Goal: Communication & Community: Answer question/provide support

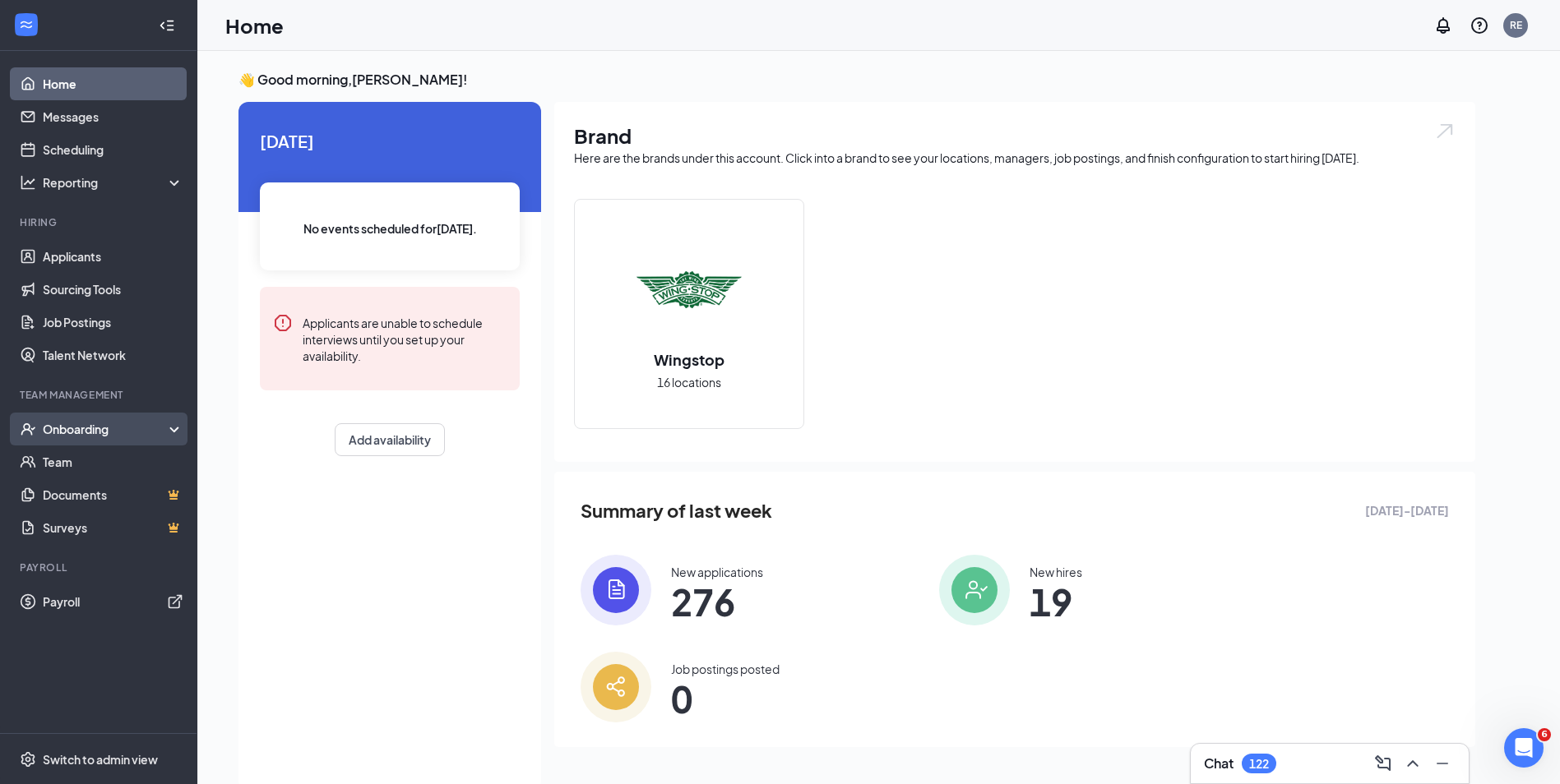
click at [75, 427] on div "Onboarding" at bounding box center [106, 429] width 127 height 16
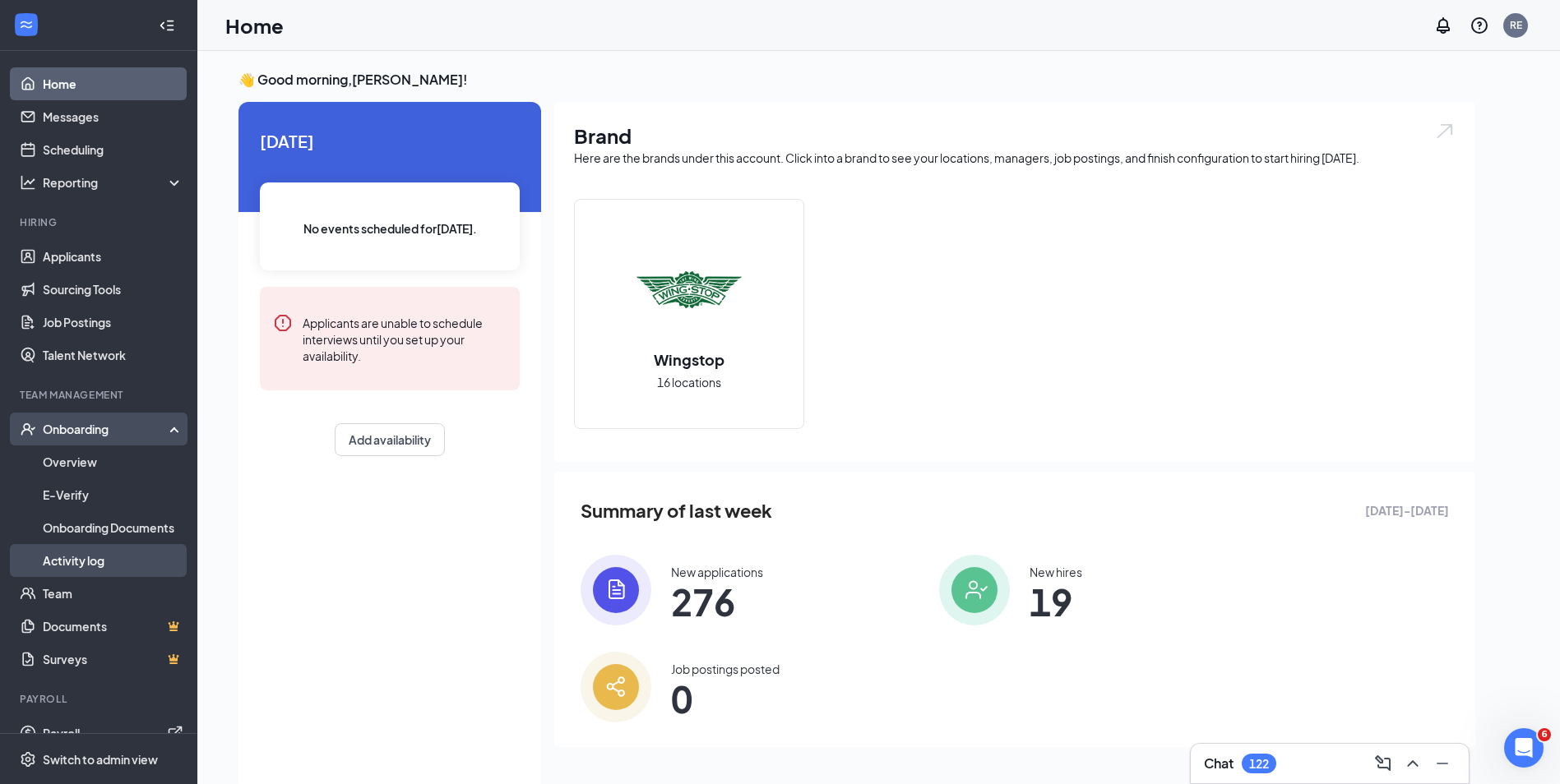
click at [67, 554] on link "Activity log" at bounding box center [113, 561] width 140 height 33
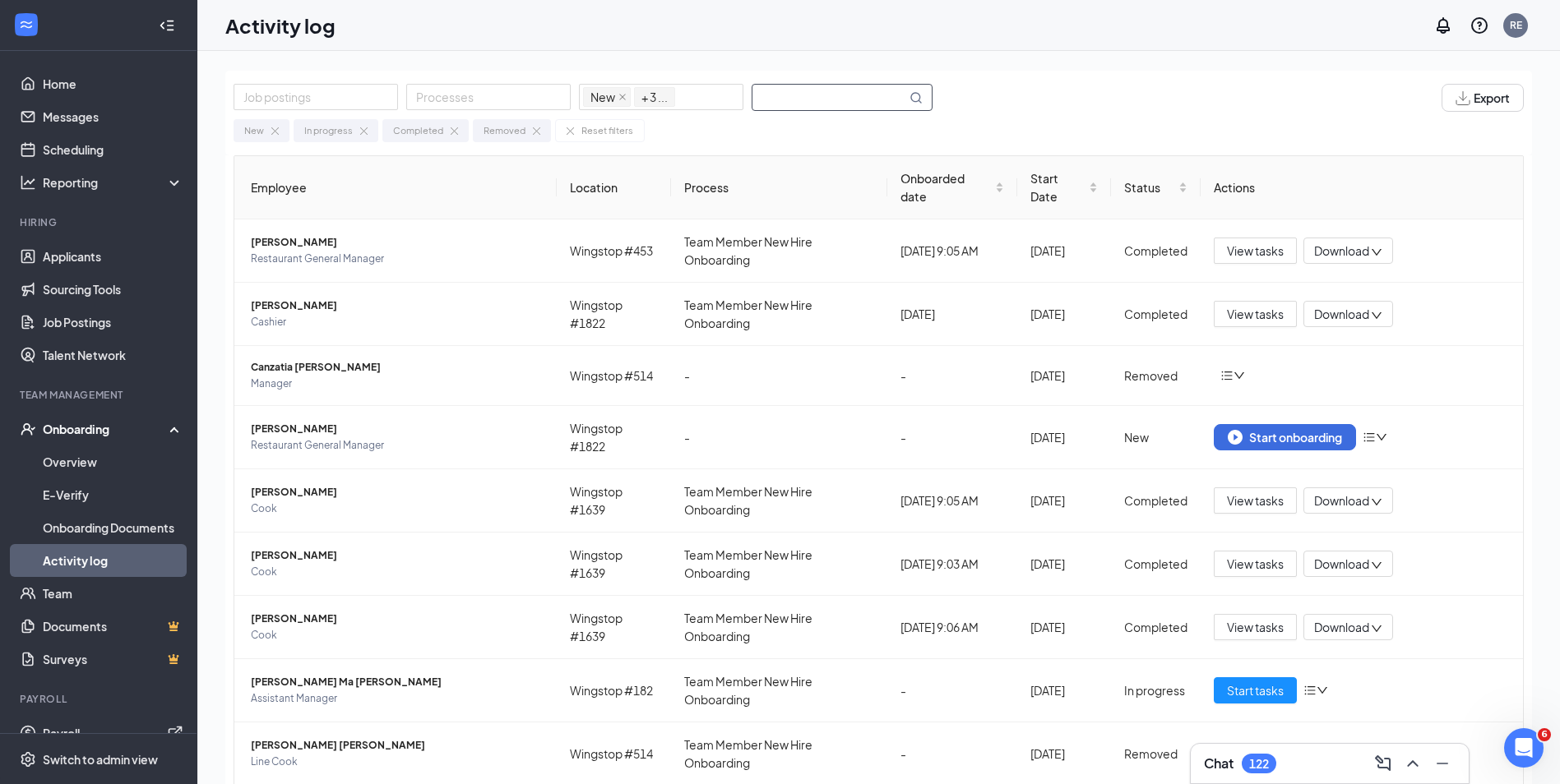
click at [780, 96] on input "text" at bounding box center [830, 97] width 153 height 26
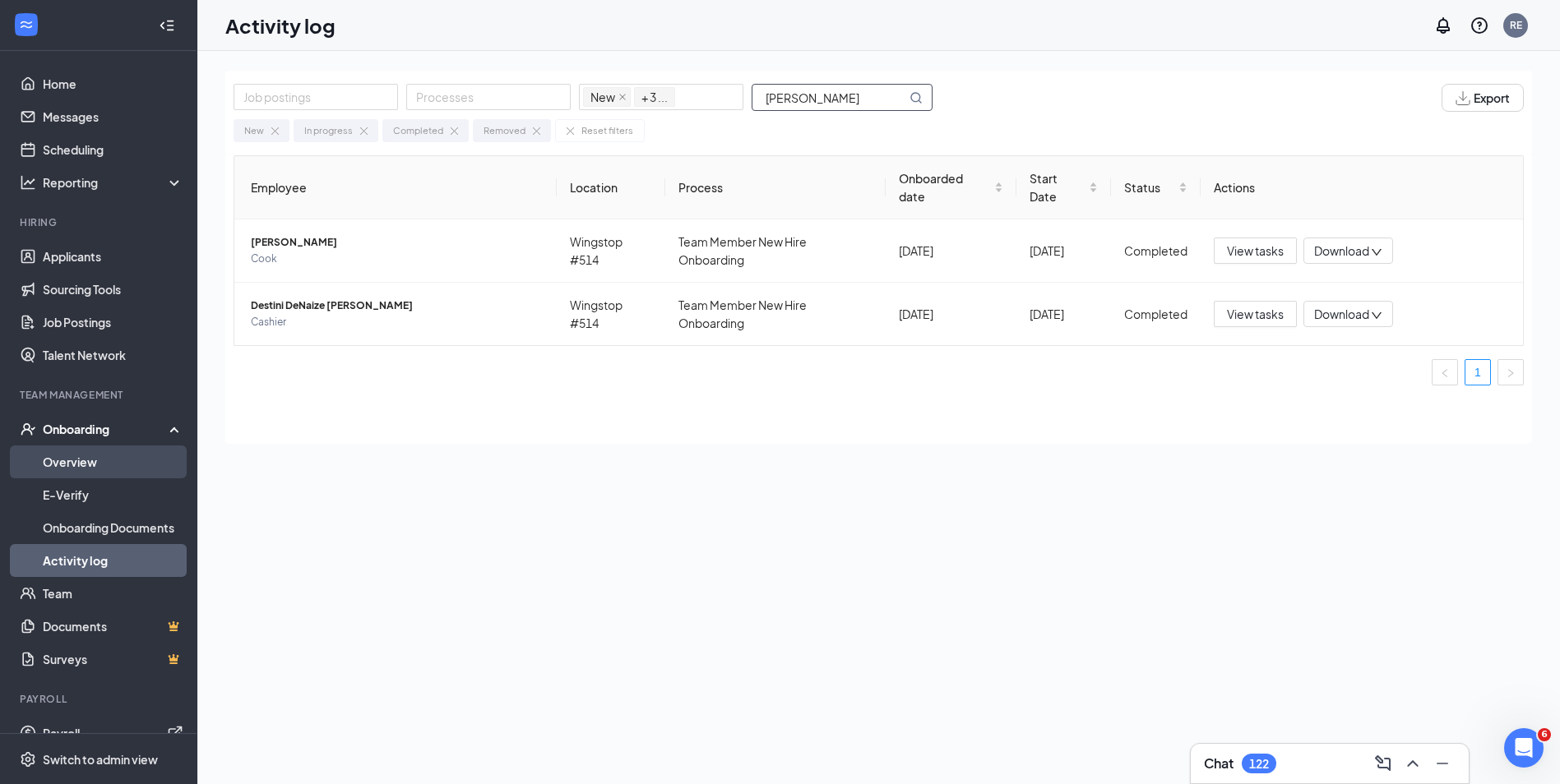
type input "watts"
click at [78, 459] on link "Overview" at bounding box center [113, 462] width 140 height 33
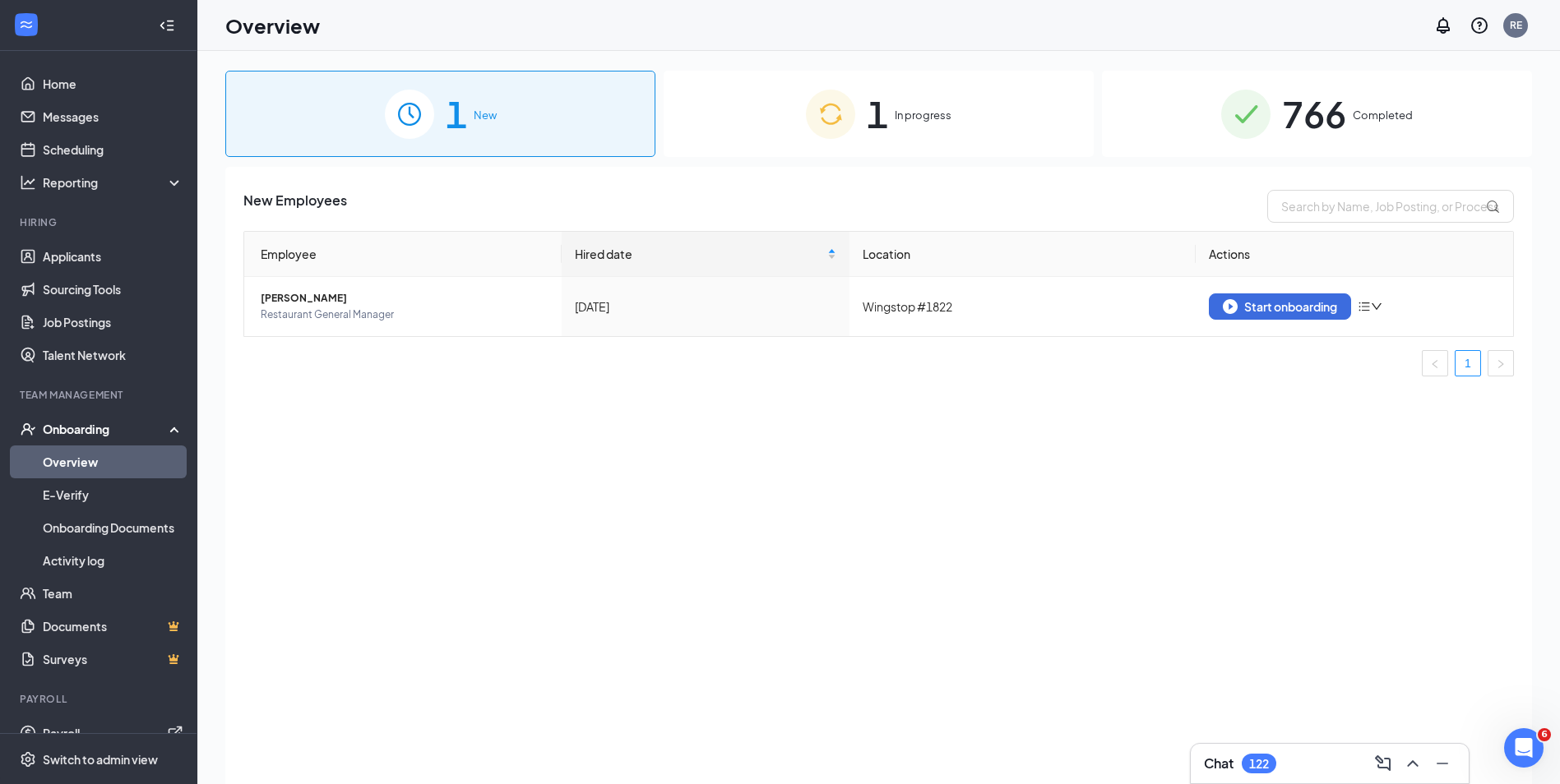
click at [1316, 127] on span "766" at bounding box center [1315, 114] width 64 height 57
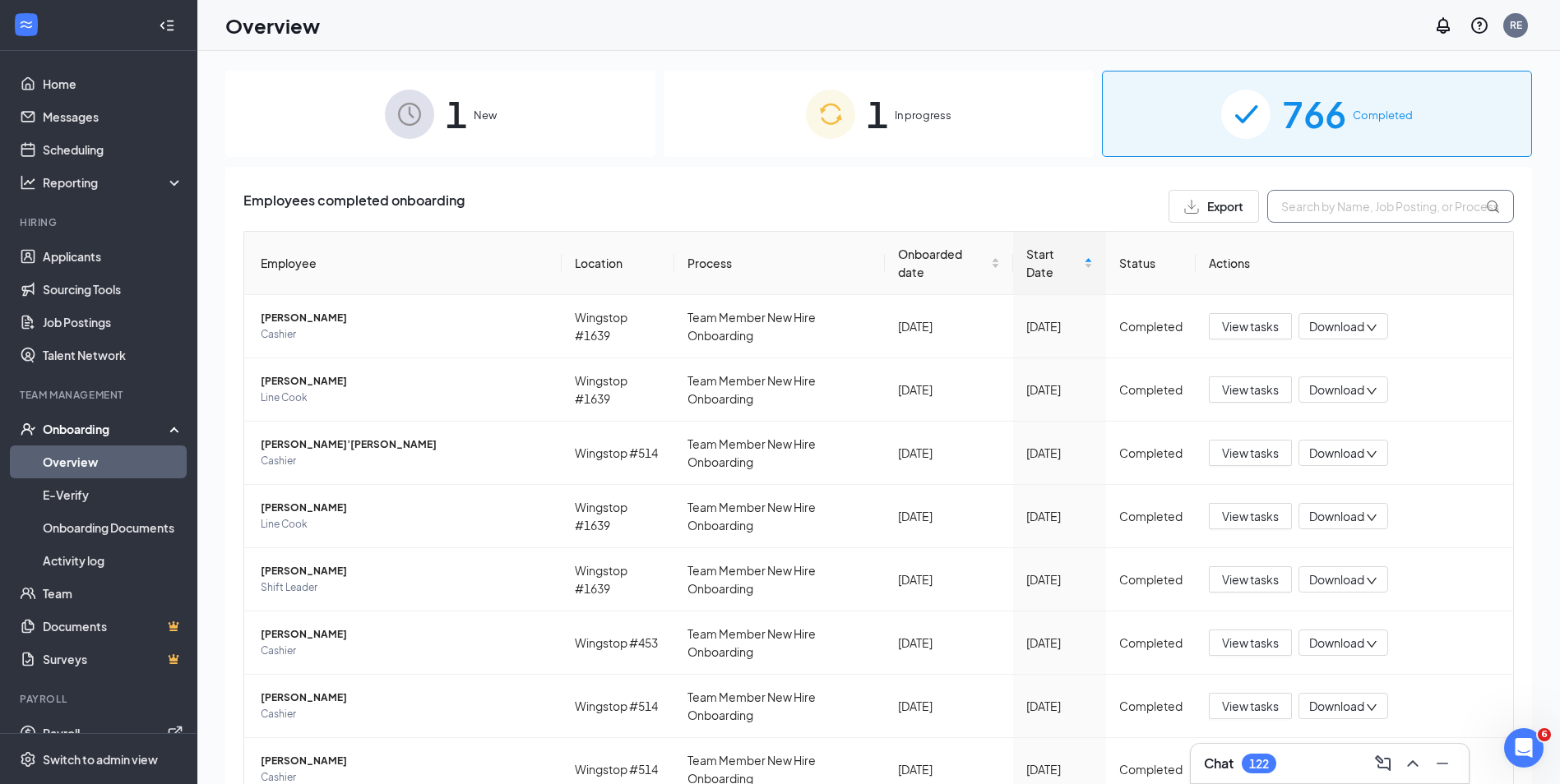
click at [1306, 199] on input "text" at bounding box center [1390, 206] width 247 height 33
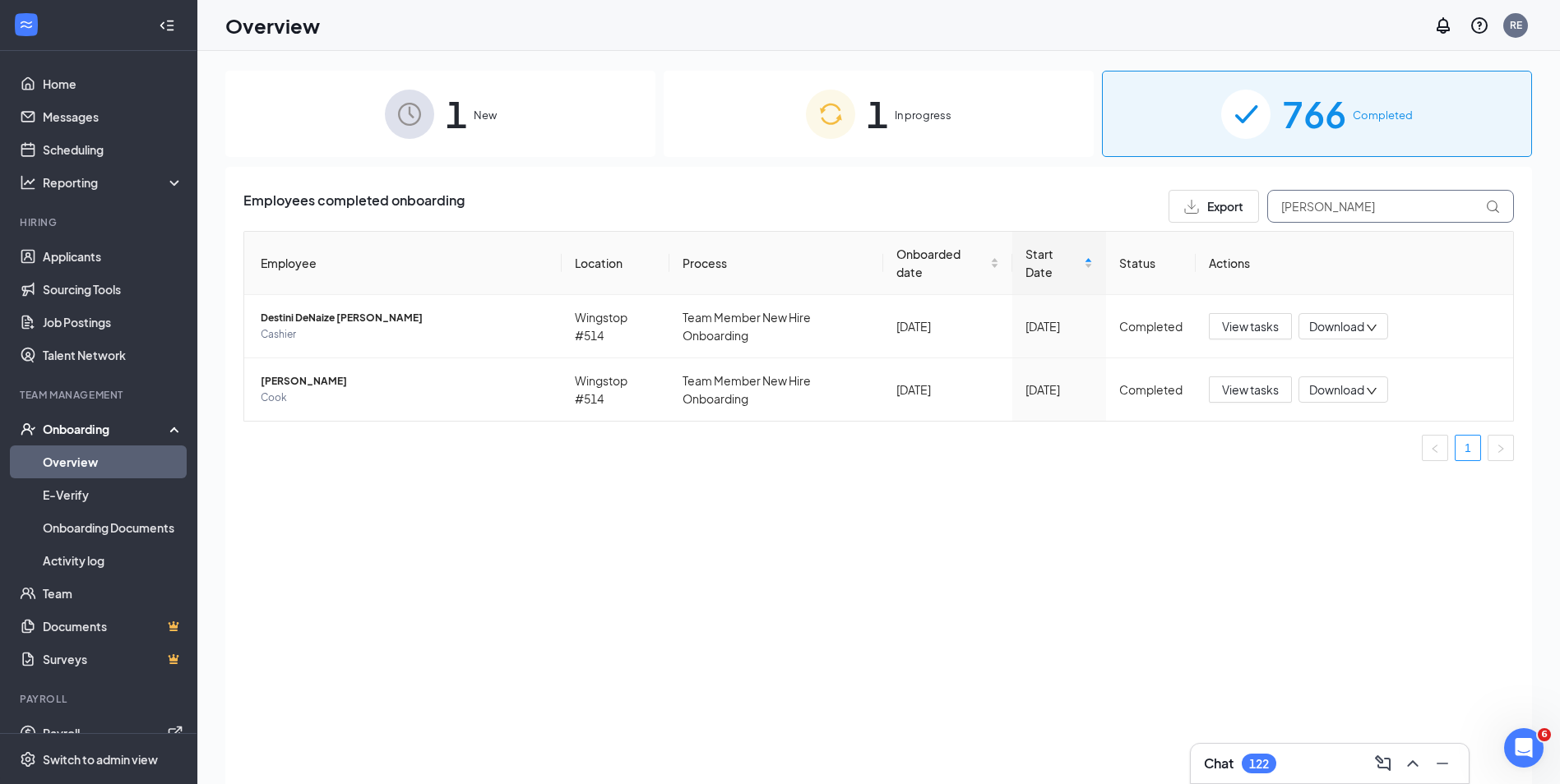
click at [1481, 200] on input "watts" at bounding box center [1390, 206] width 247 height 33
type input "watts"
click at [501, 483] on div "Employees completed onboarding Export watts Employee Location Process Onboarded…" at bounding box center [879, 496] width 1307 height 659
click at [1516, 755] on div "Open Intercom Messenger" at bounding box center [1521, 745] width 54 height 54
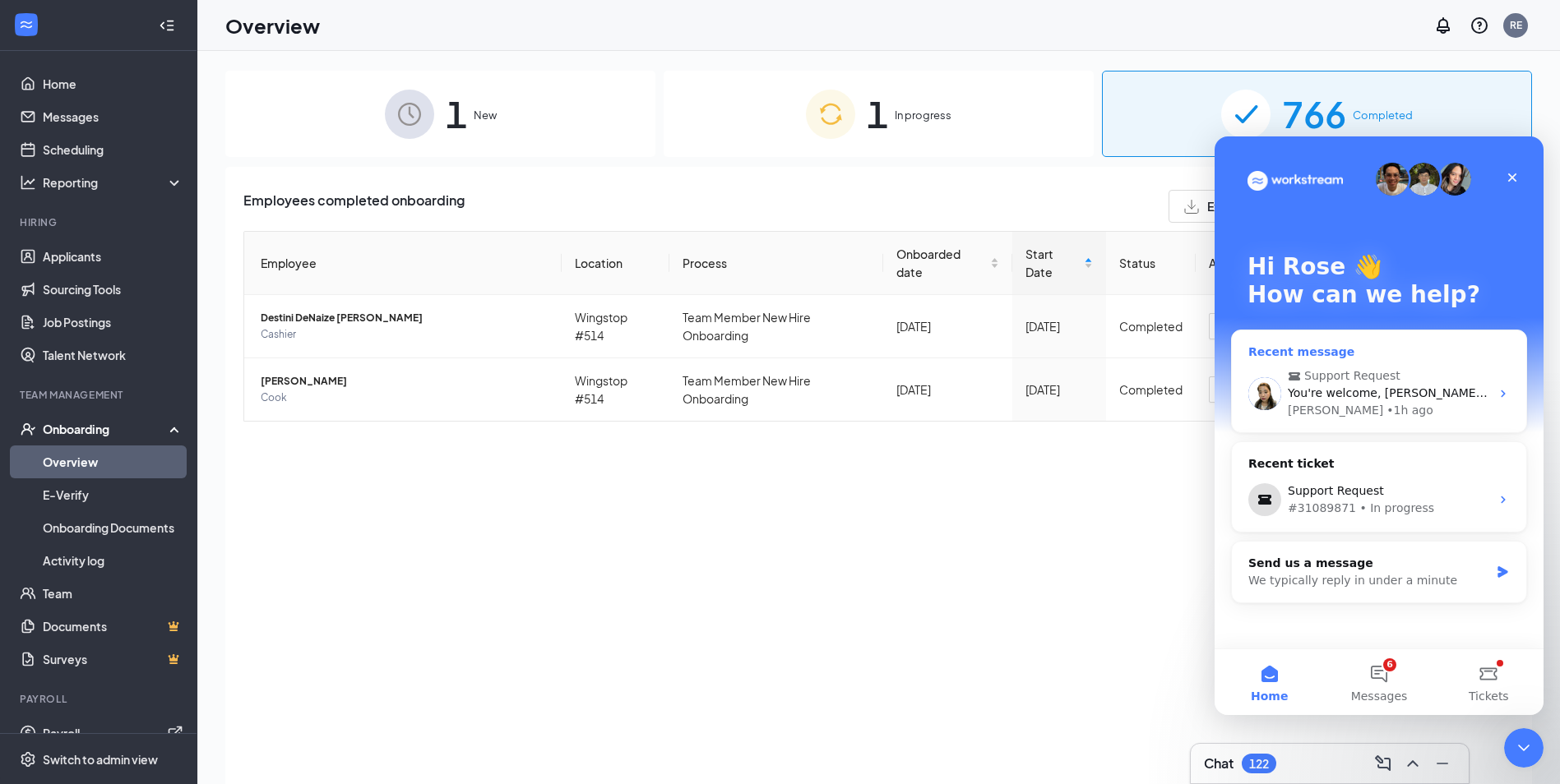
click at [1434, 404] on div "Coleen • 1h ago" at bounding box center [1390, 411] width 203 height 17
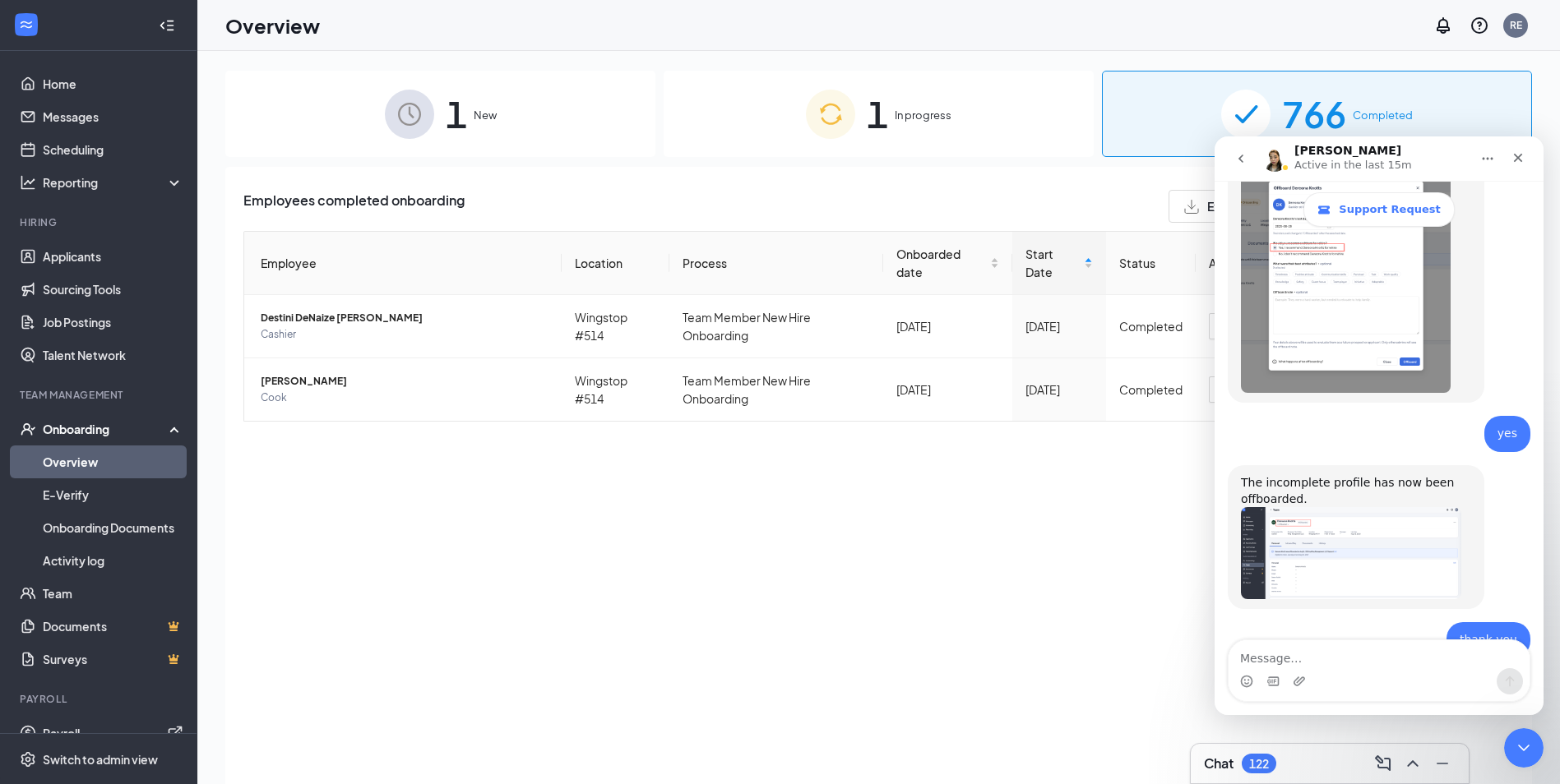
scroll to position [2246, 0]
click at [1264, 658] on textarea "Message…" at bounding box center [1379, 654] width 301 height 28
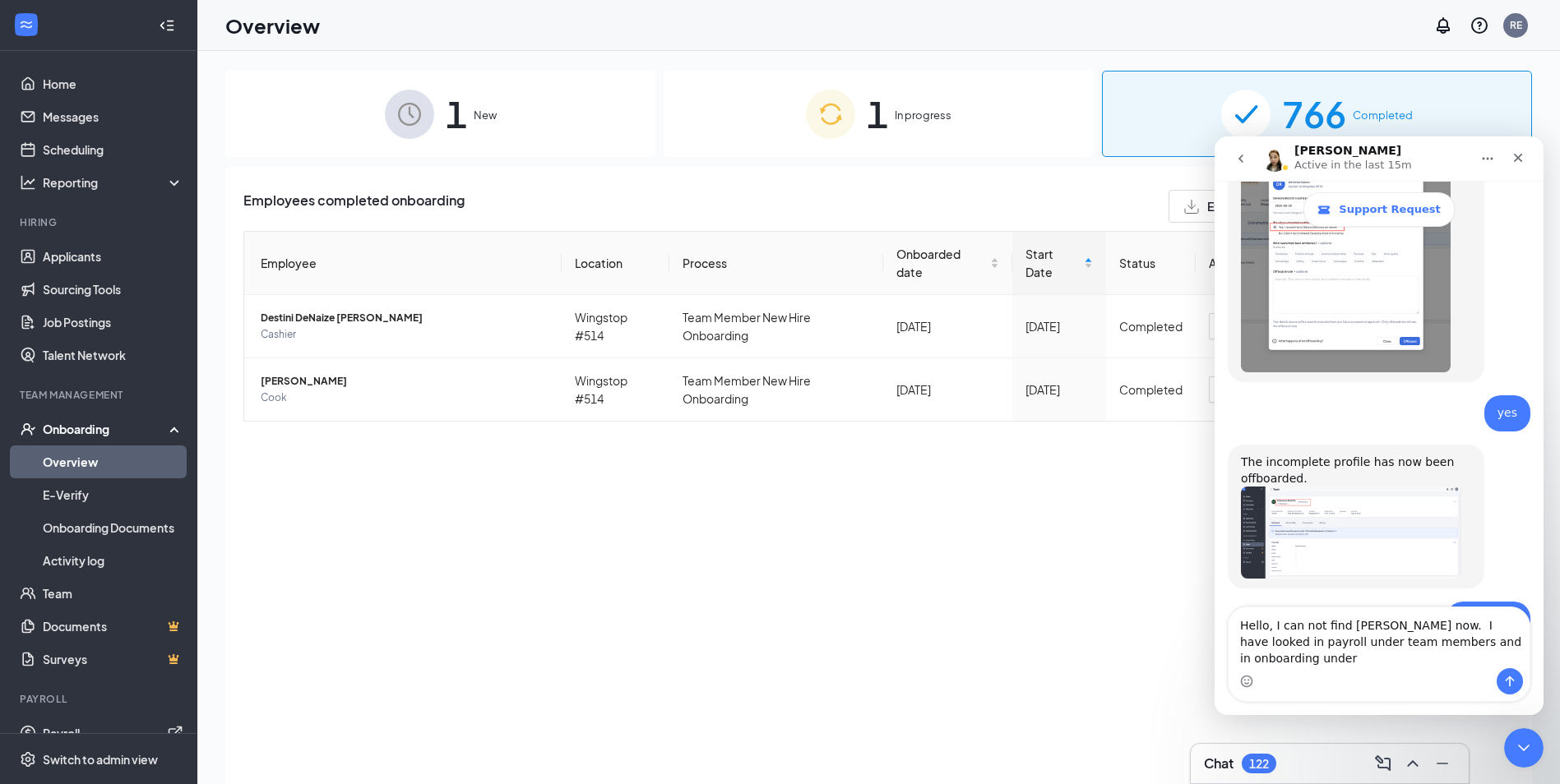
scroll to position [2279, 0]
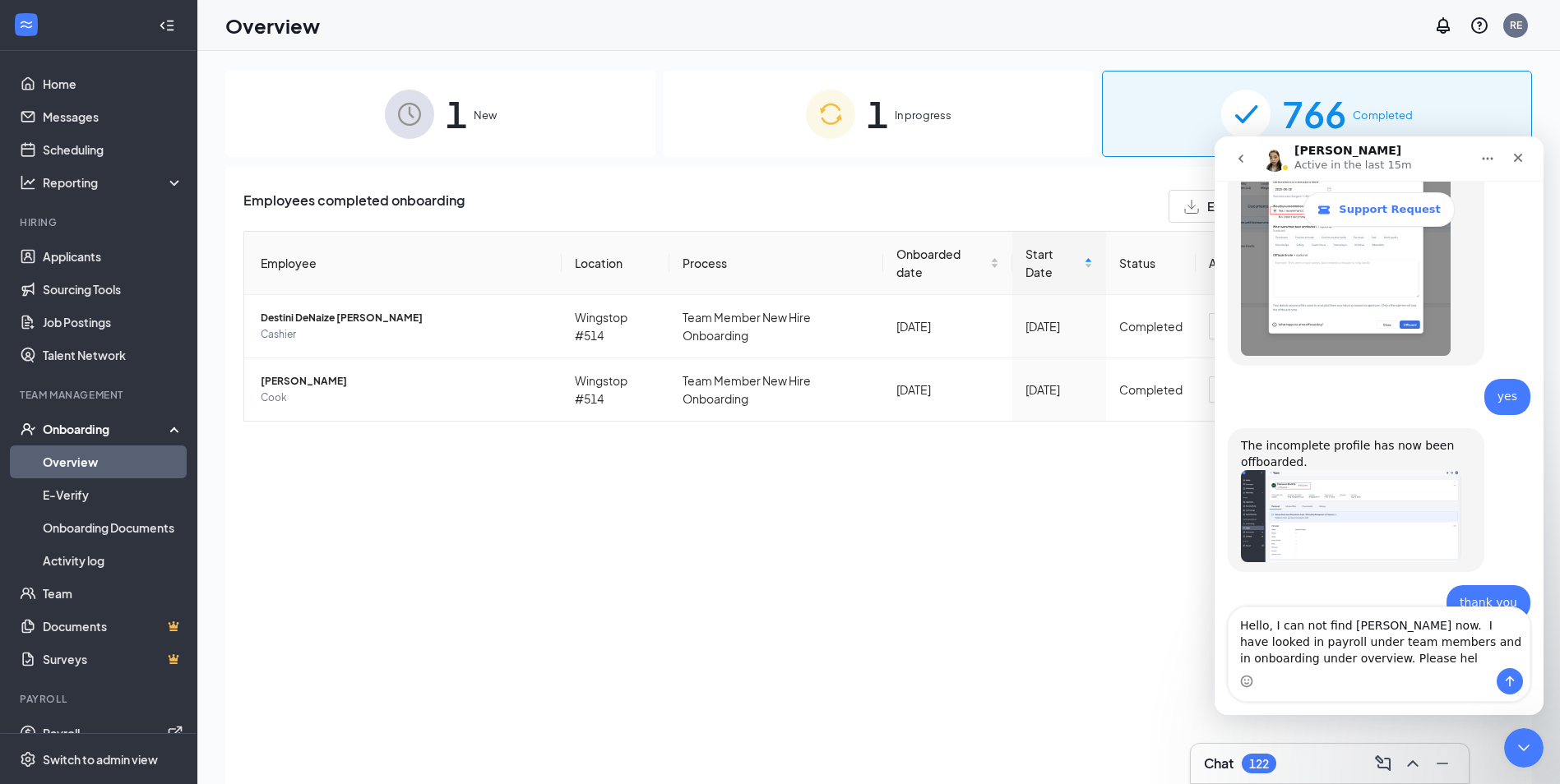
type textarea "Hello, I can not find [PERSON_NAME] now. I have looked in payroll under team me…"
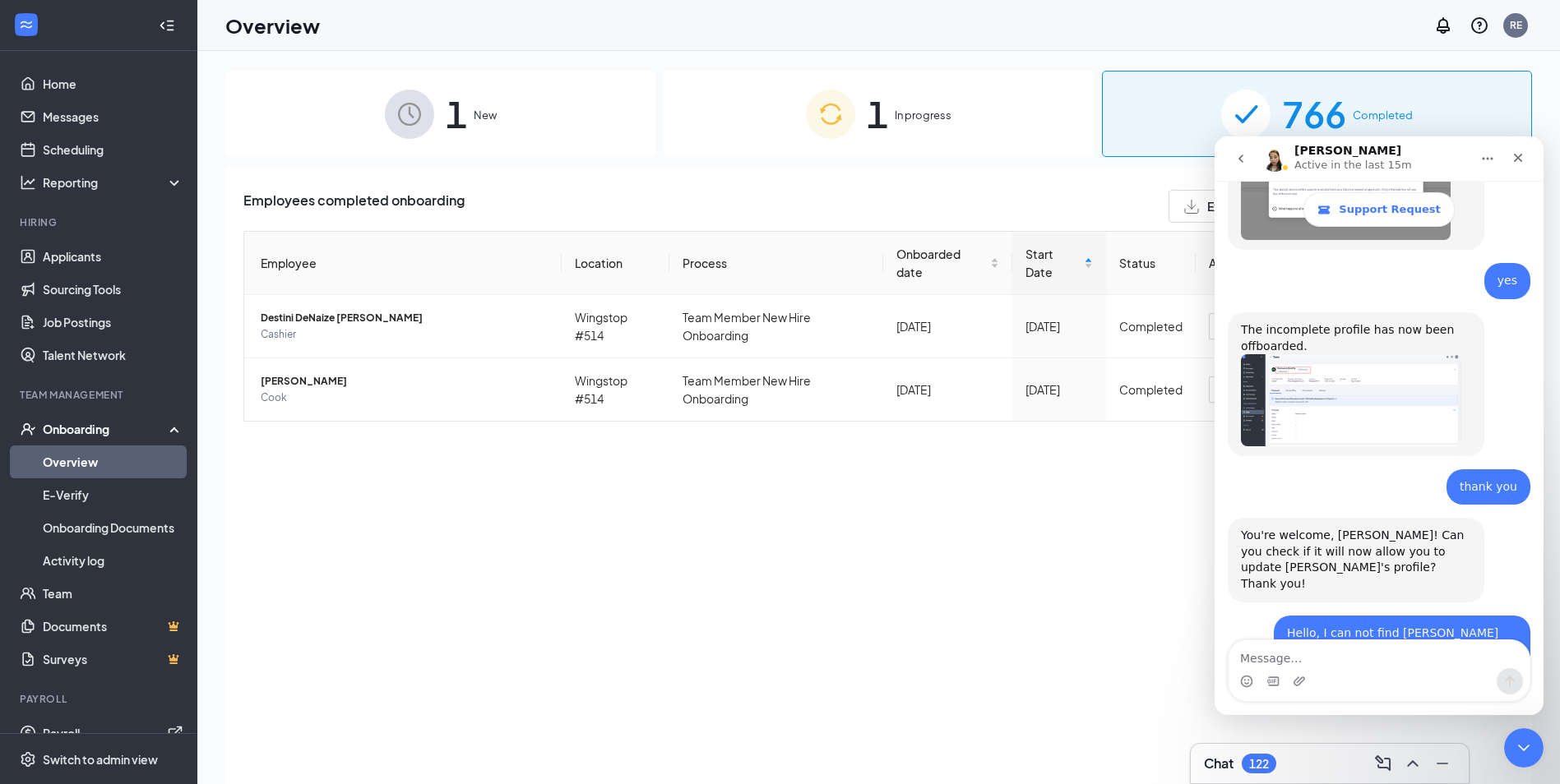
scroll to position [2393, 0]
click at [1256, 715] on div "Hi Rose. I'll check this for you. Coleen • 8m ago" at bounding box center [1379, 758] width 303 height 88
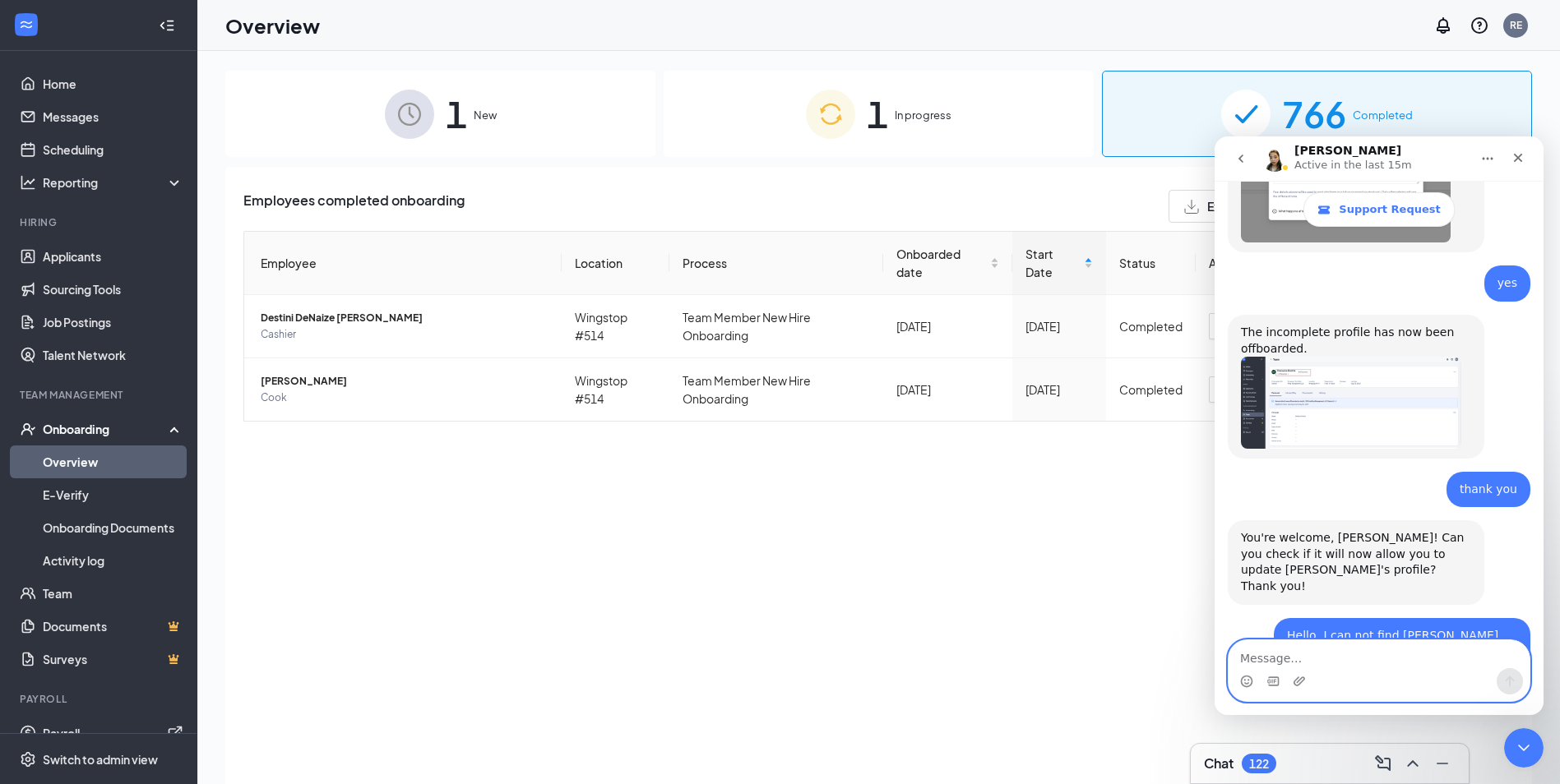
click at [1257, 653] on textarea "Message…" at bounding box center [1379, 654] width 301 height 28
type textarea "Still there?"
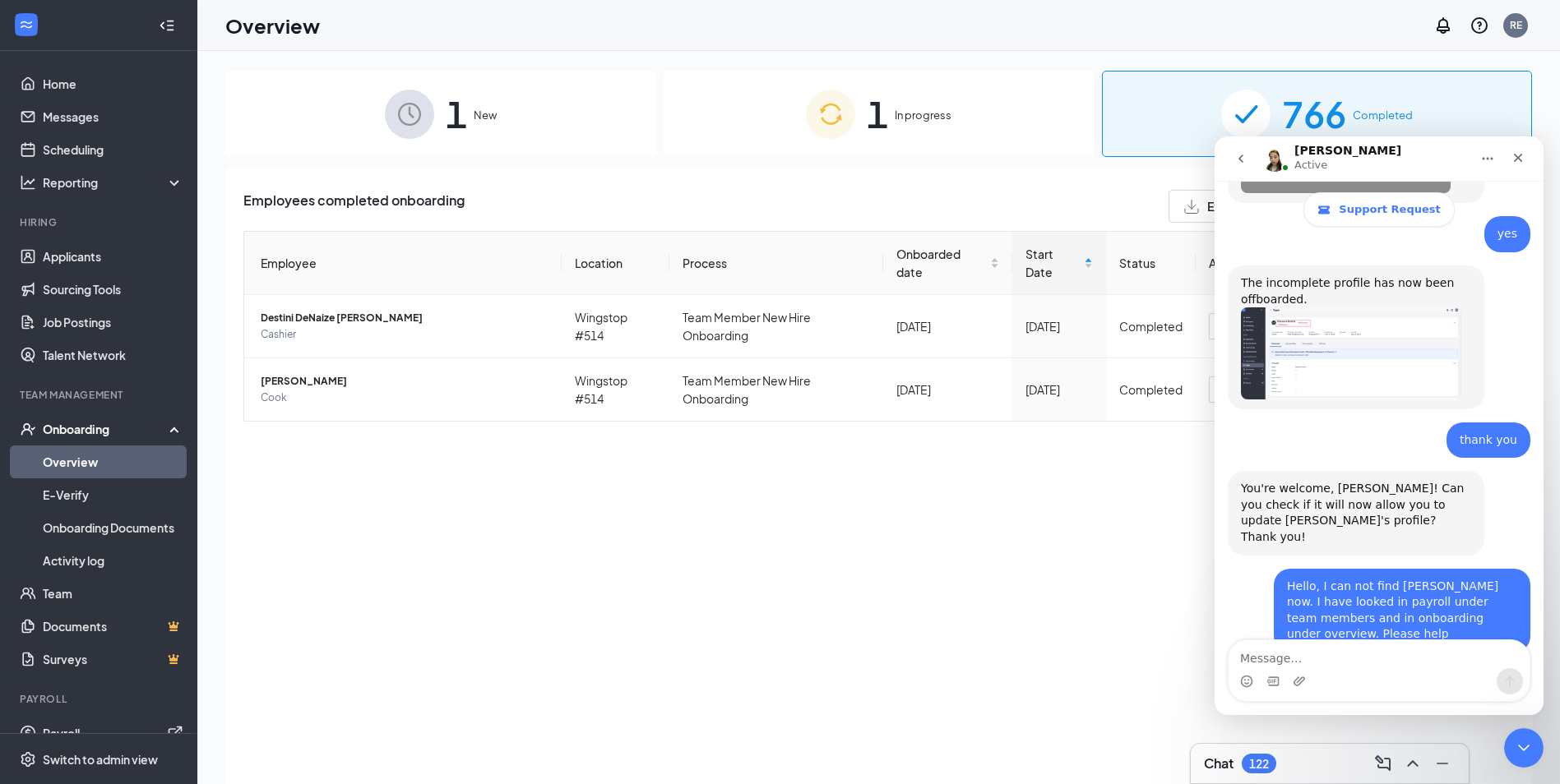
click at [918, 116] on span "In progress" at bounding box center [923, 115] width 57 height 16
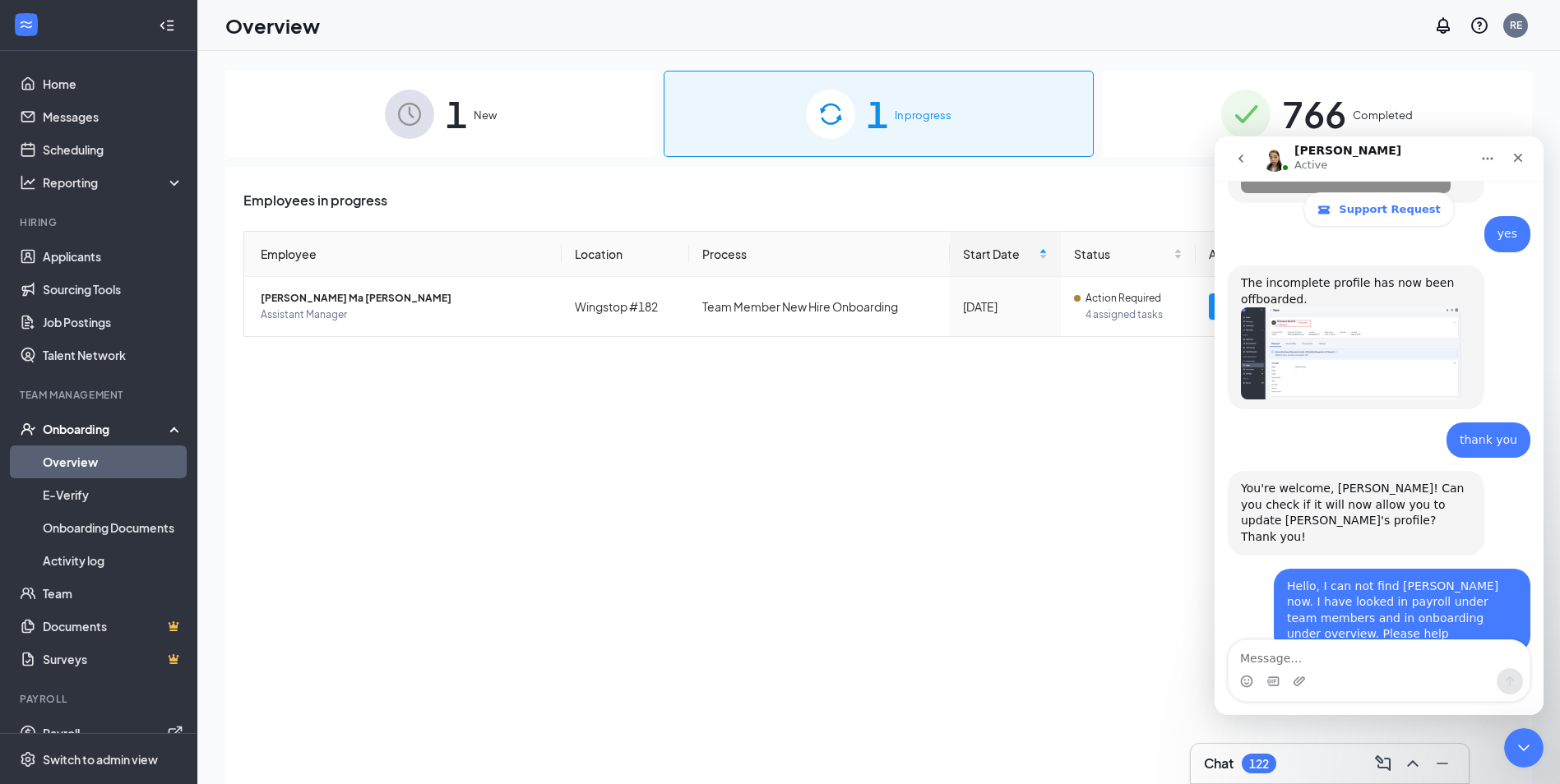
click at [510, 116] on div "1 New" at bounding box center [440, 114] width 430 height 86
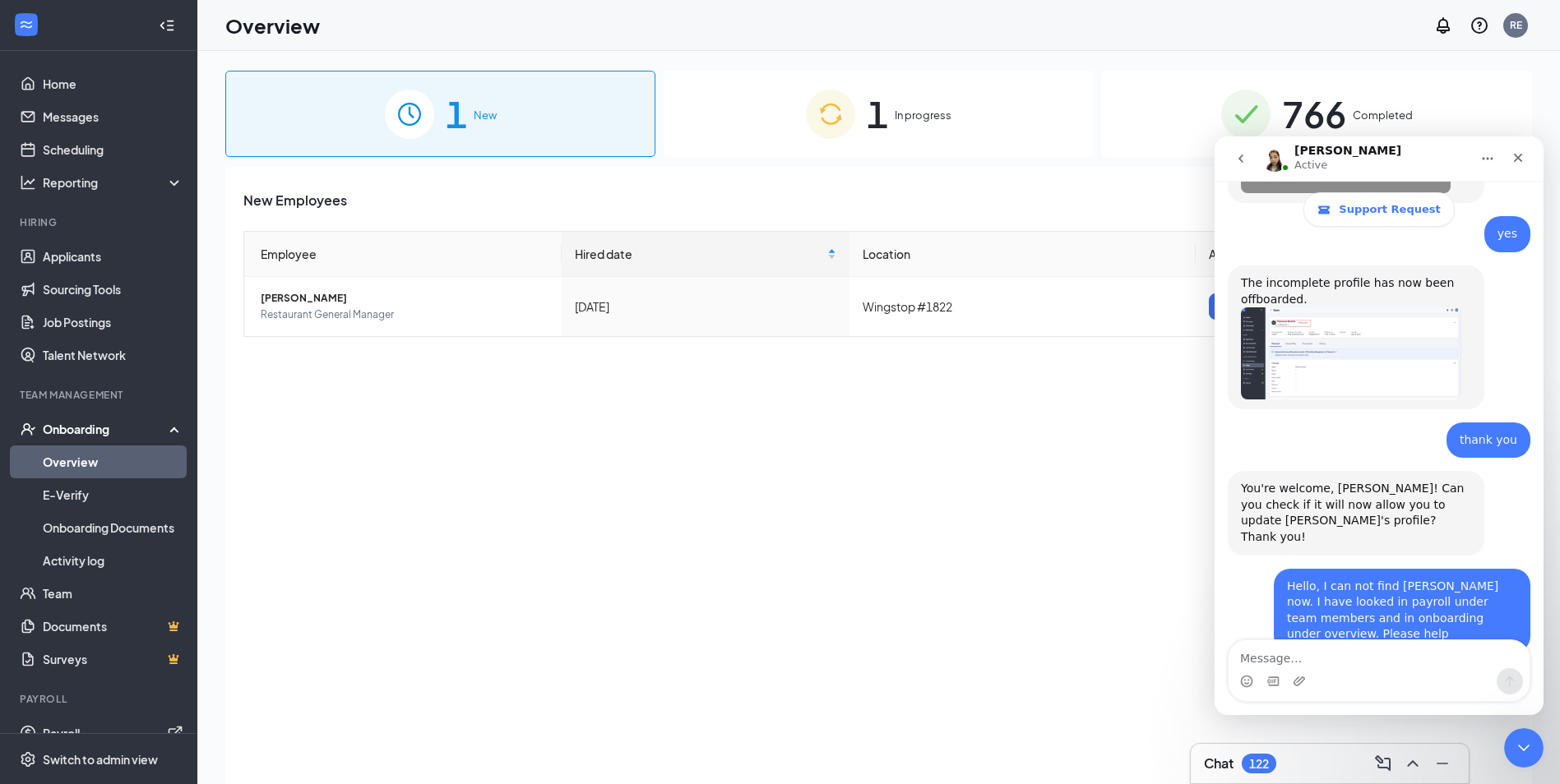
click at [931, 114] on span "In progress" at bounding box center [923, 115] width 57 height 16
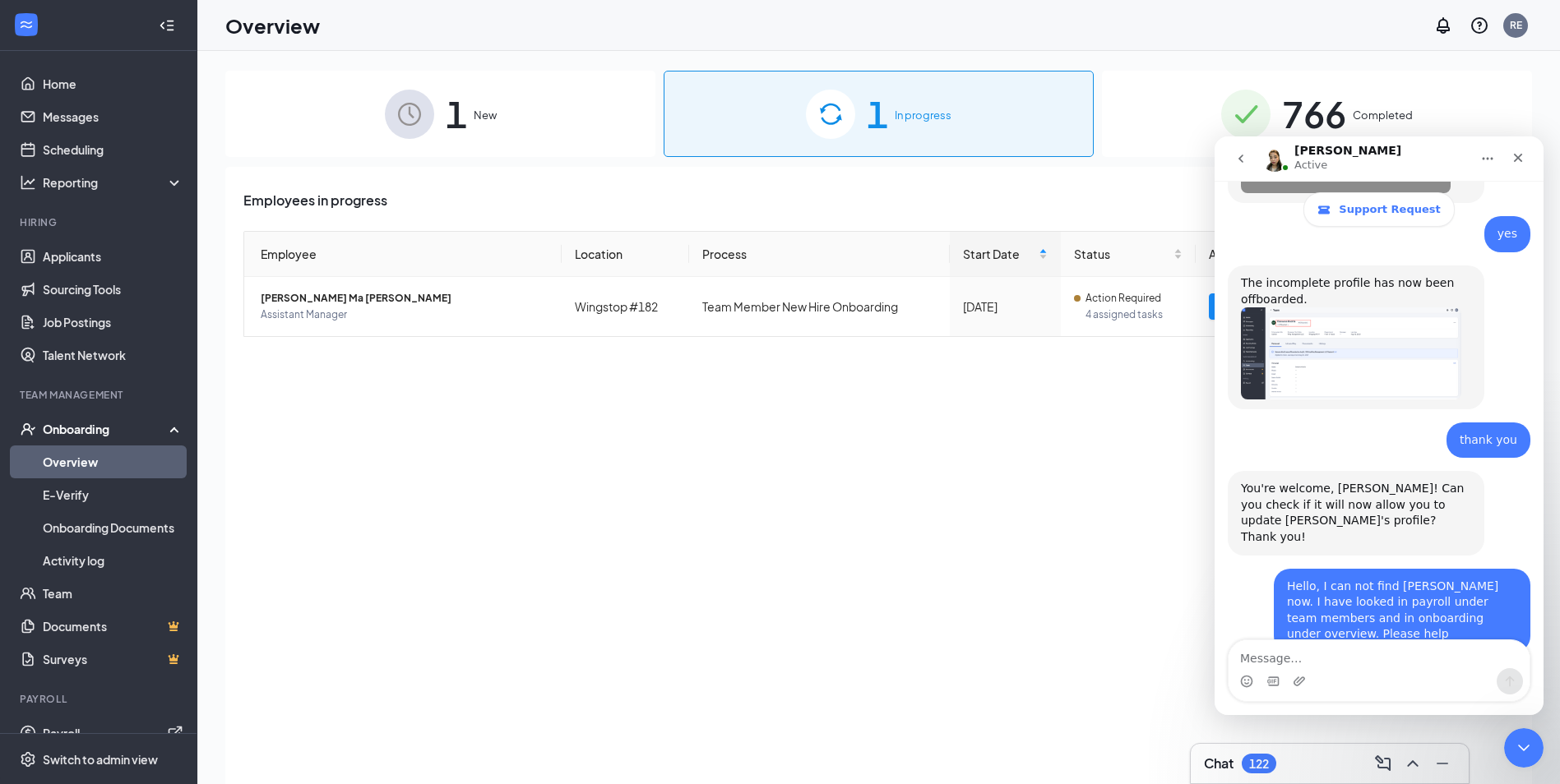
click at [1304, 102] on span "766" at bounding box center [1315, 114] width 64 height 57
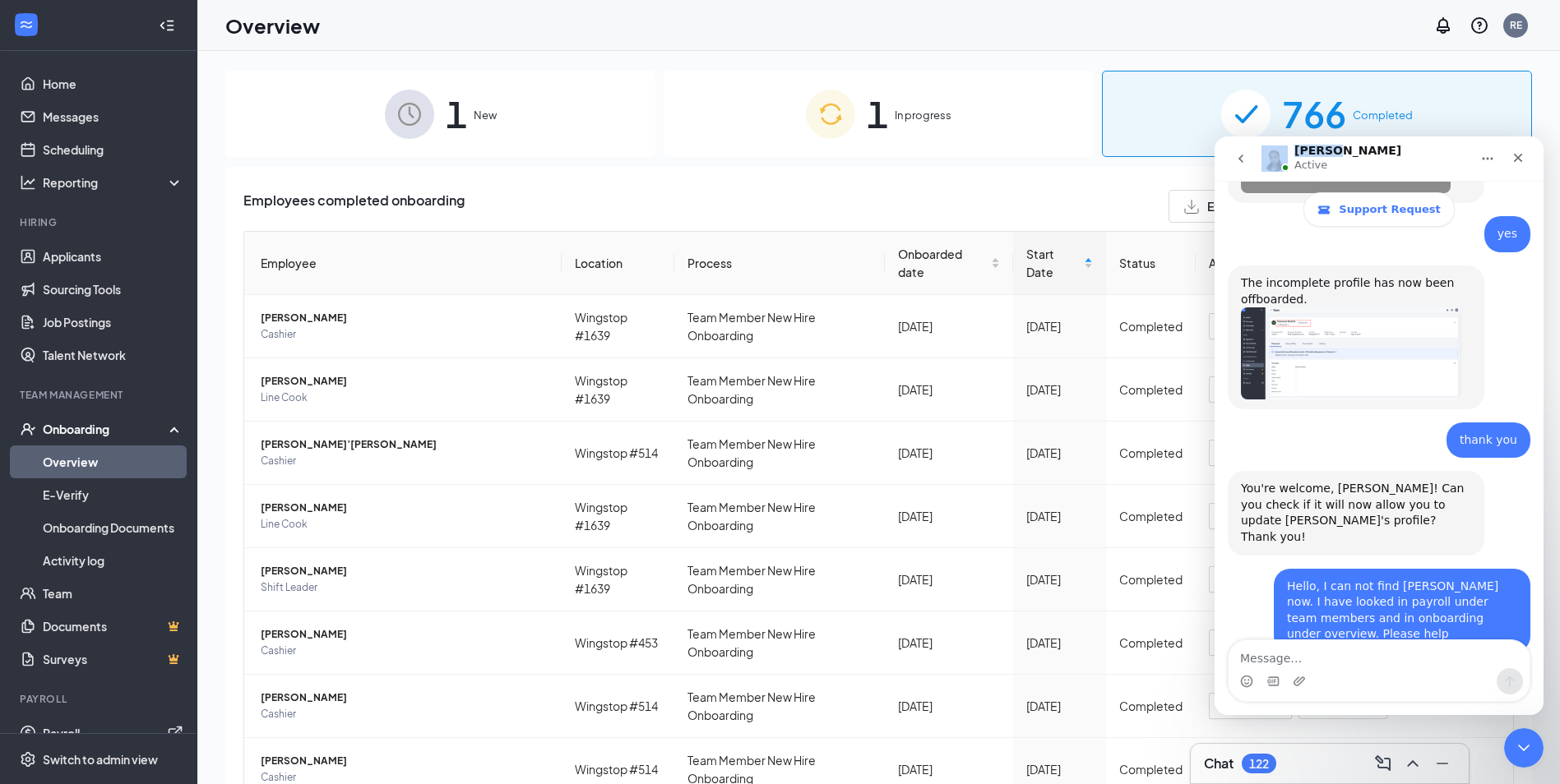
drag, startPoint x: 1377, startPoint y: 156, endPoint x: 700, endPoint y: 125, distance: 677.7
click html "Coleen Active Support Request Ask us anything, or share your feedback. What bri…"
click at [907, 172] on div "Employees completed onboarding Export Employee Location Process Onboarded date …" at bounding box center [879, 596] width 1307 height 859
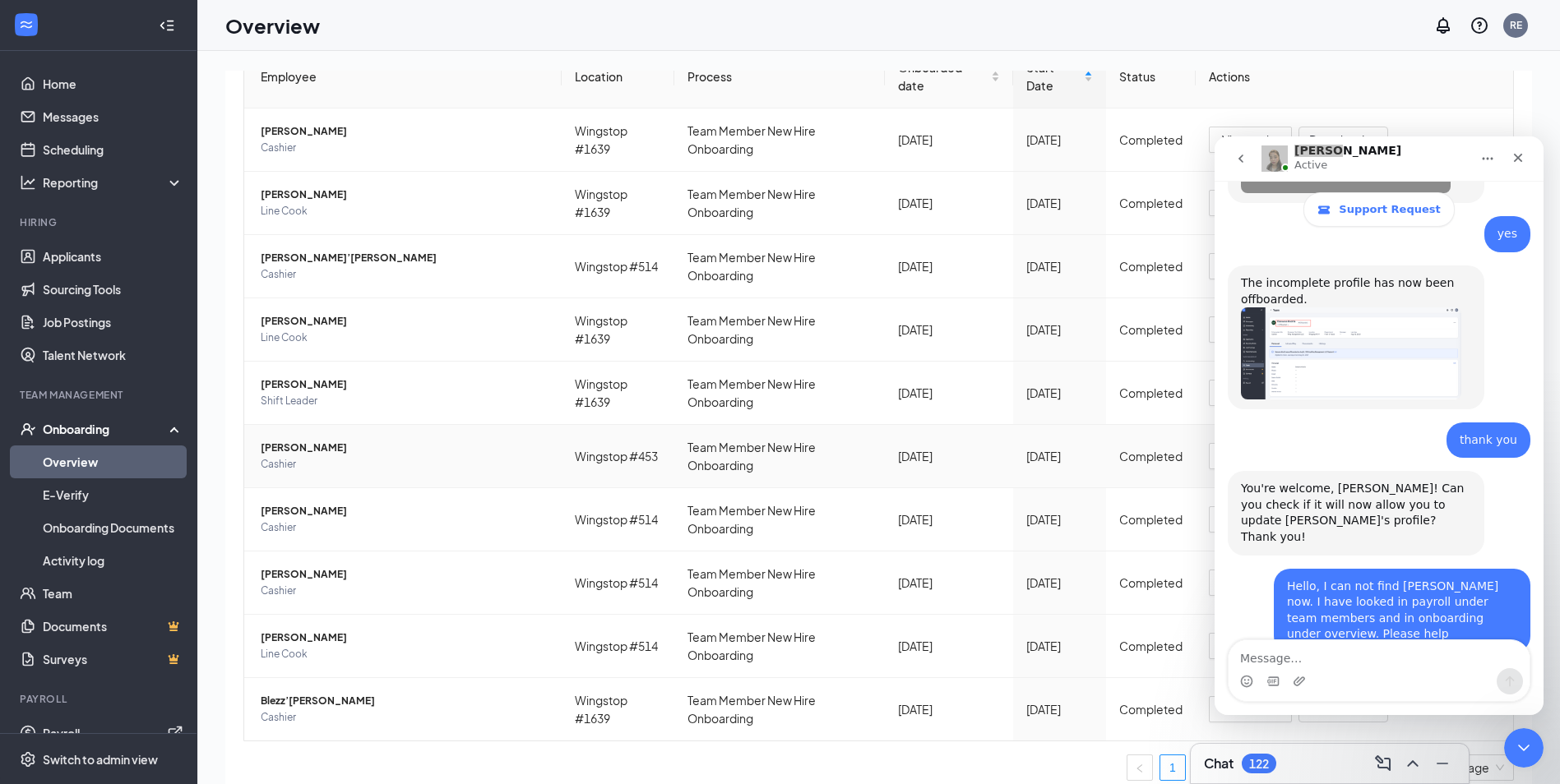
scroll to position [201, 0]
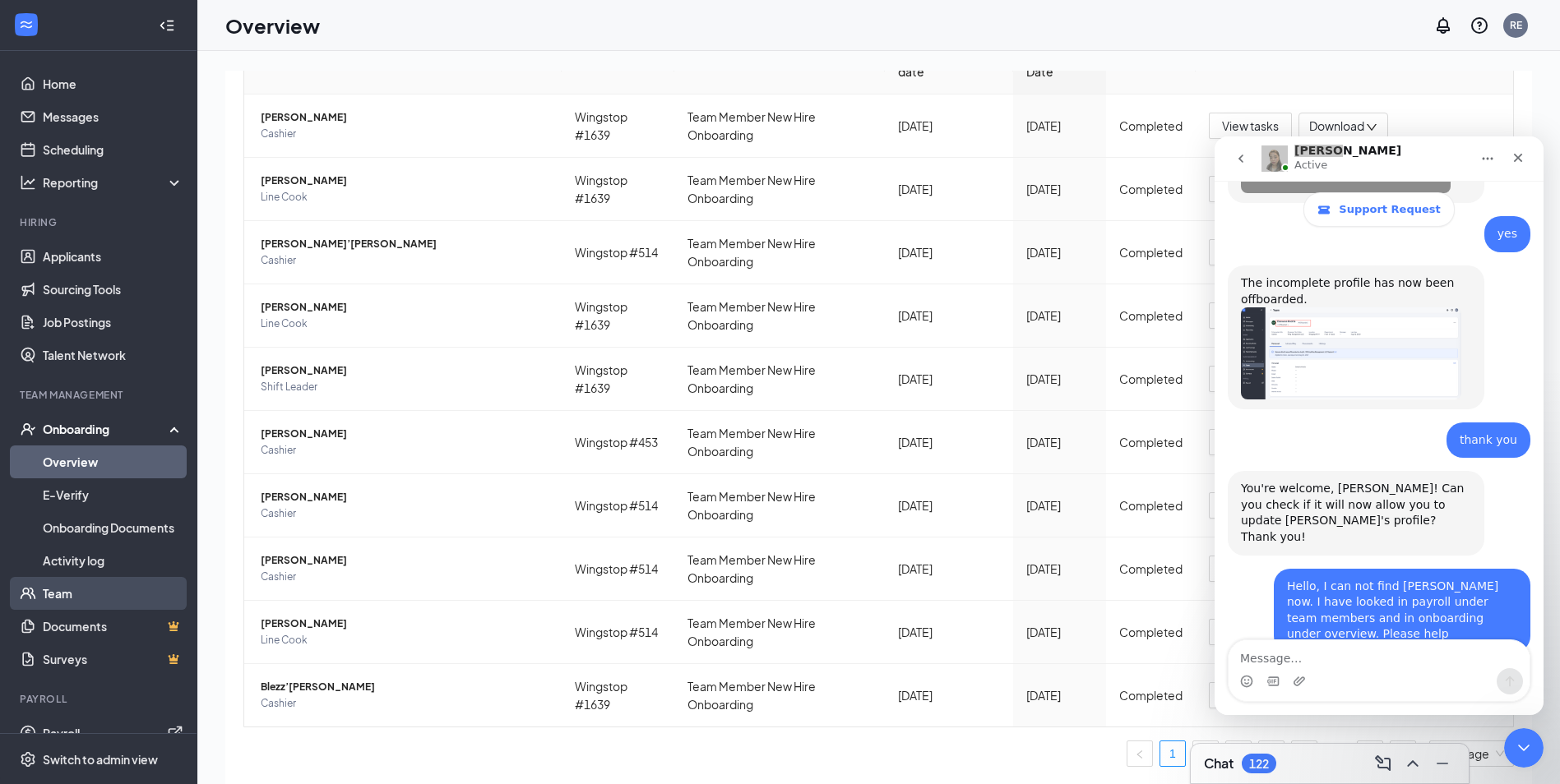
click at [47, 594] on link "Team" at bounding box center [113, 594] width 140 height 33
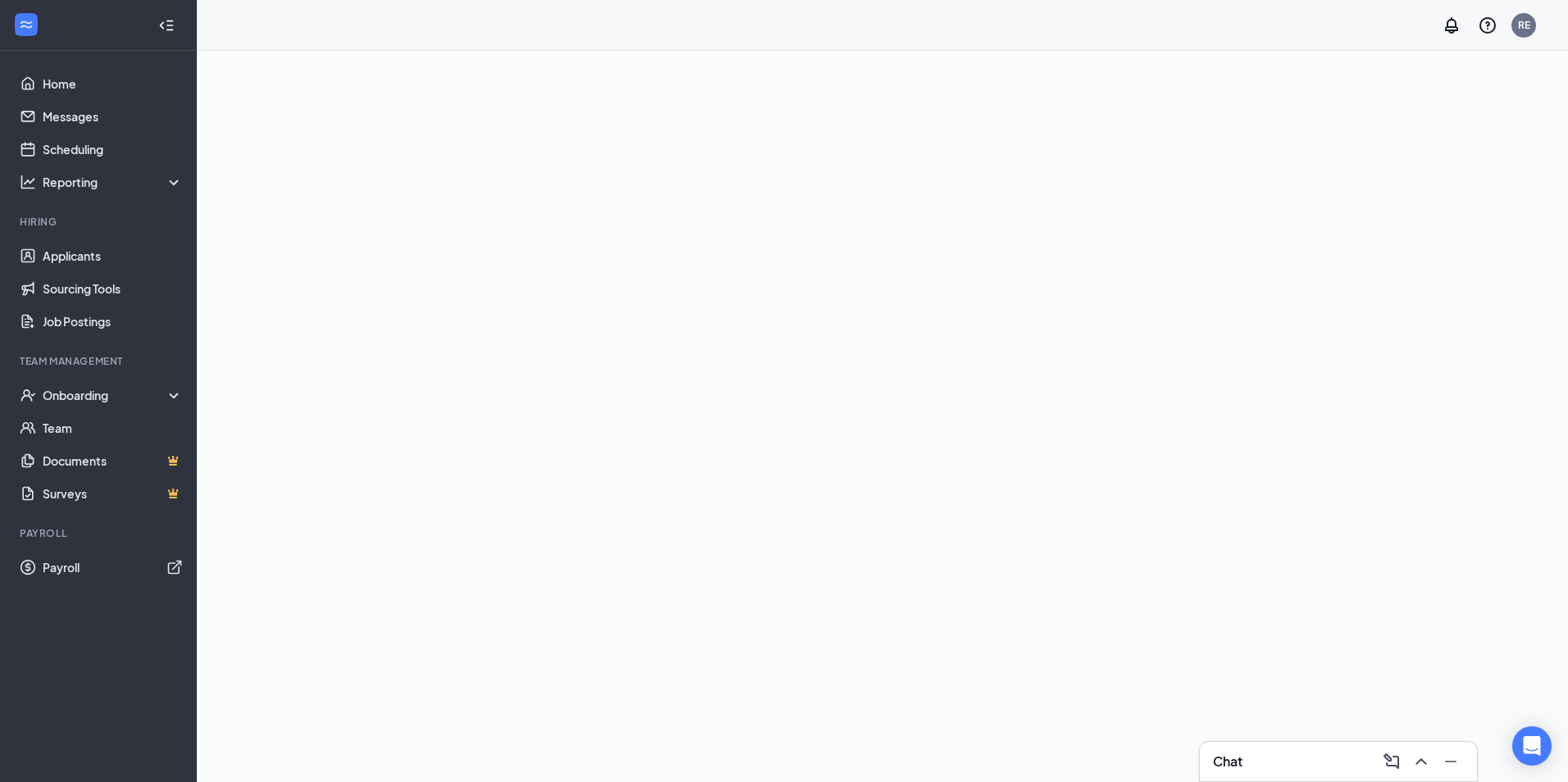
click at [1526, 741] on icon "Open Intercom Messenger" at bounding box center [1532, 746] width 17 height 20
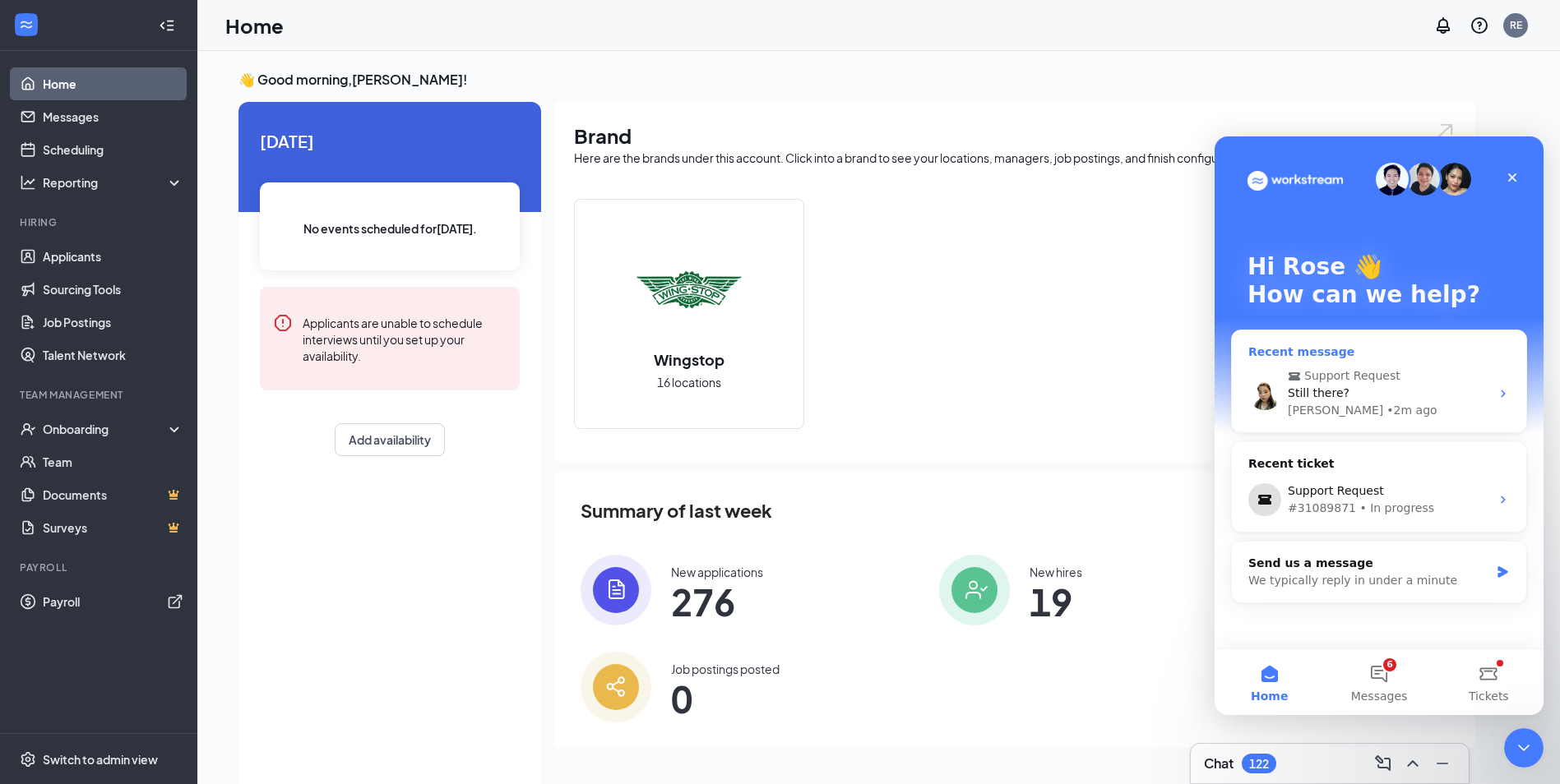
click at [1328, 382] on span "Support Request" at bounding box center [1353, 376] width 97 height 17
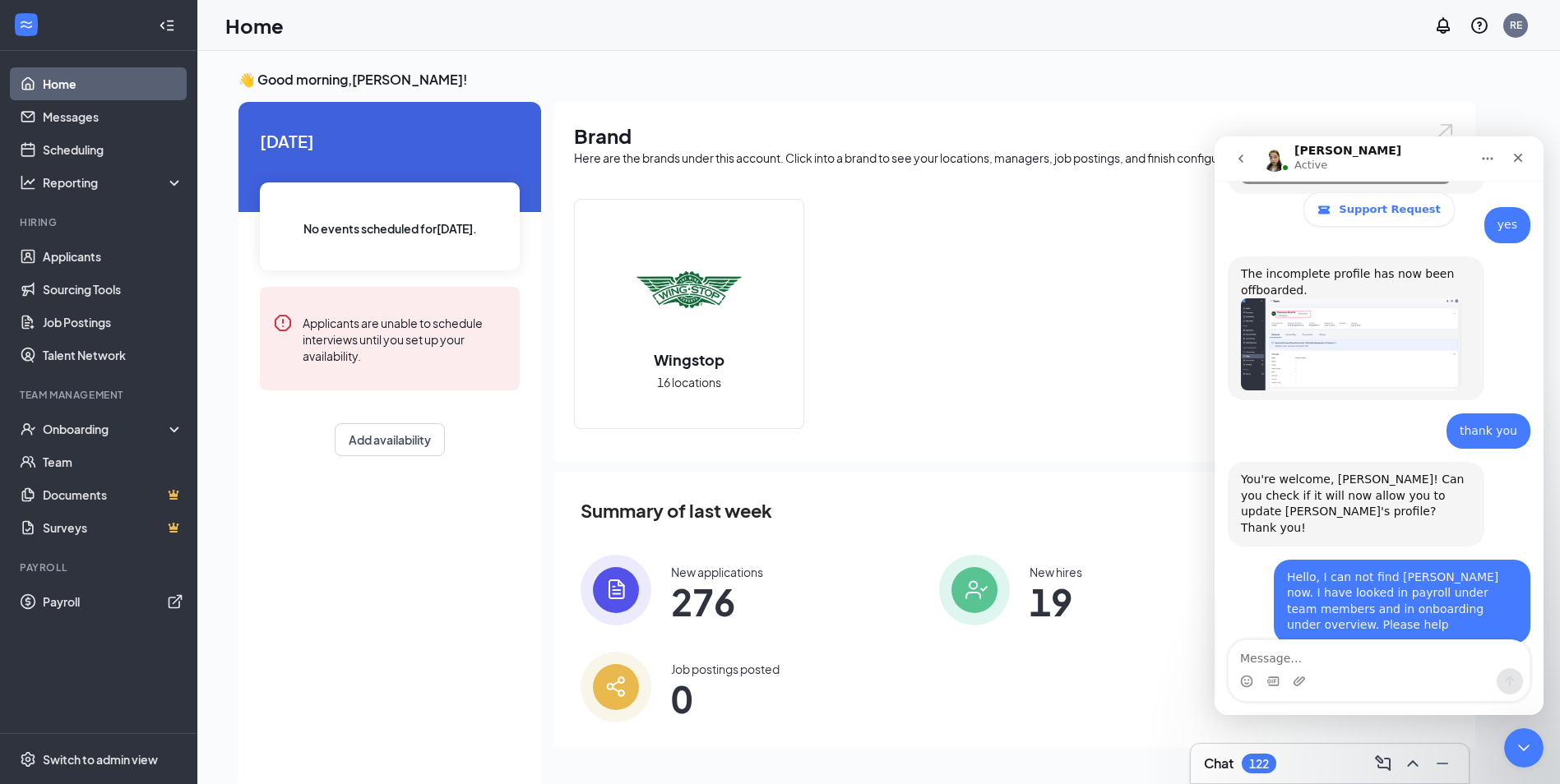
scroll to position [2505, 0]
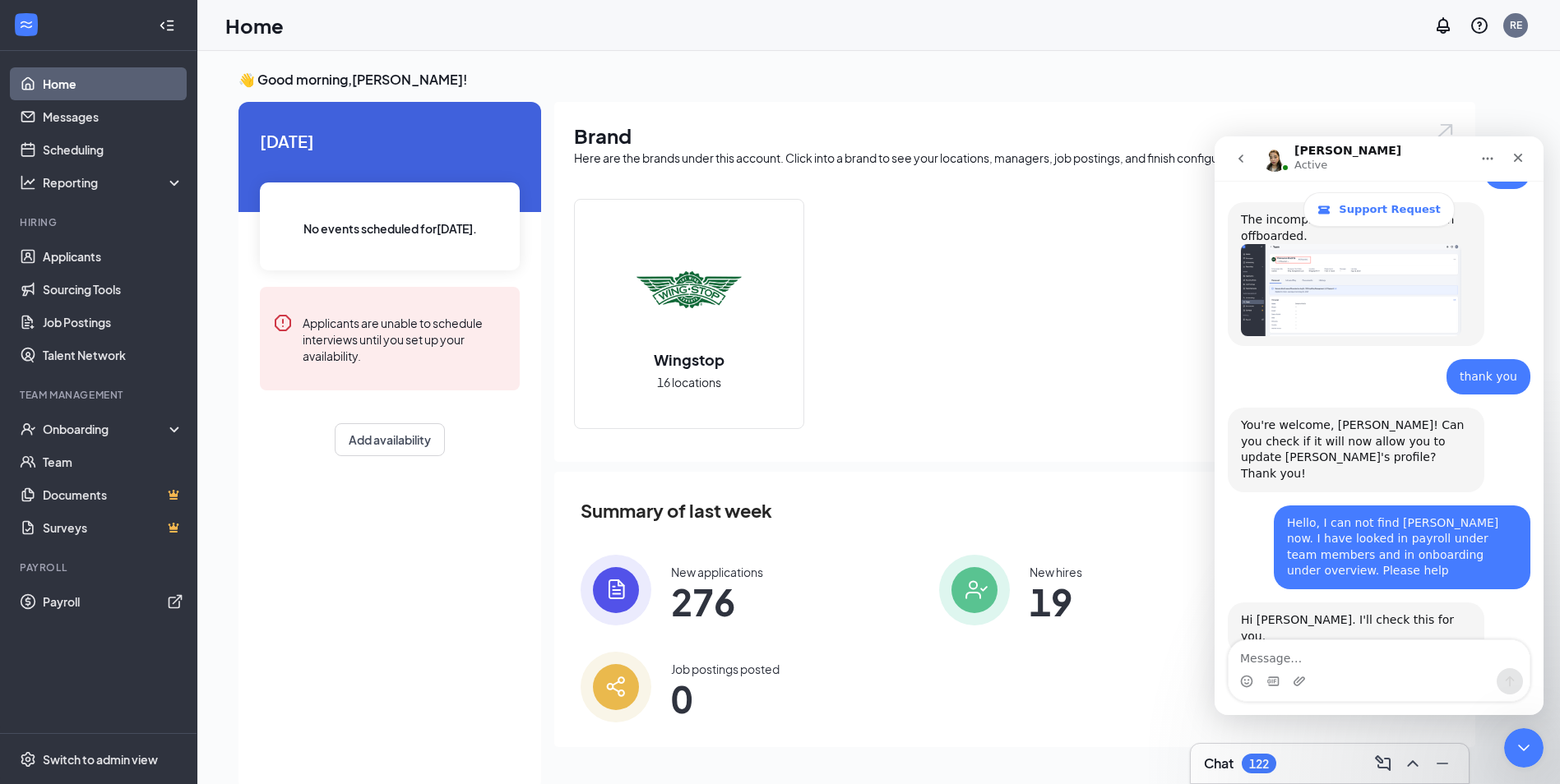
click at [1321, 650] on textarea "Message…" at bounding box center [1379, 654] width 301 height 28
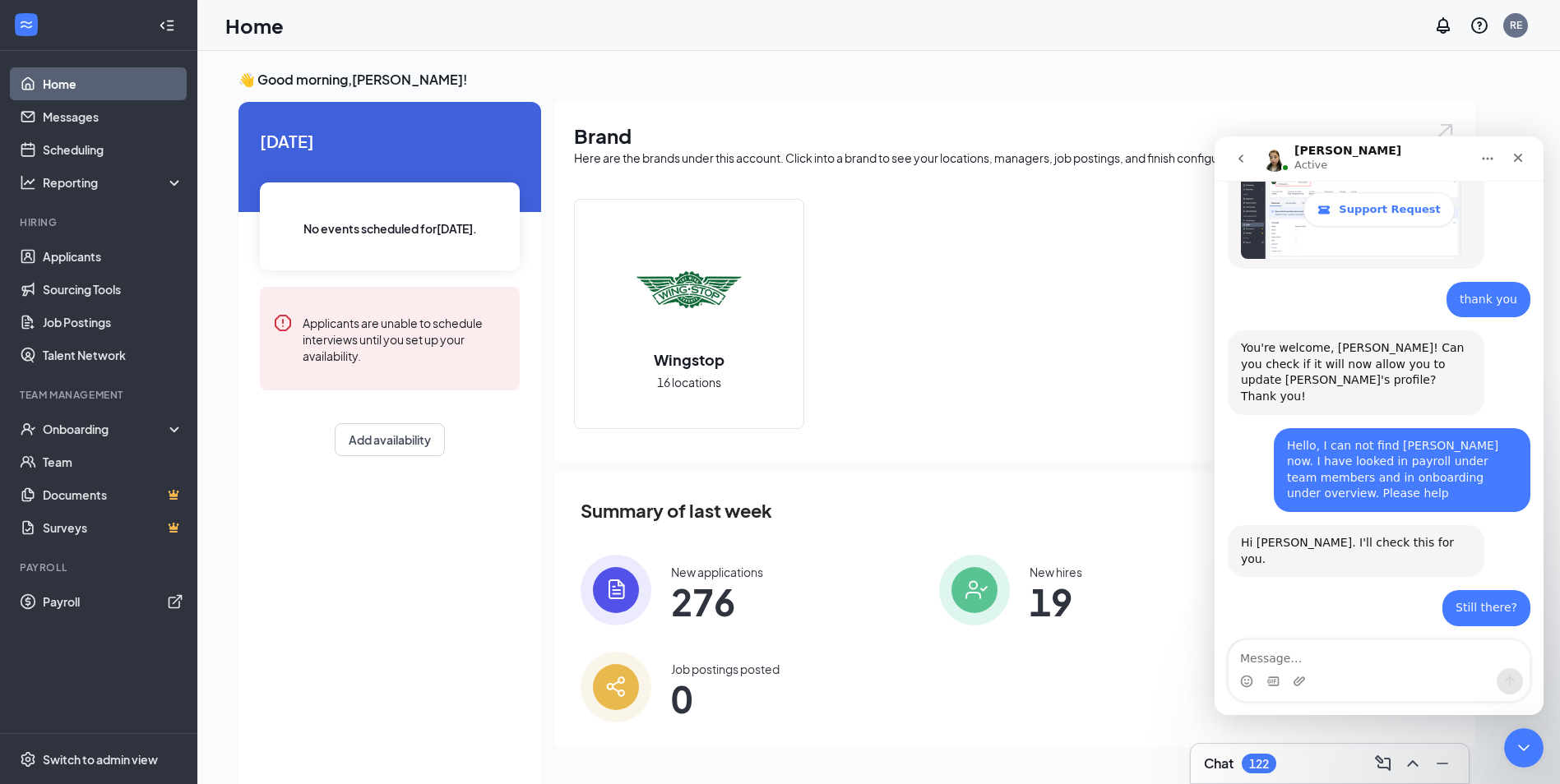
scroll to position [2636, 0]
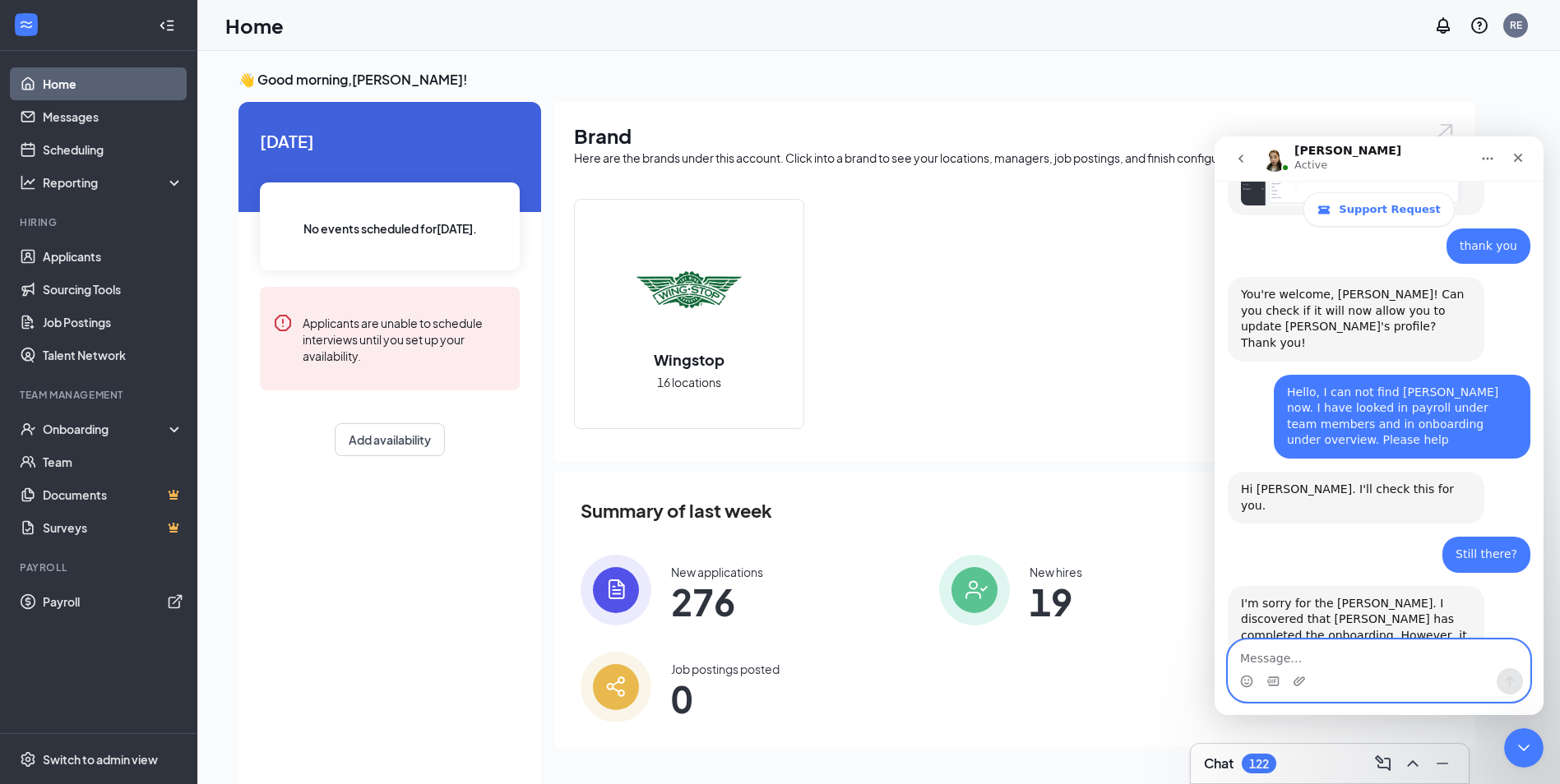
click at [1273, 652] on textarea "Message…" at bounding box center [1379, 654] width 301 height 28
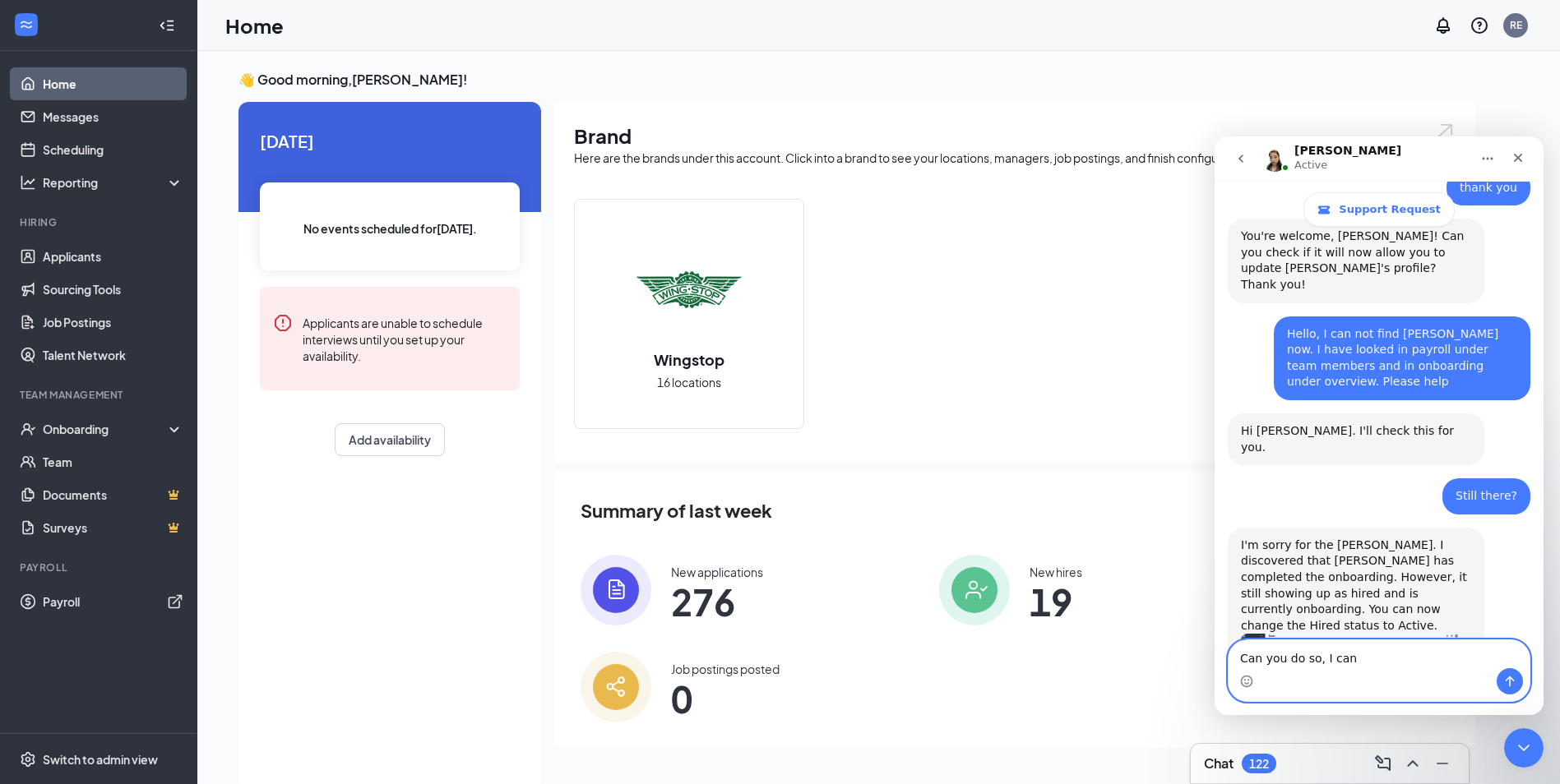
scroll to position [2699, 0]
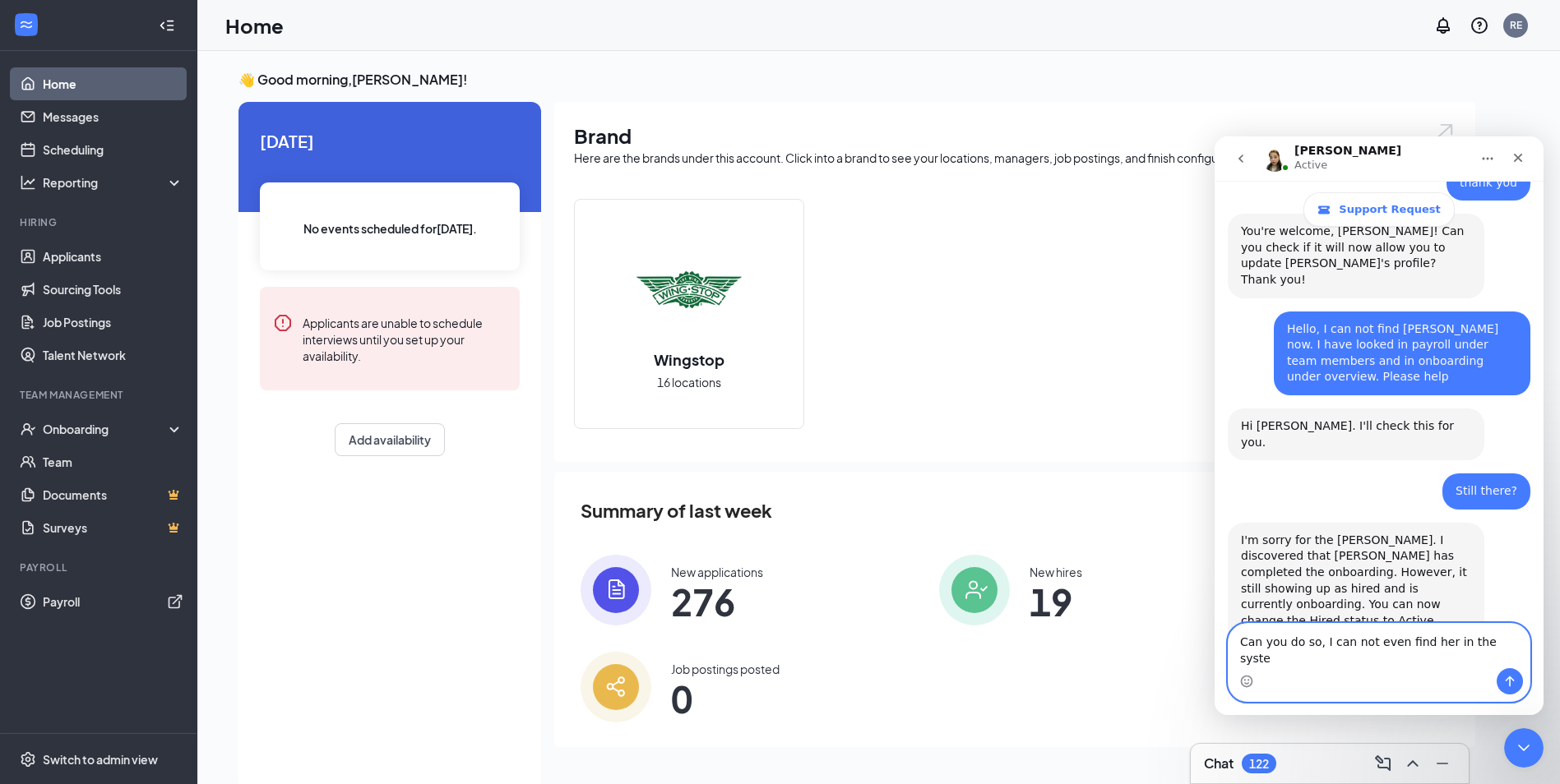
type textarea "Can you do so, I can not even find her in the system"
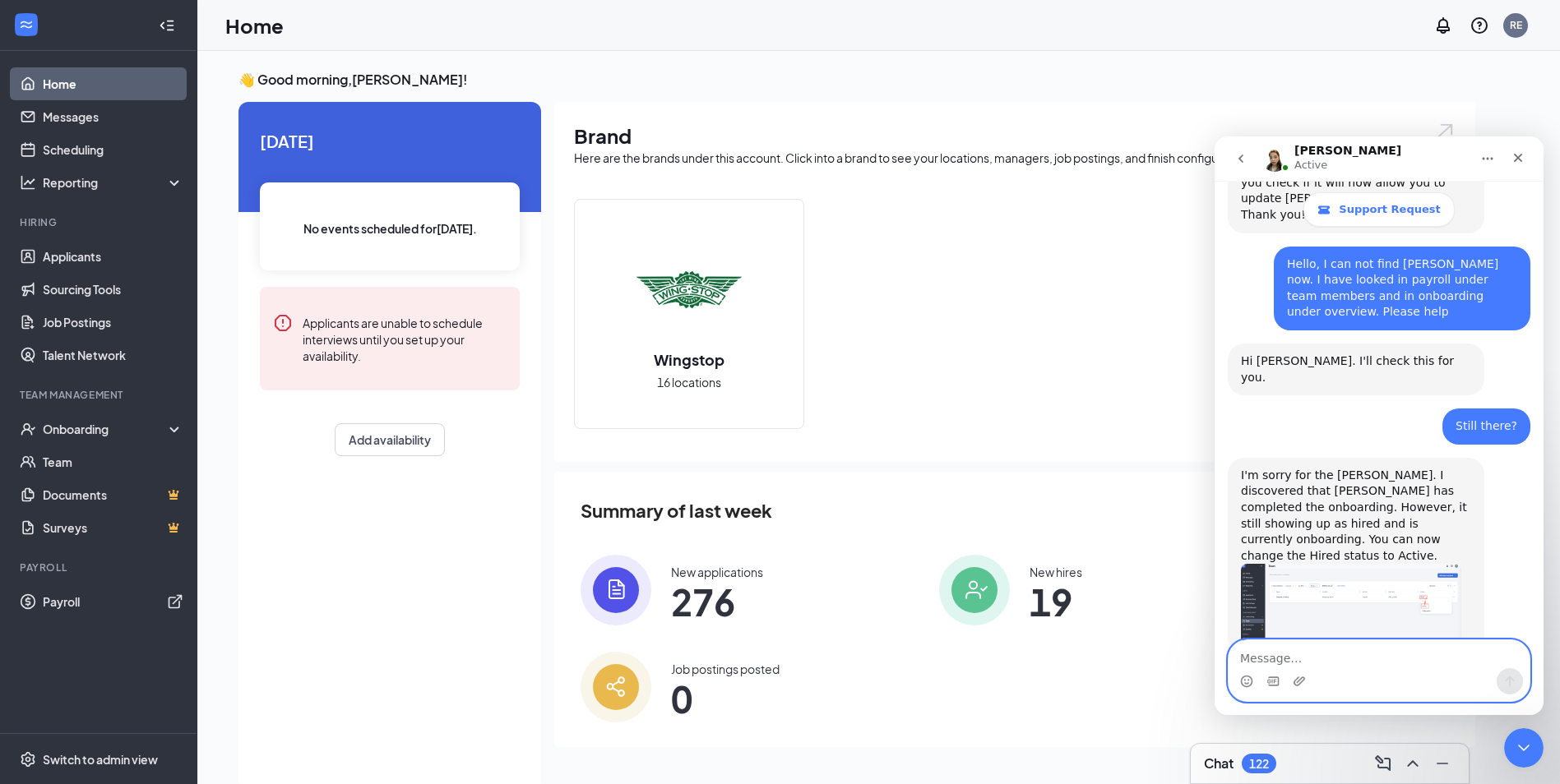
scroll to position [2701, 0]
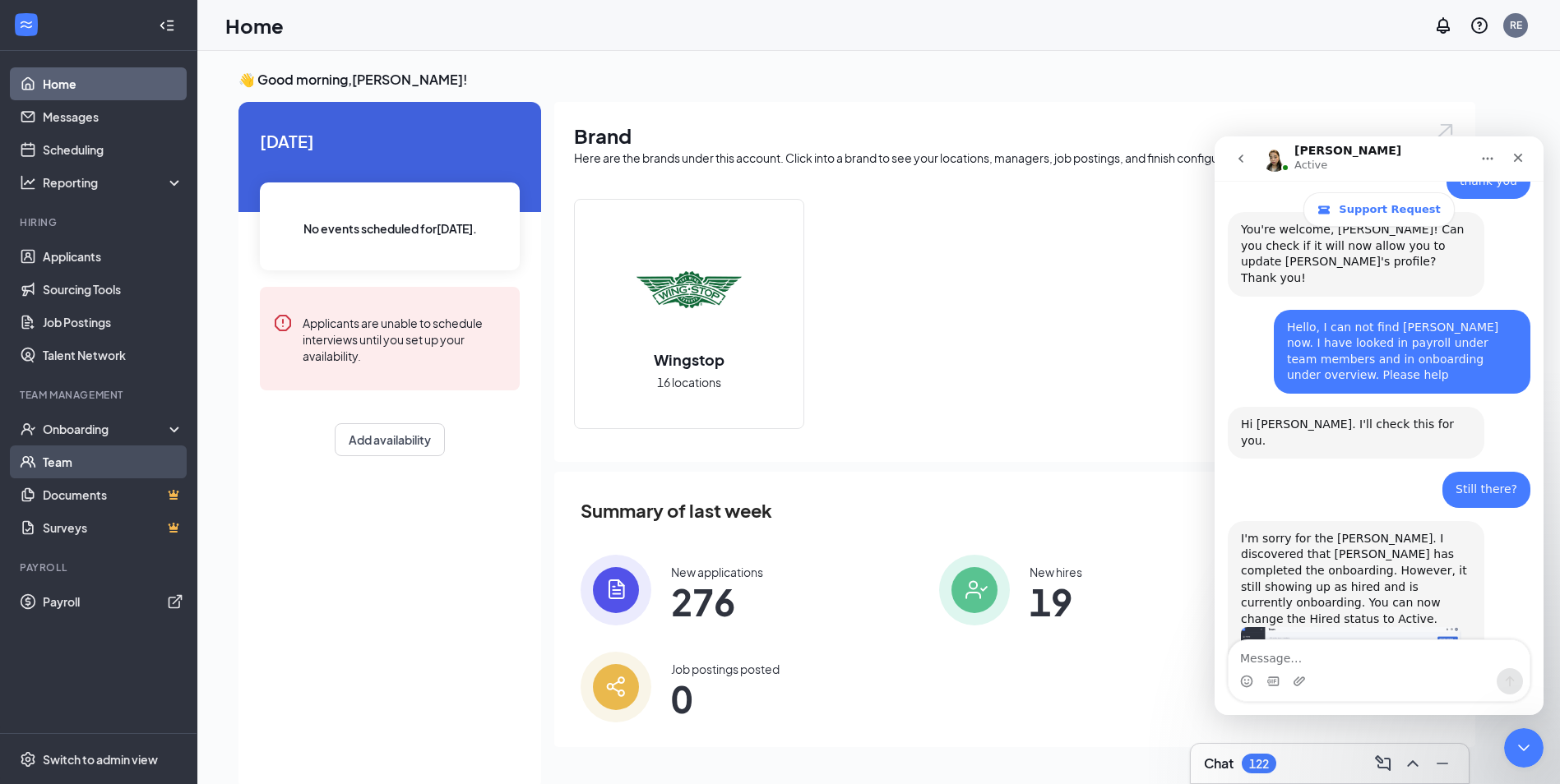
click at [72, 466] on link "Team" at bounding box center [113, 462] width 140 height 33
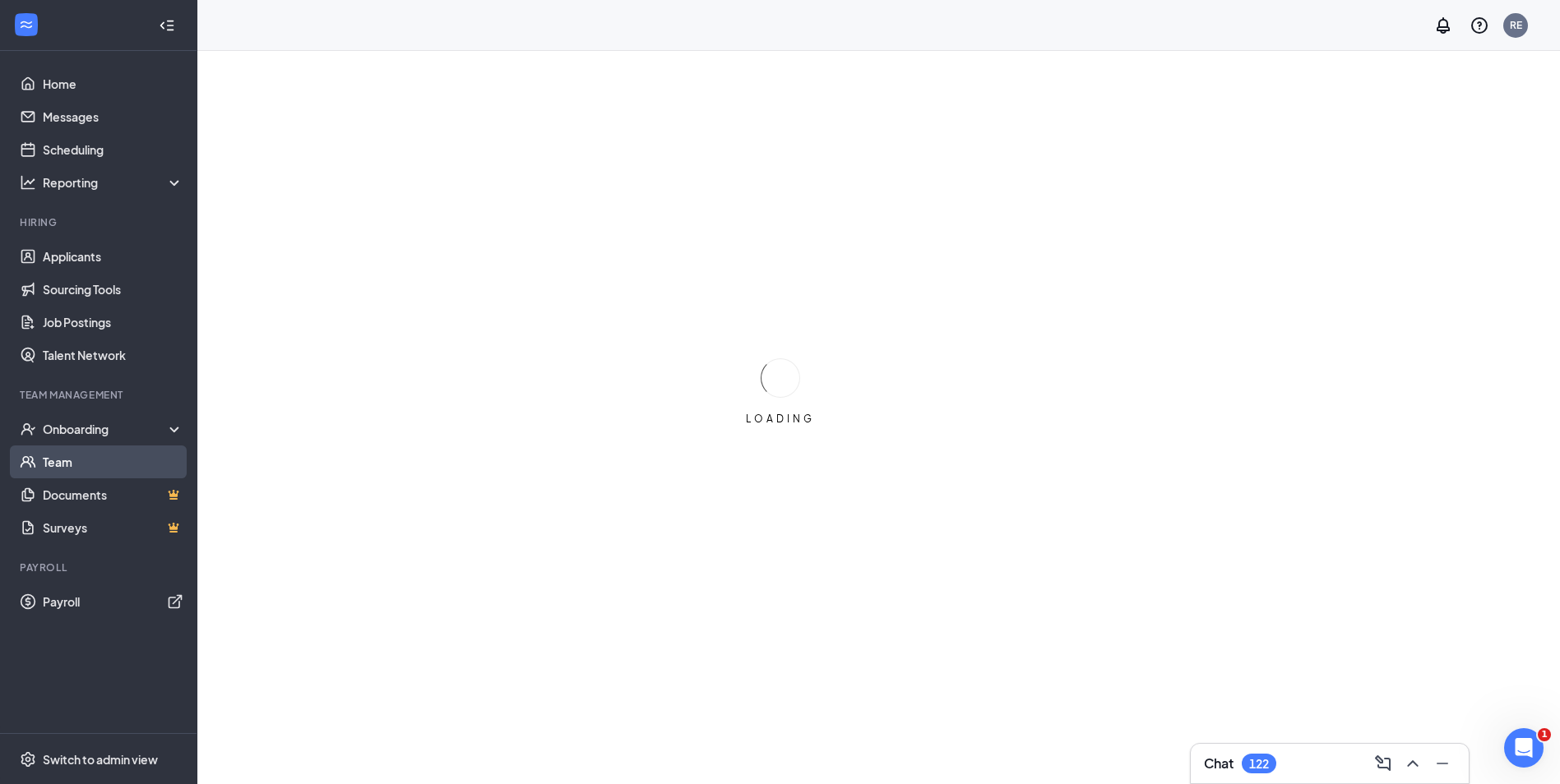
click at [46, 459] on link "Team" at bounding box center [113, 462] width 140 height 33
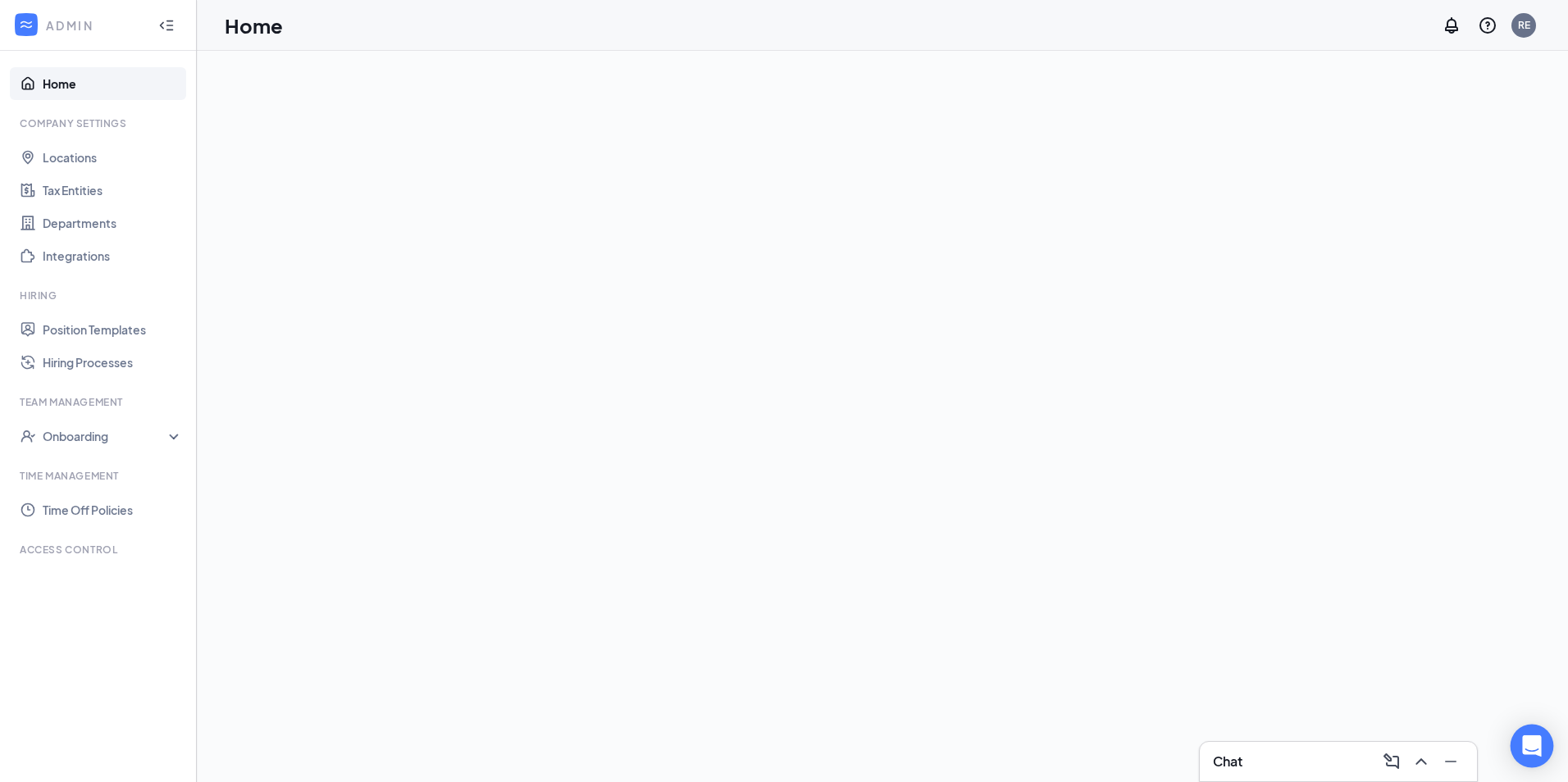
click at [1548, 746] on div "Open Intercom Messenger" at bounding box center [1533, 747] width 43 height 43
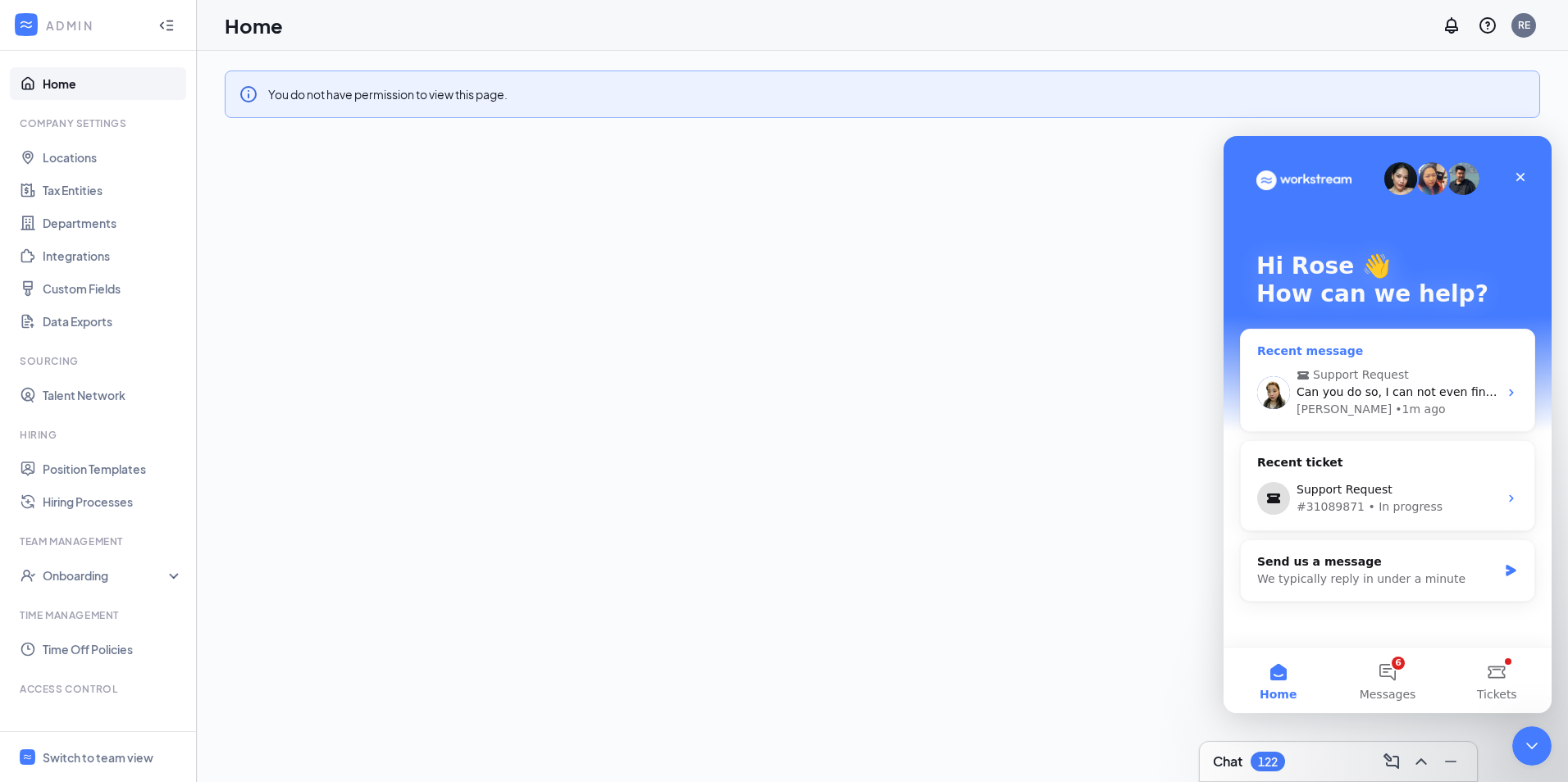
click at [1419, 396] on span "Can you do so, I can not even find her in the system" at bounding box center [1447, 392] width 301 height 13
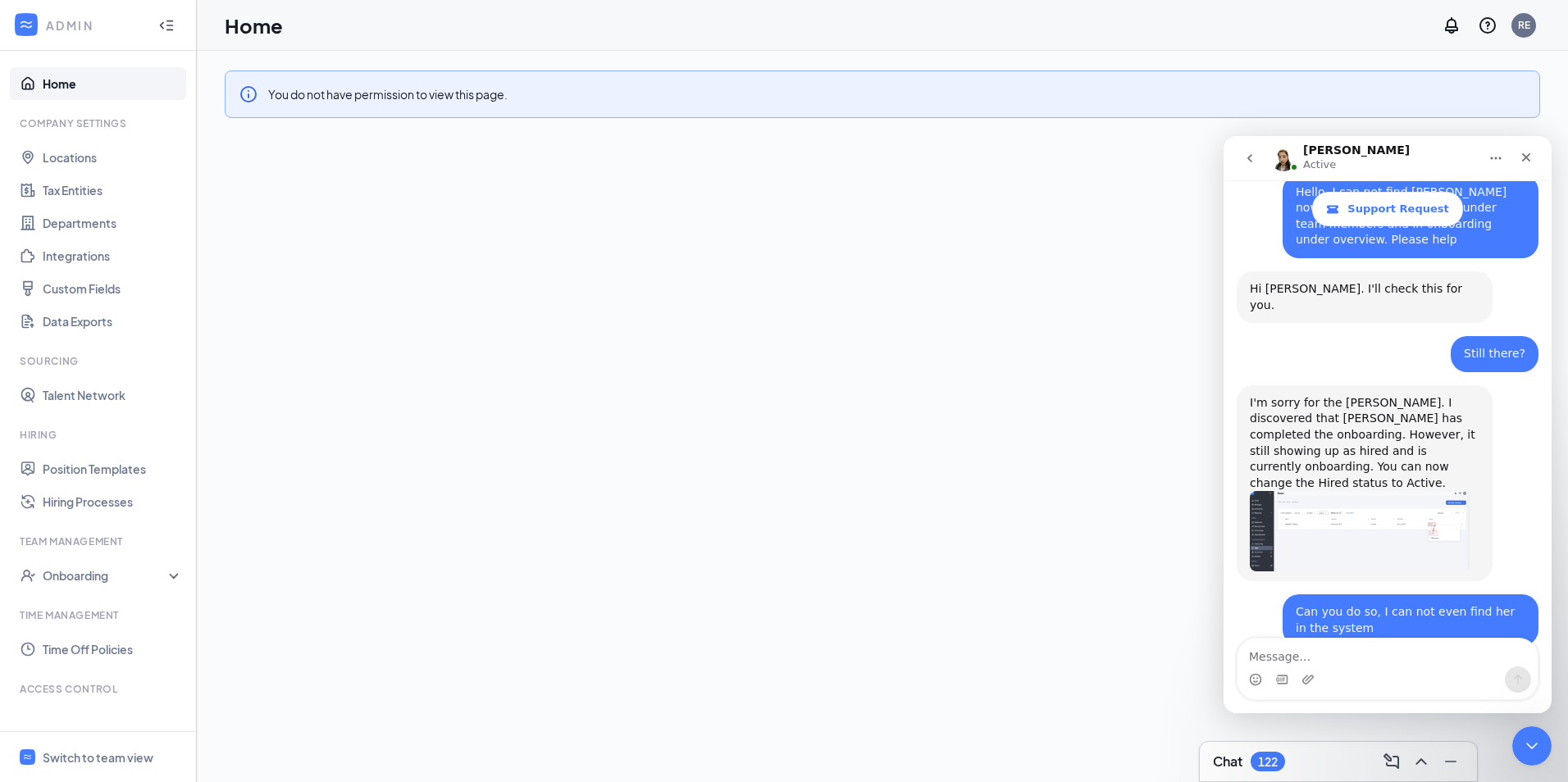
scroll to position [2856, 0]
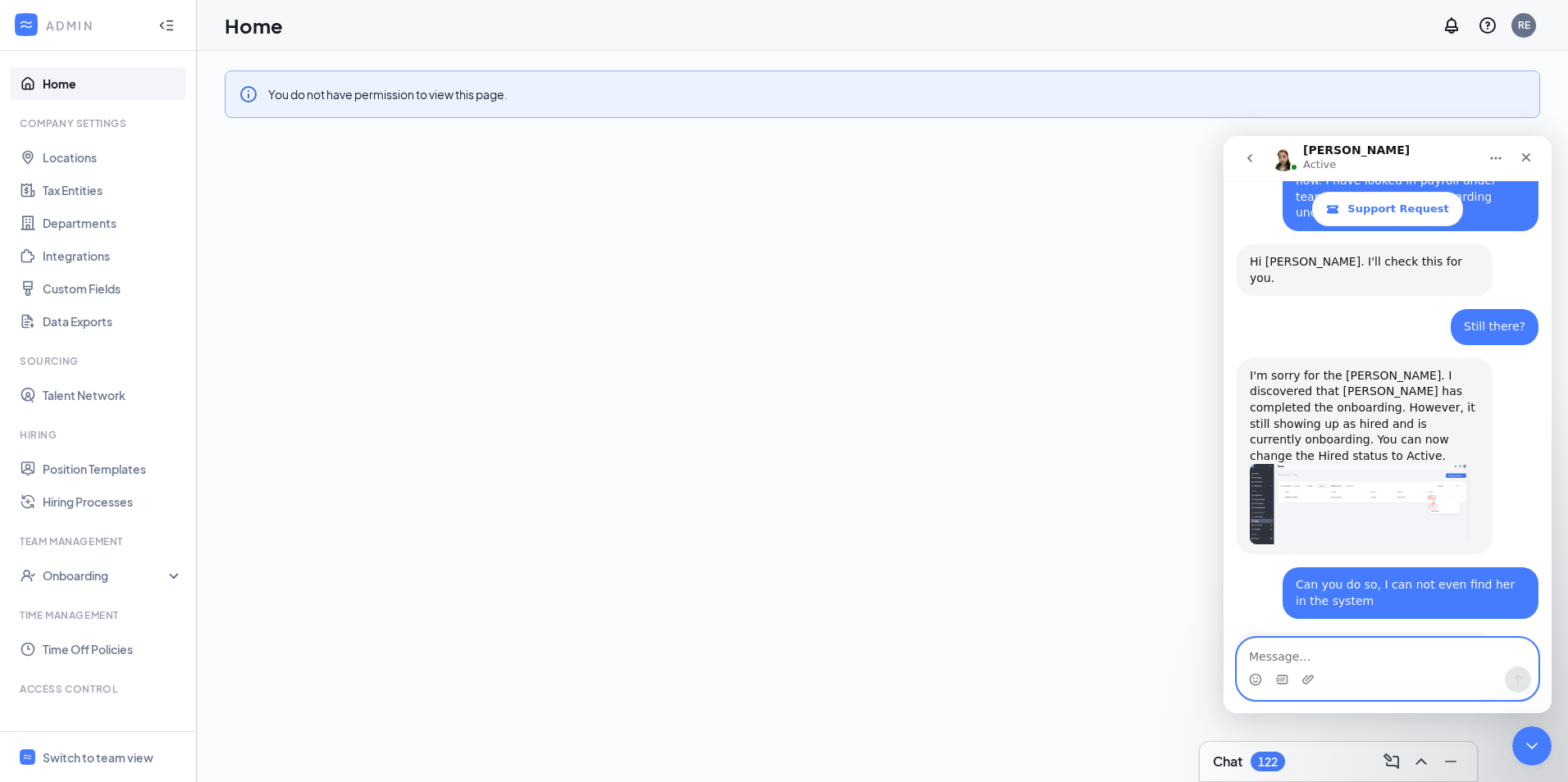
click at [1332, 654] on textarea "Message…" at bounding box center [1388, 653] width 300 height 28
type textarea "Thank you so much"
click at [46, 77] on link "Home" at bounding box center [112, 83] width 140 height 33
click at [48, 77] on link "Home" at bounding box center [112, 83] width 140 height 33
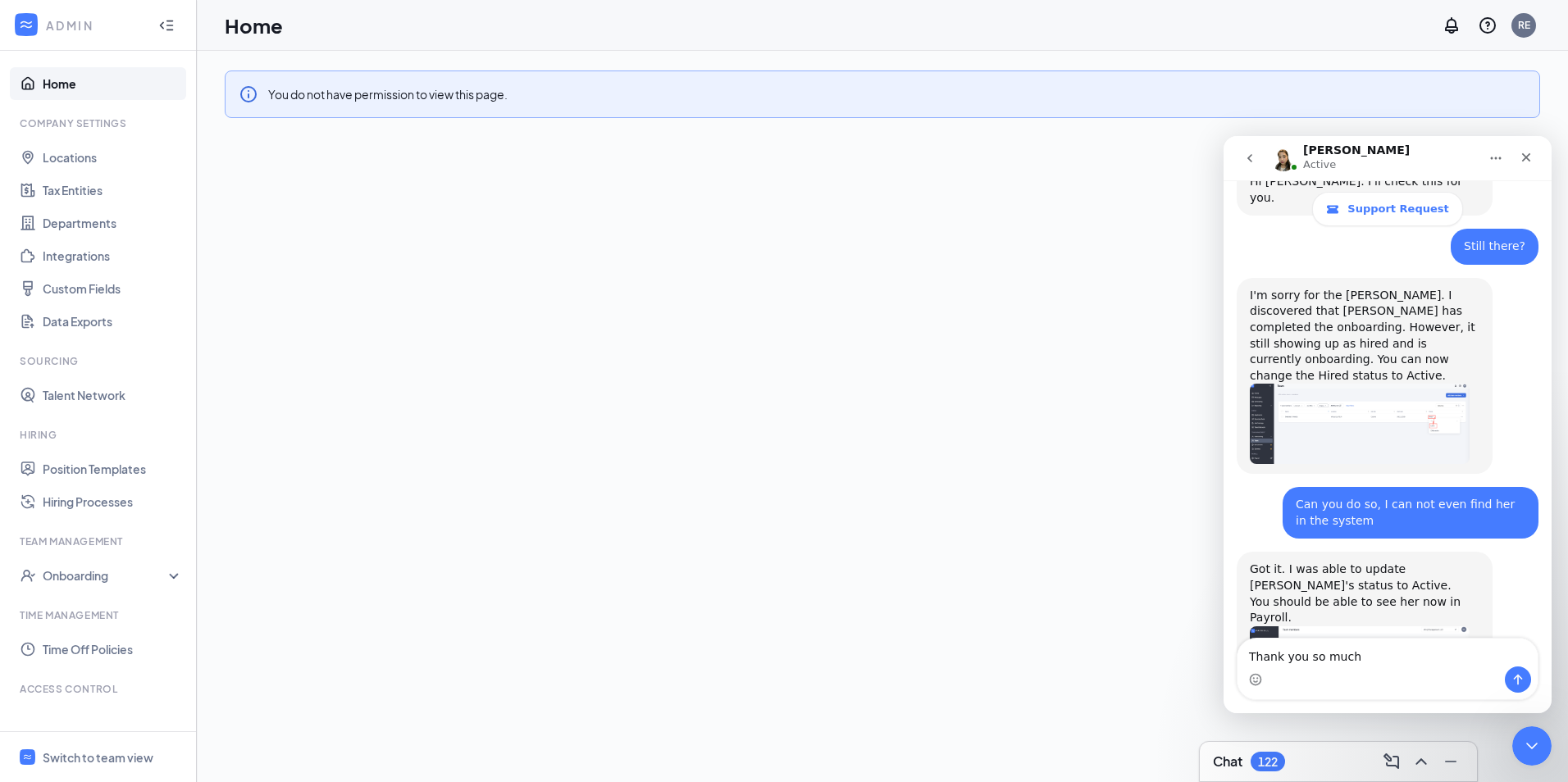
scroll to position [3021, 0]
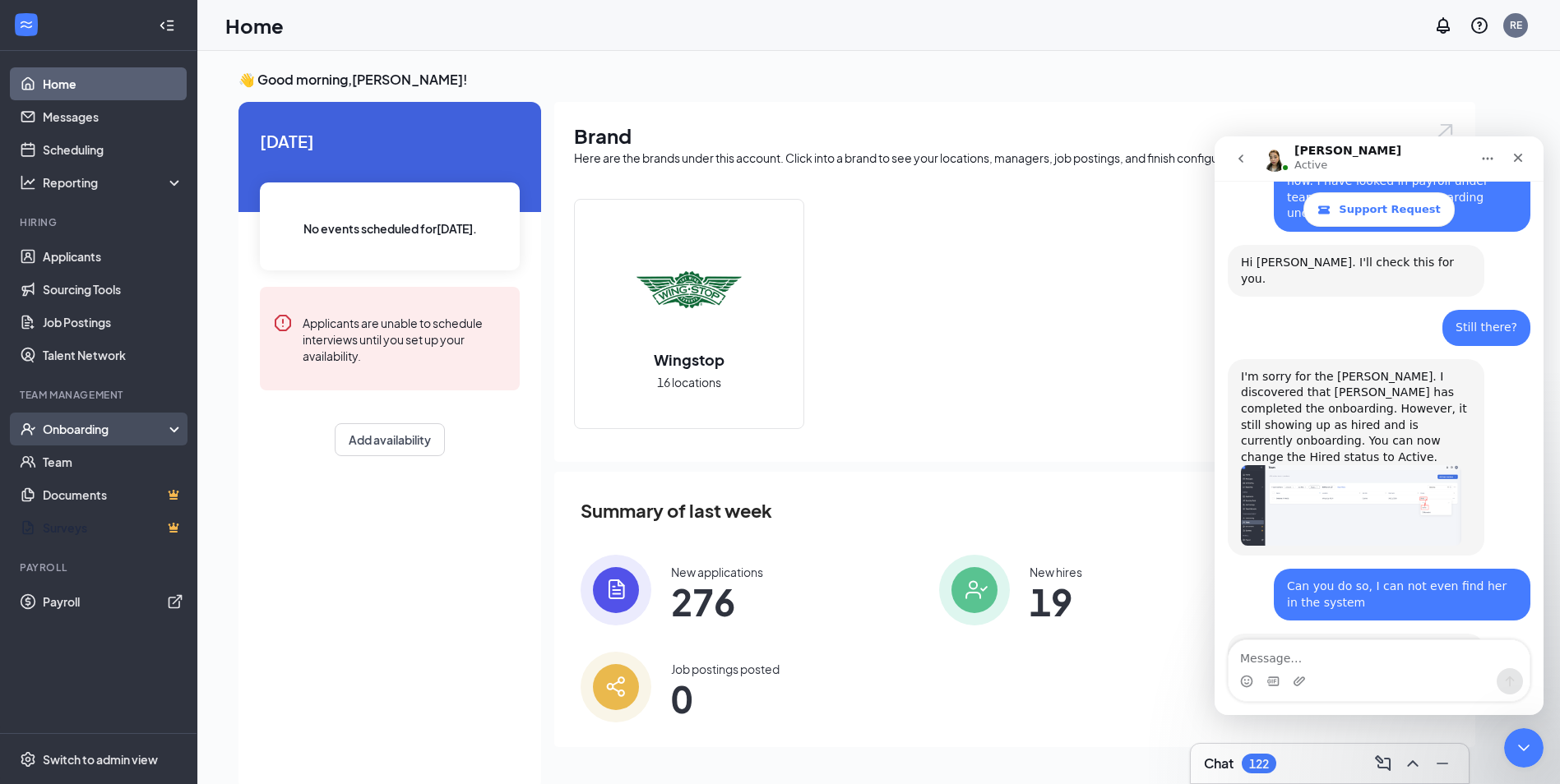
scroll to position [2992, 0]
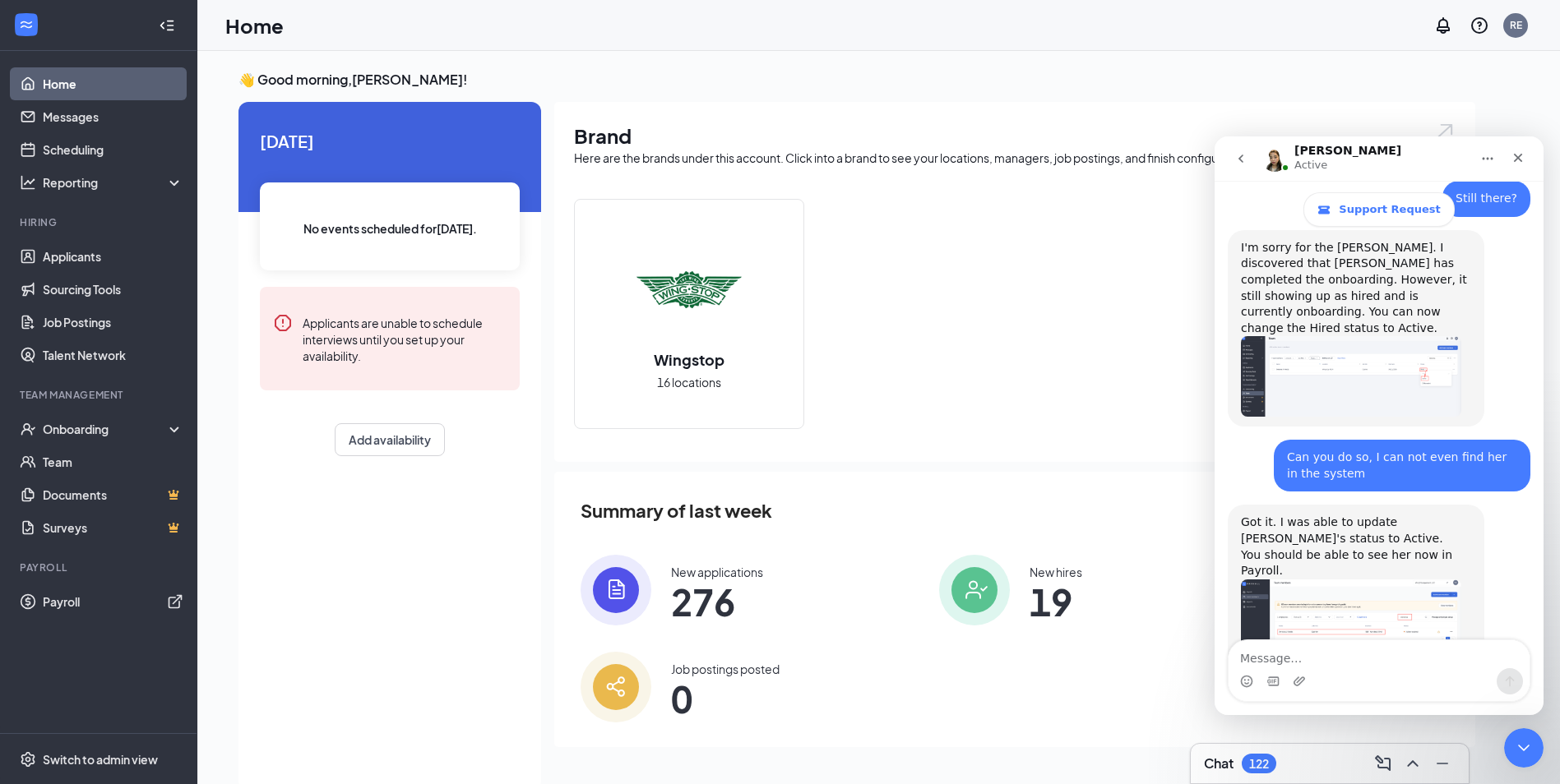
click at [1377, 715] on img "Coleen says…" at bounding box center [1351, 752] width 221 height 75
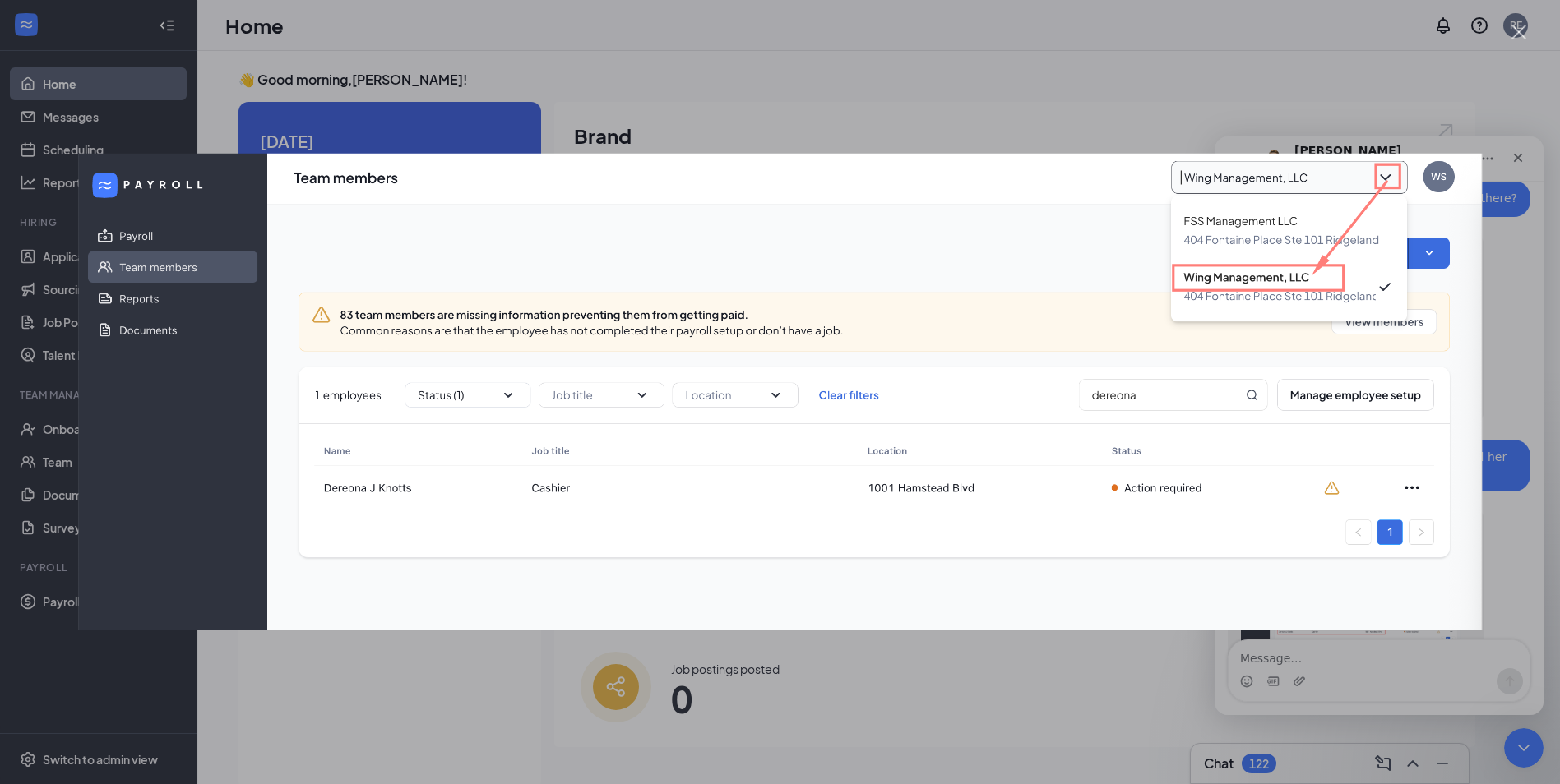
scroll to position [0, 0]
click at [101, 690] on div "Intercom messenger" at bounding box center [780, 392] width 1560 height 784
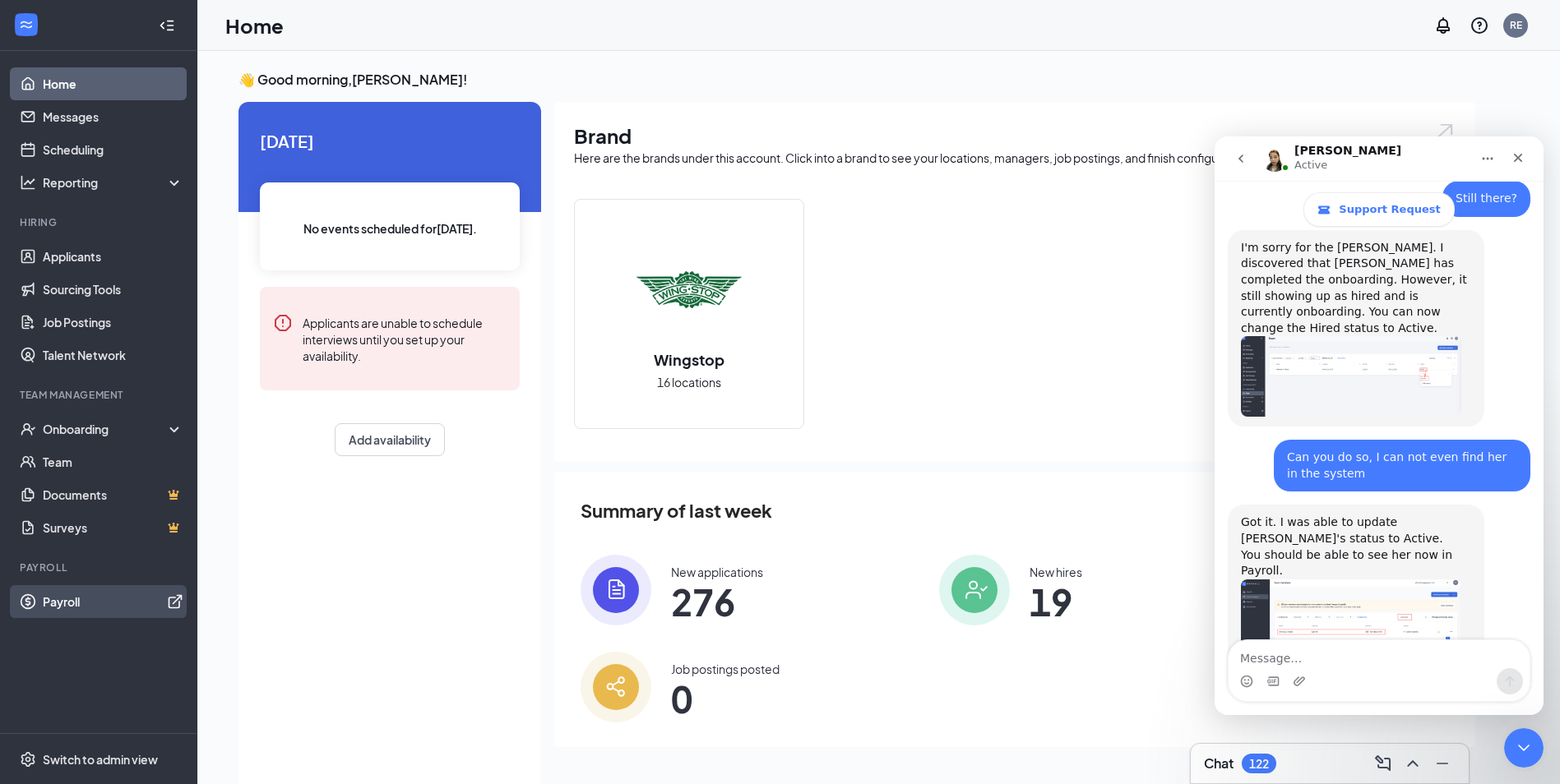
click at [44, 597] on link "Payroll" at bounding box center [113, 601] width 140 height 33
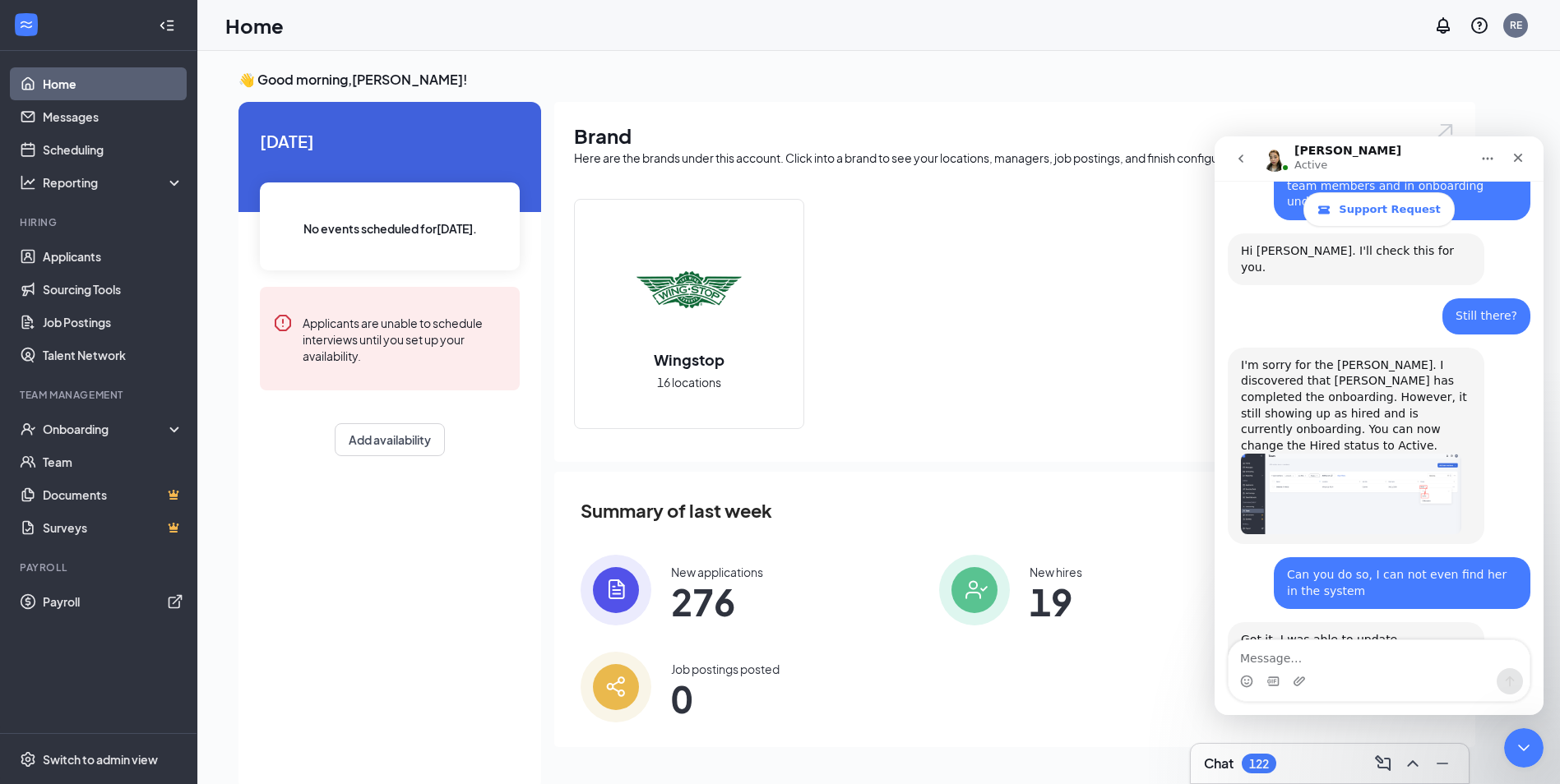
scroll to position [3029, 0]
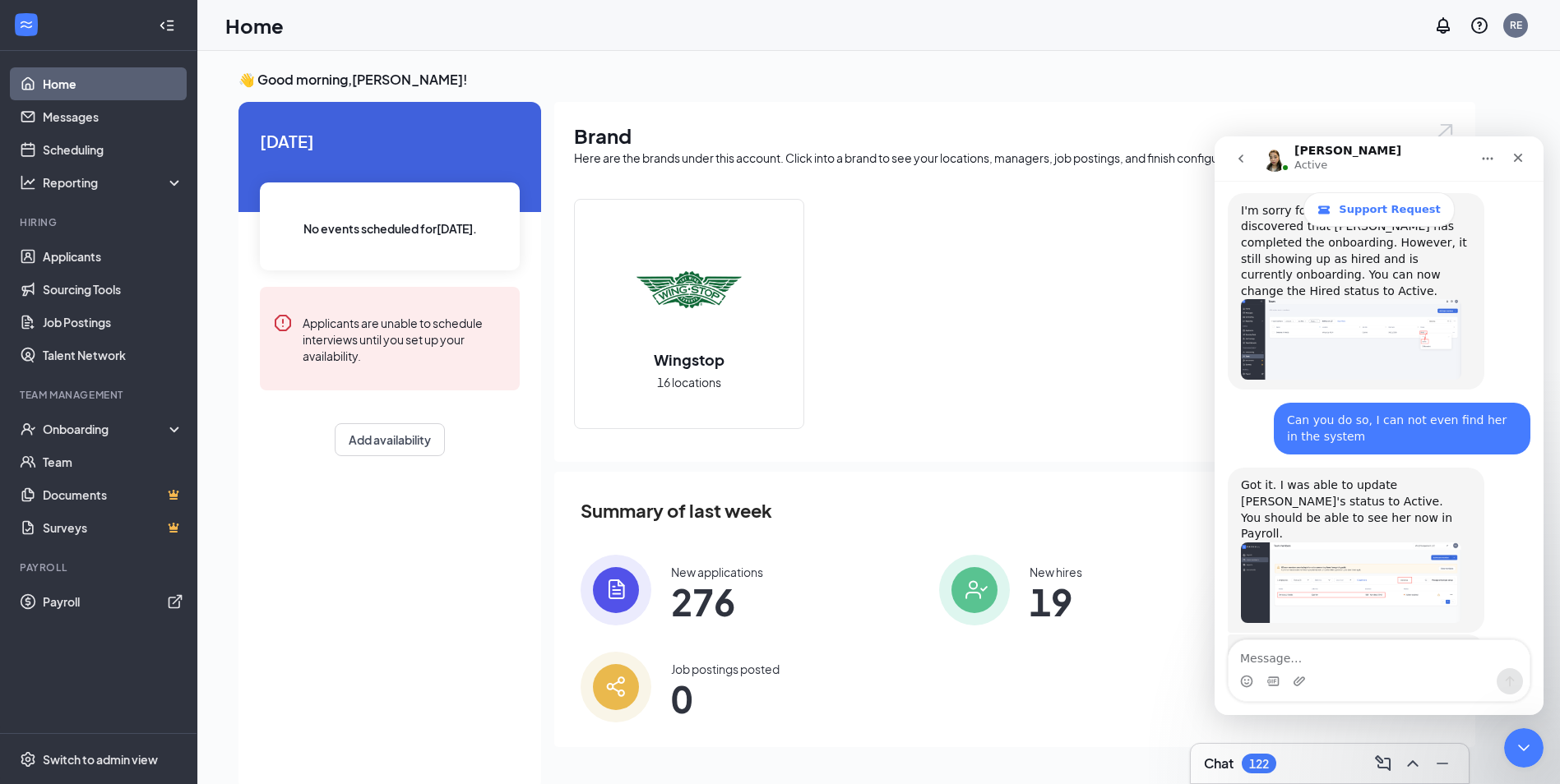
click at [1271, 659] on textarea "Message…" at bounding box center [1379, 654] width 301 height 28
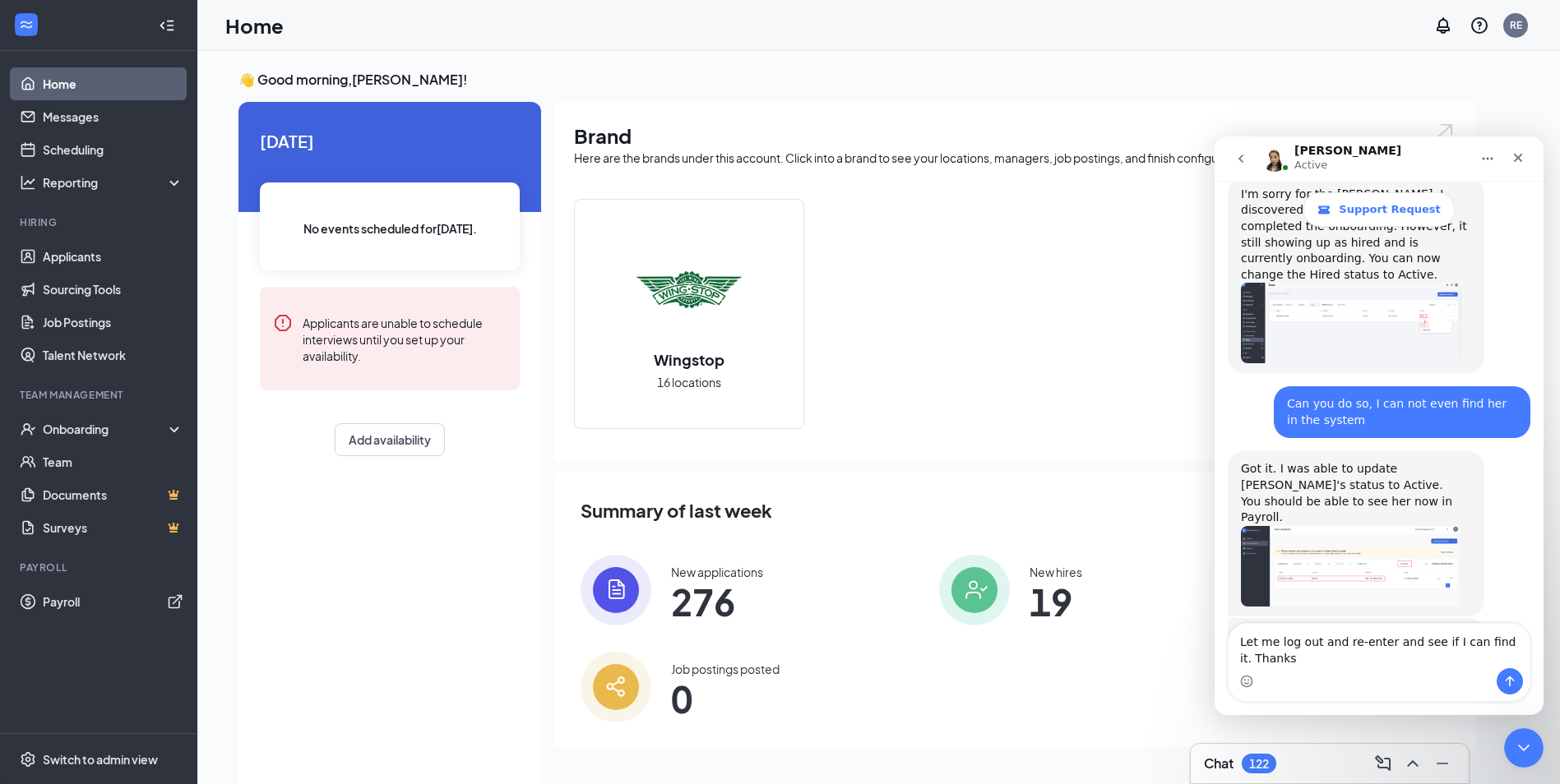
type textarea "Let me log out and re-enter and see if I can find it. Thanks"
click at [1510, 676] on icon "Send a message…" at bounding box center [1510, 682] width 13 height 13
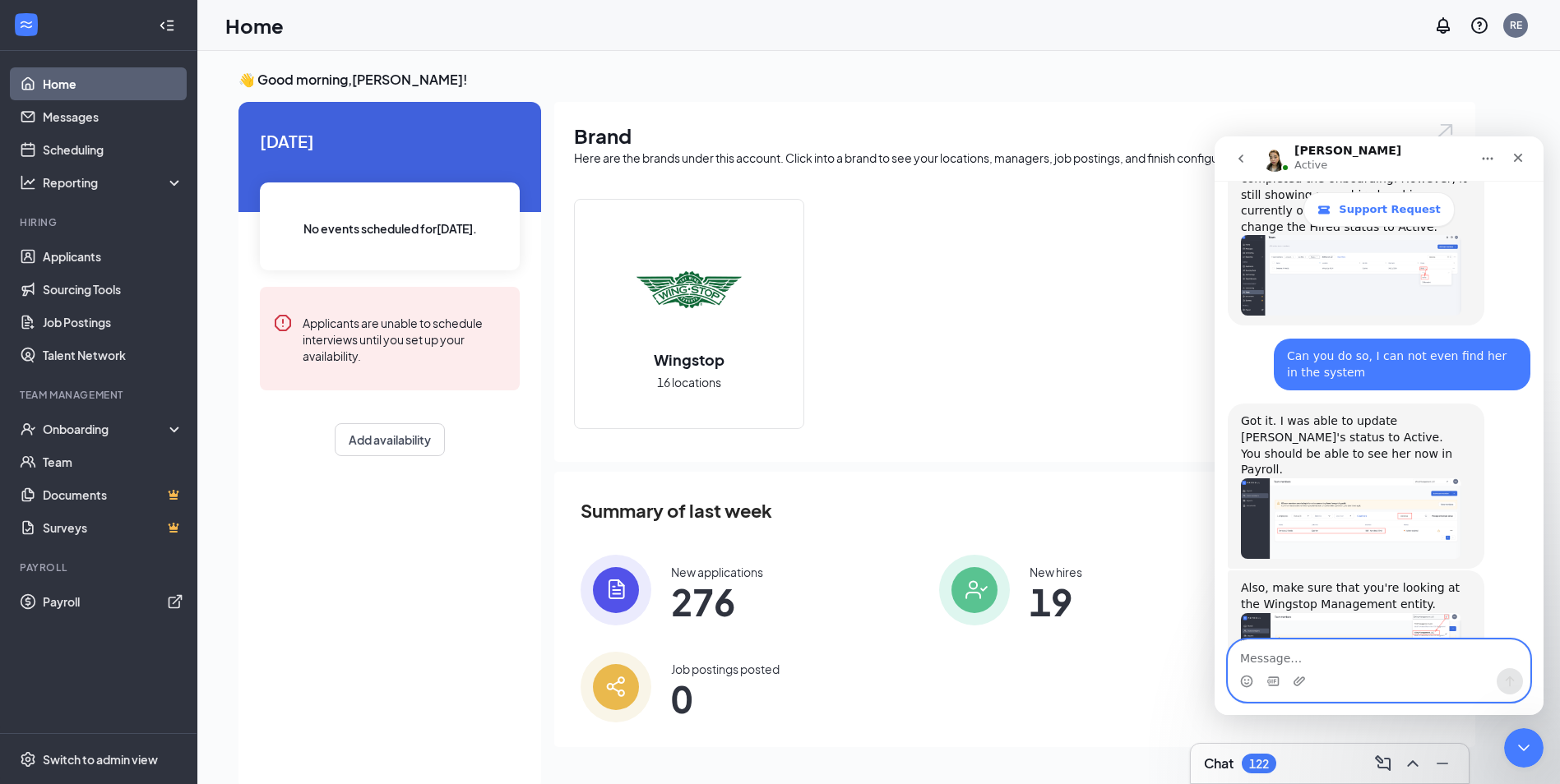
scroll to position [3094, 0]
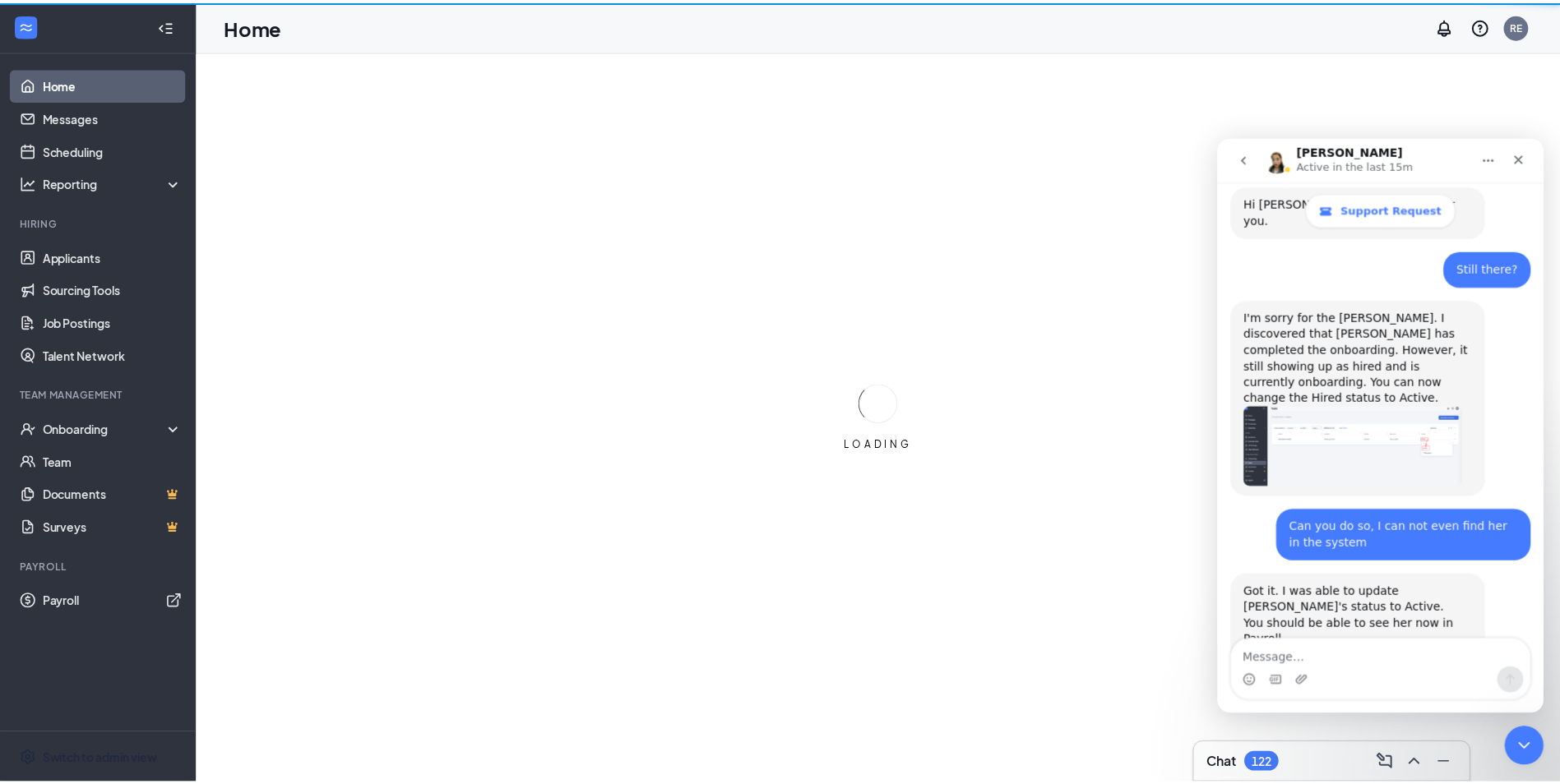
scroll to position [3160, 0]
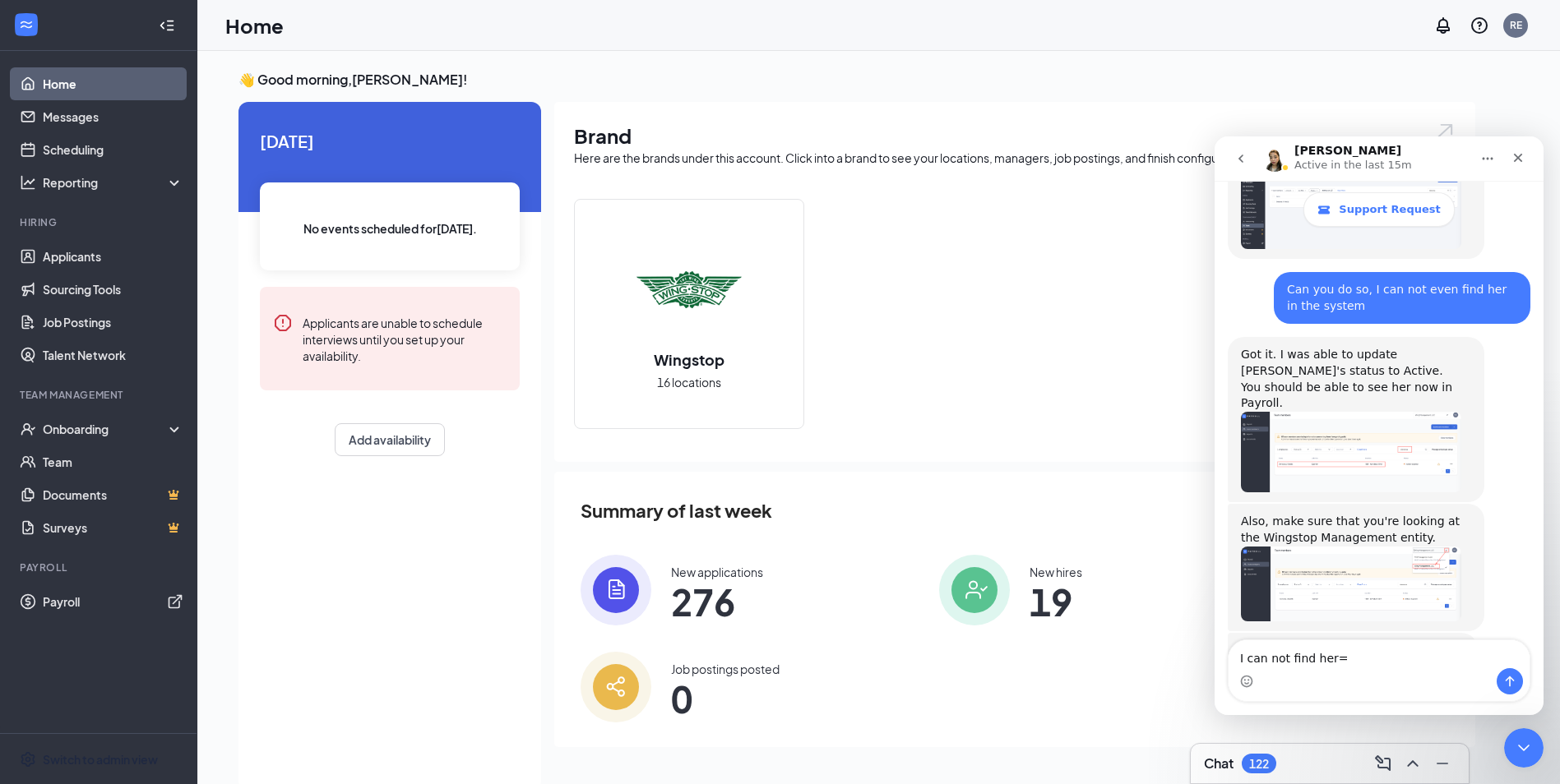
type textarea "I can not find her"
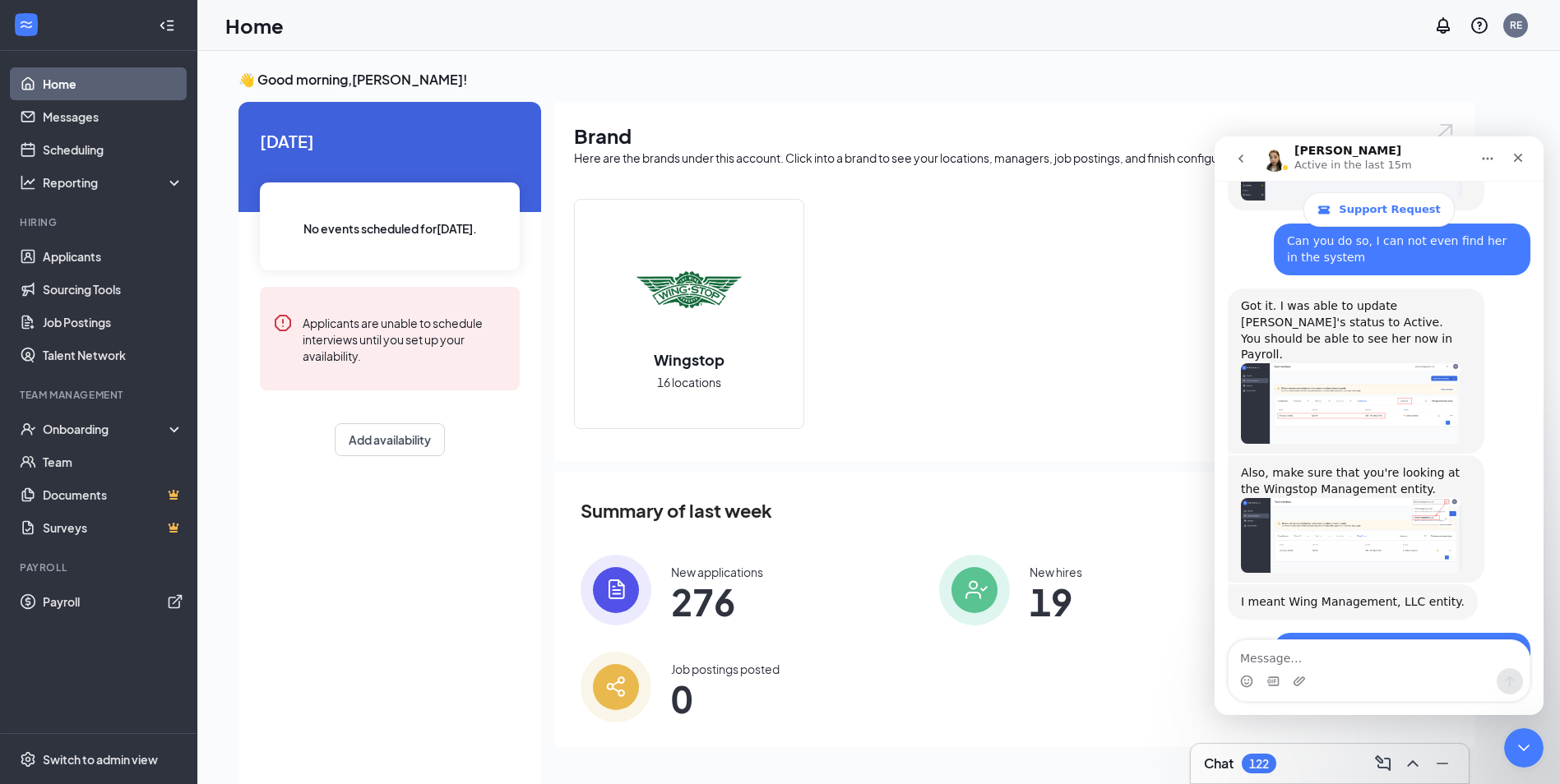
click at [1251, 657] on textarea "Message…" at bounding box center [1379, 654] width 301 height 28
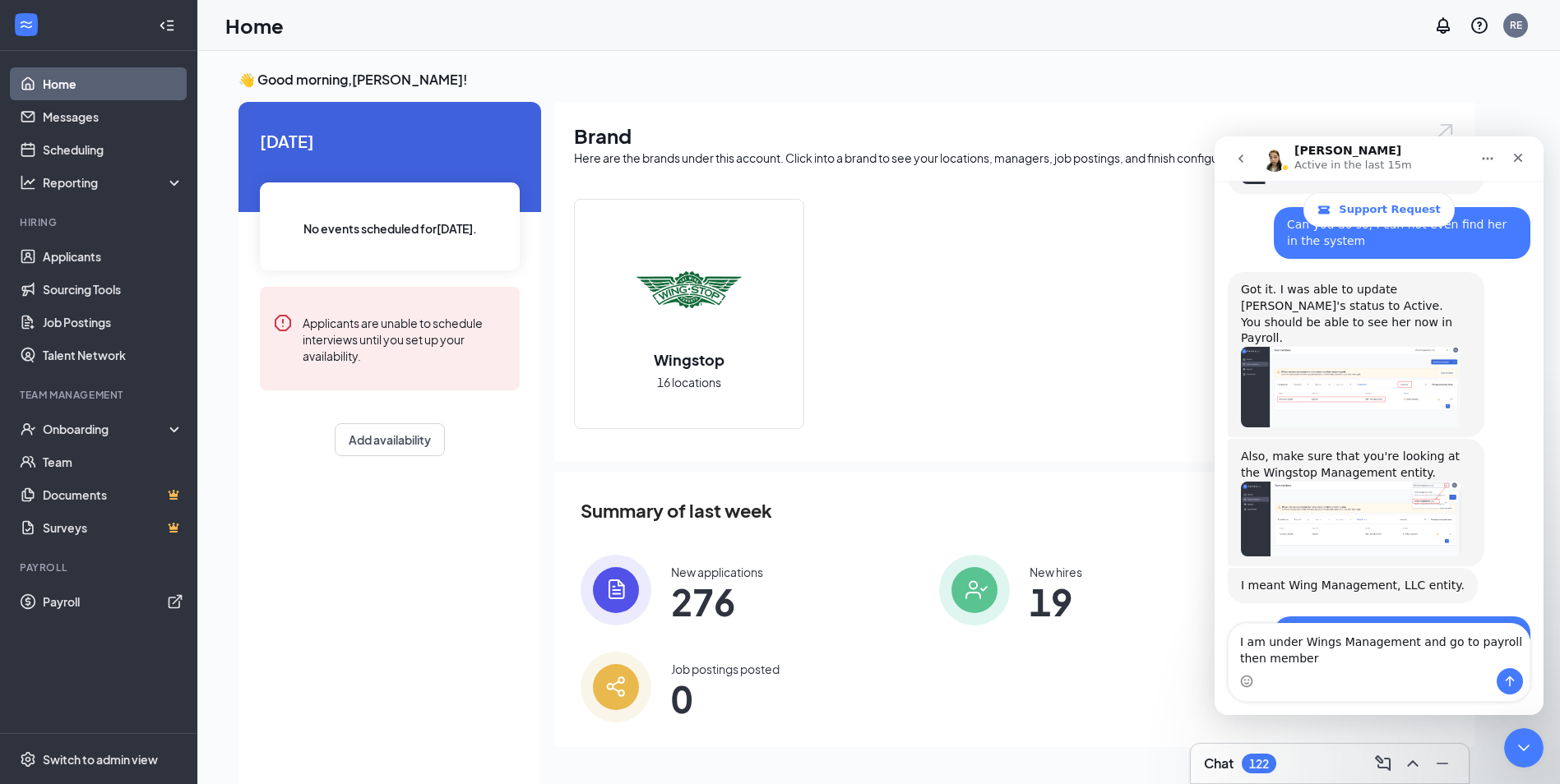
type textarea "I am under Wings Management and go to payroll then members"
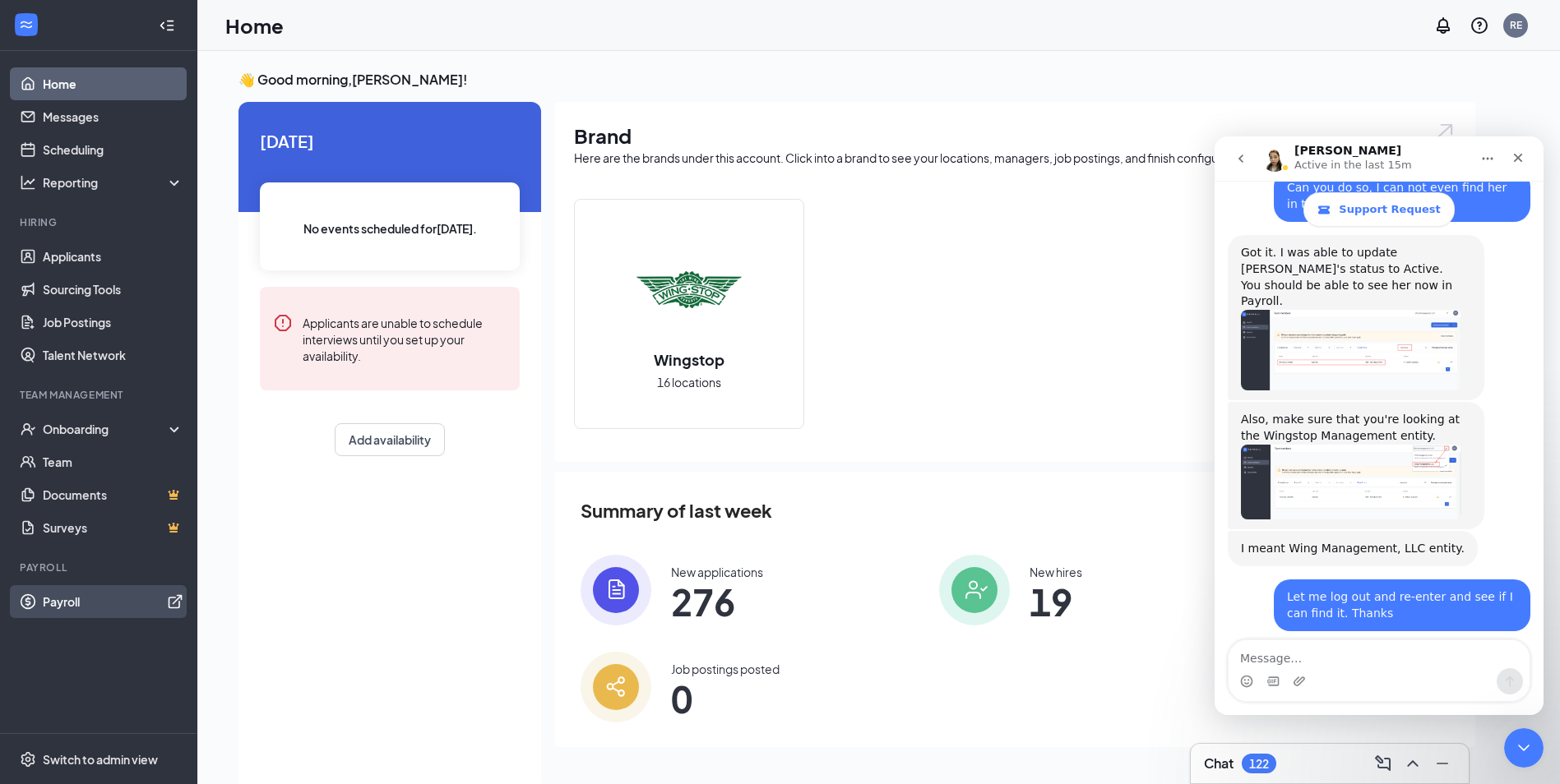
click at [68, 603] on link "Payroll" at bounding box center [113, 601] width 140 height 33
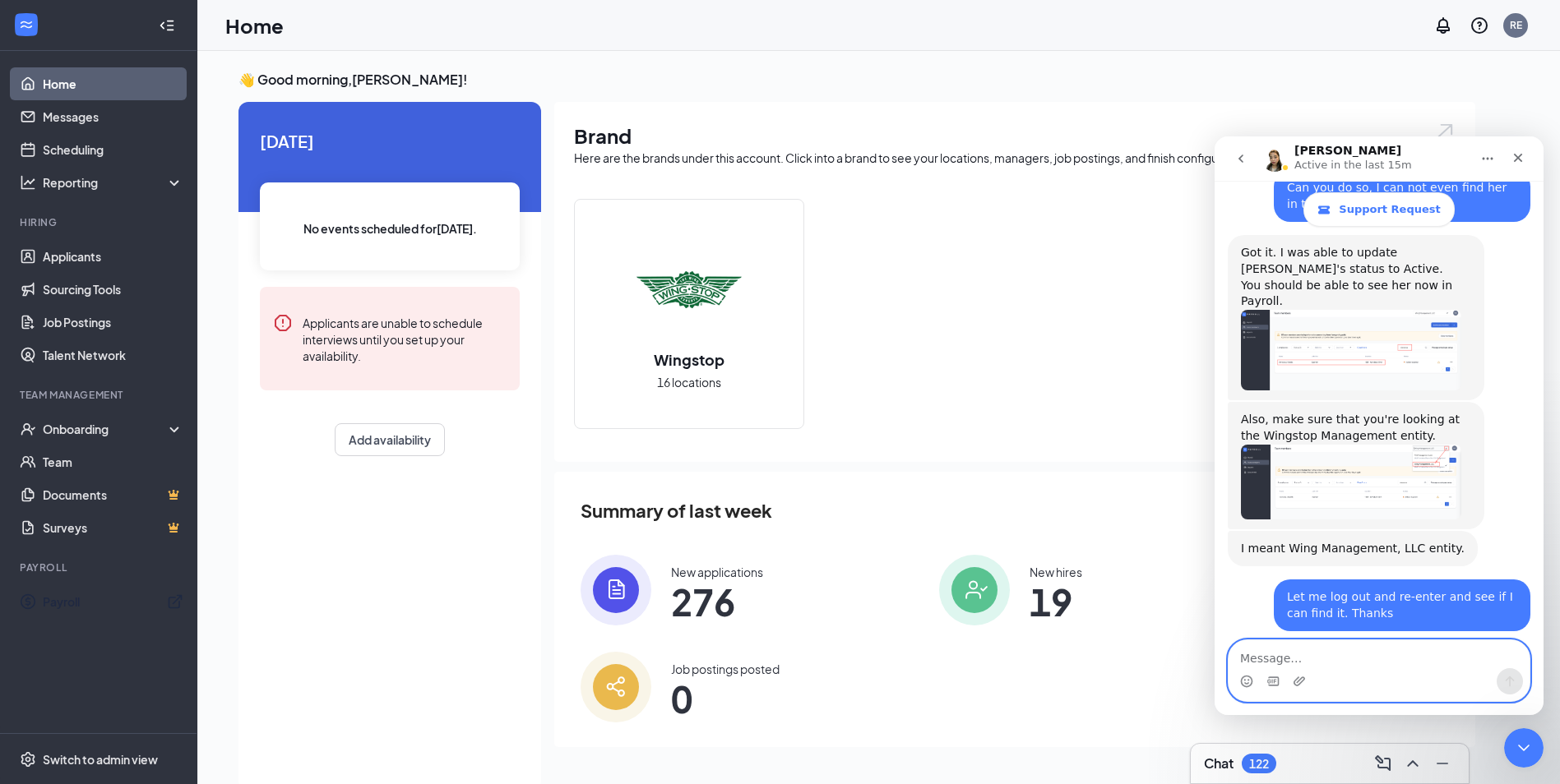
click at [1276, 658] on textarea "Message…" at bounding box center [1379, 654] width 301 height 28
click at [1055, 597] on span "19" at bounding box center [1056, 601] width 53 height 29
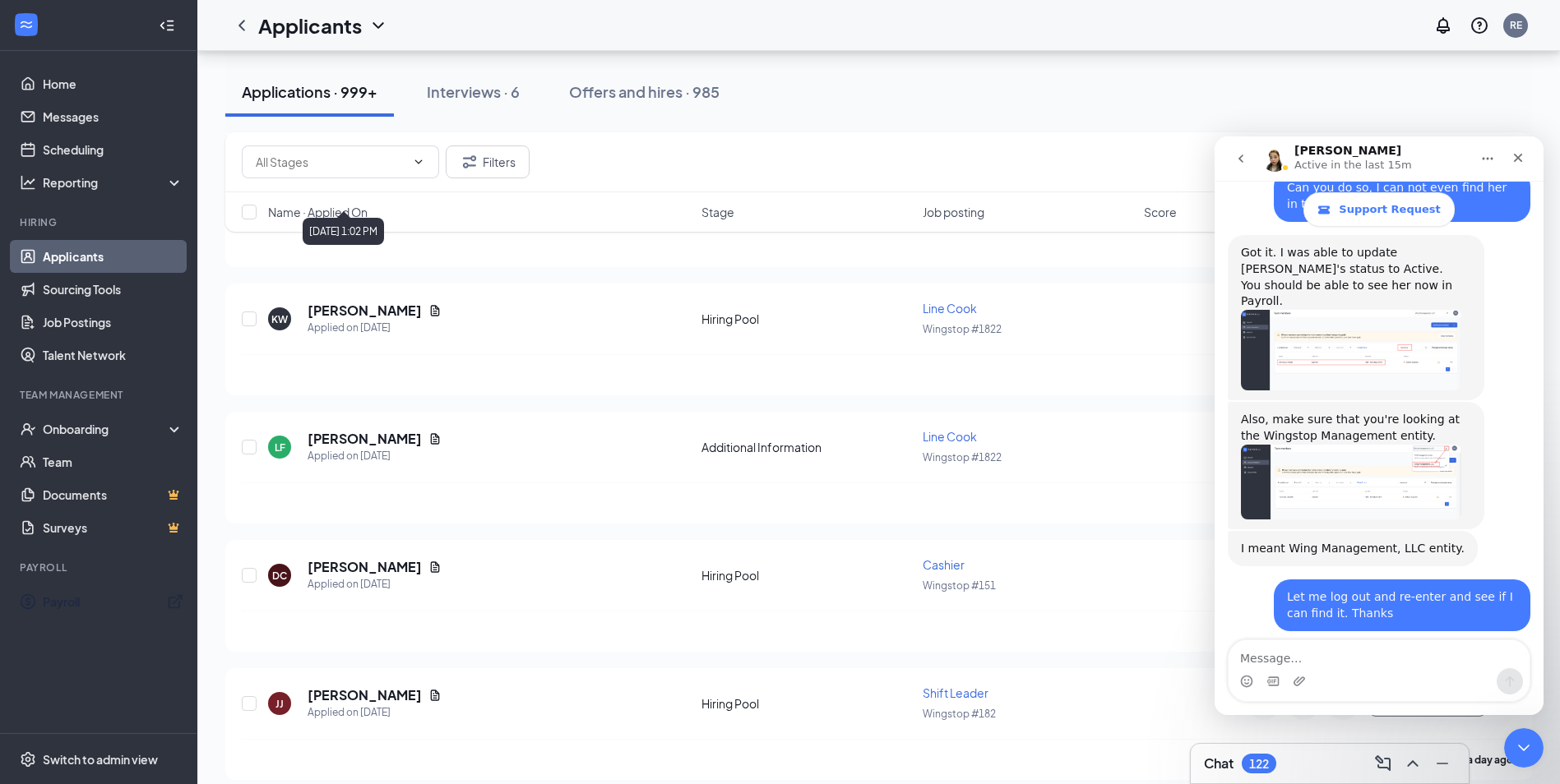
scroll to position [5674, 0]
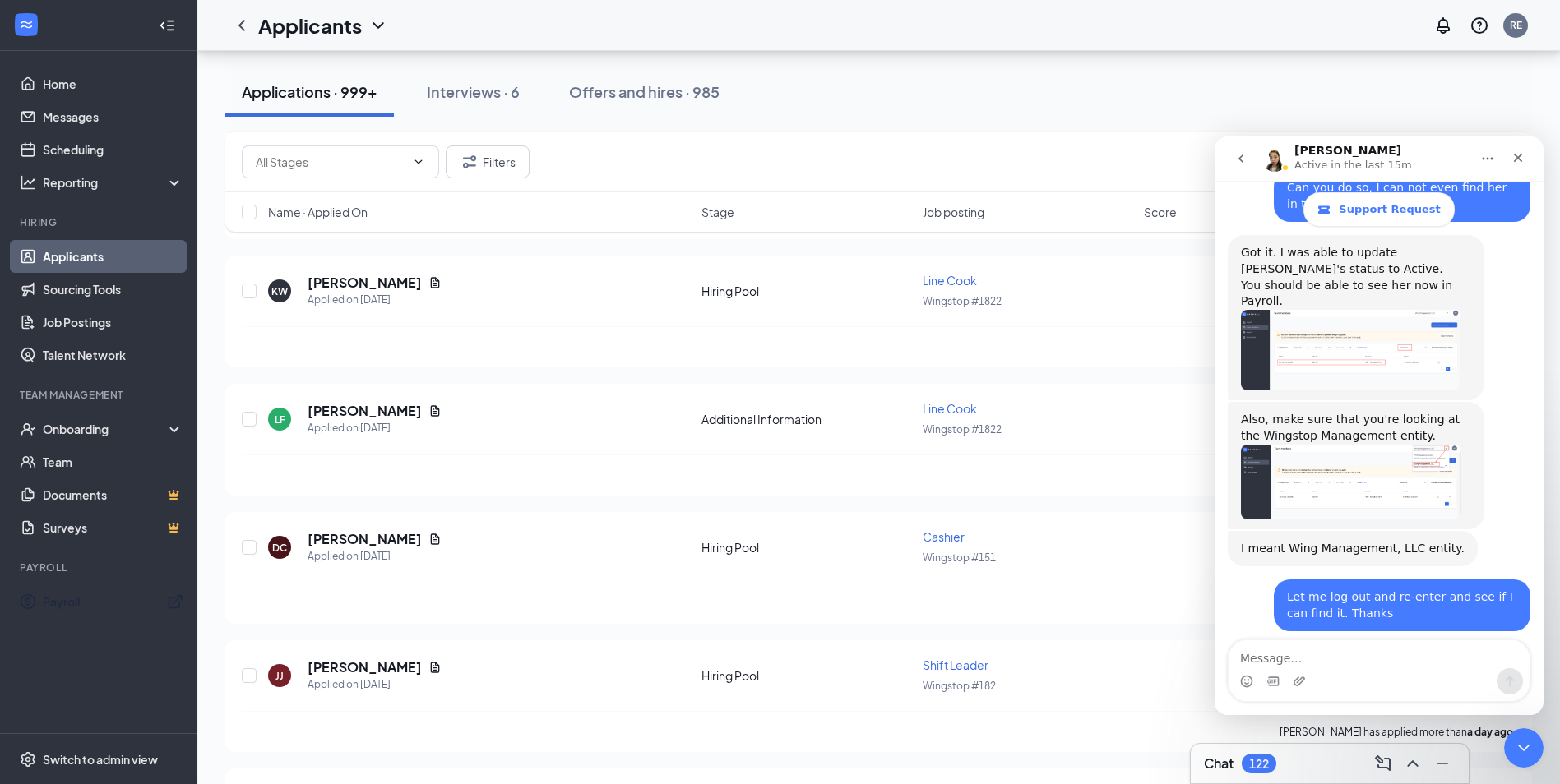
drag, startPoint x: 1515, startPoint y: 157, endPoint x: 1406, endPoint y: 664, distance: 518.6
click at [1377, 691] on div "Coleen Active in the last 15m Support Request Ask us anything, or share your fe…" at bounding box center [1379, 425] width 329 height 579
click at [1424, 665] on textarea "Message…" at bounding box center [1379, 654] width 301 height 28
click at [1525, 739] on icon "Close Intercom Messenger" at bounding box center [1521, 745] width 20 height 20
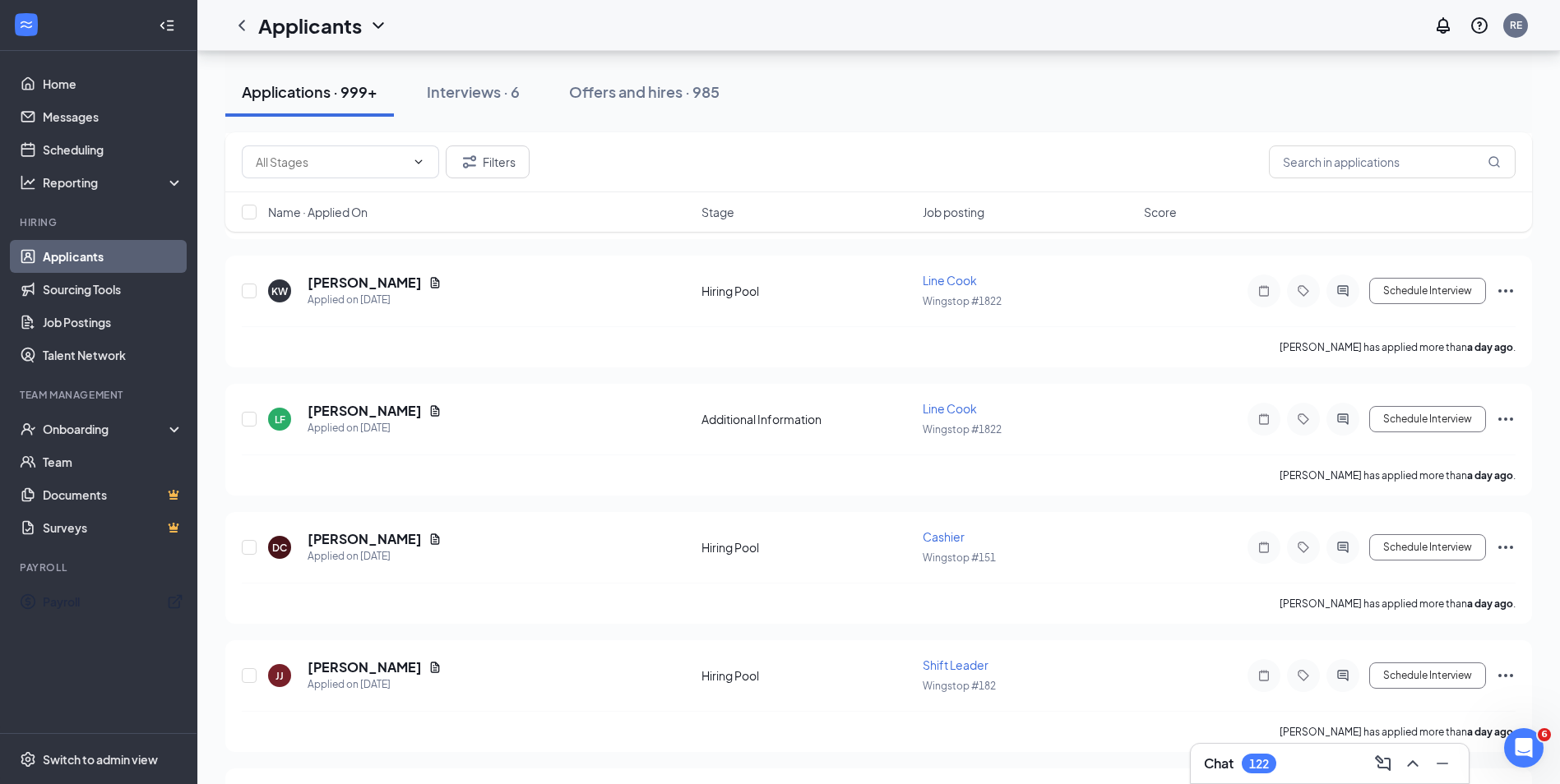
scroll to position [3262, 0]
click at [1319, 166] on input "text" at bounding box center [1392, 162] width 247 height 33
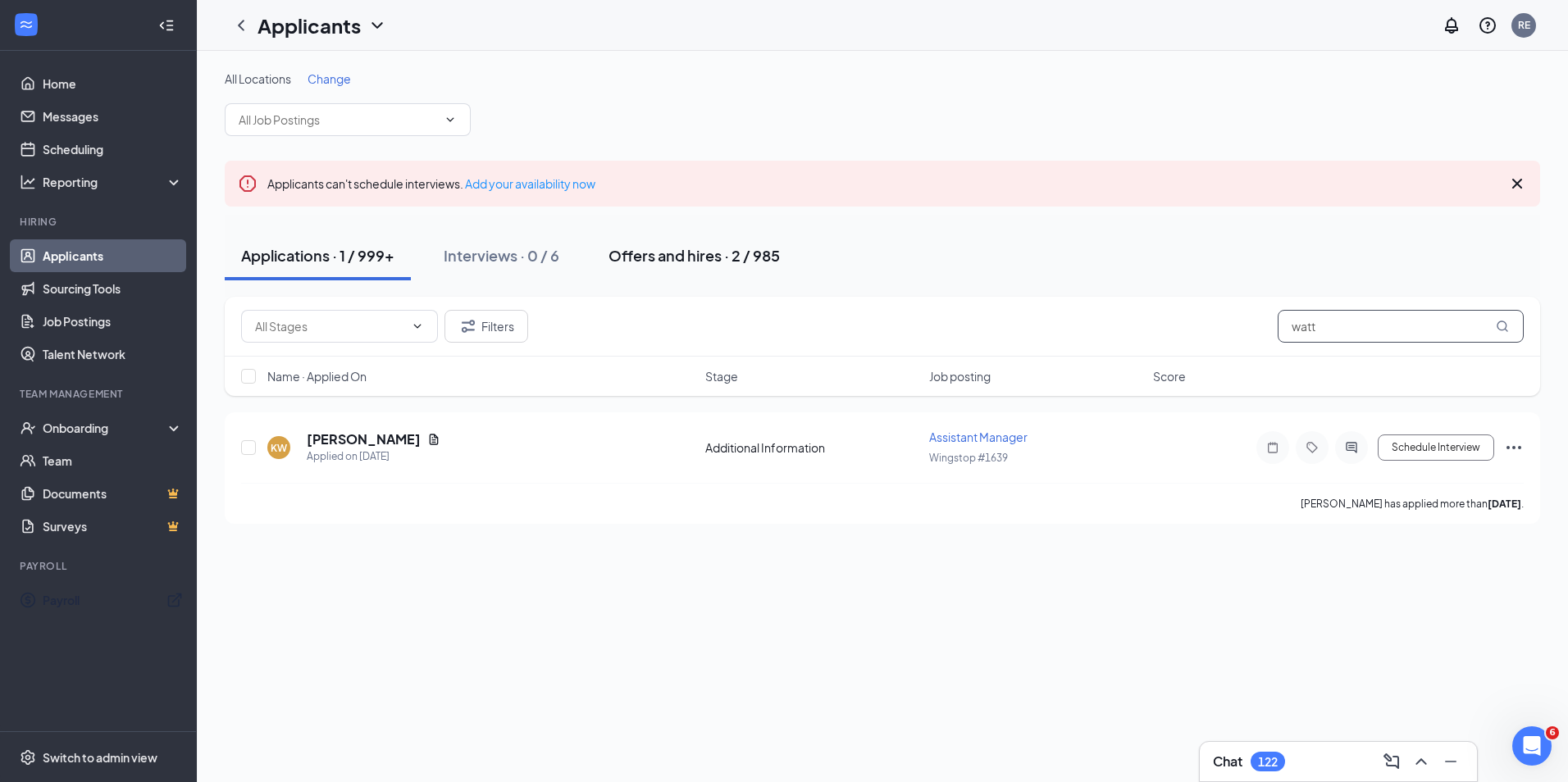
type input "watt"
click at [653, 251] on div "Offers and hires · 2 / 985" at bounding box center [693, 256] width 171 height 21
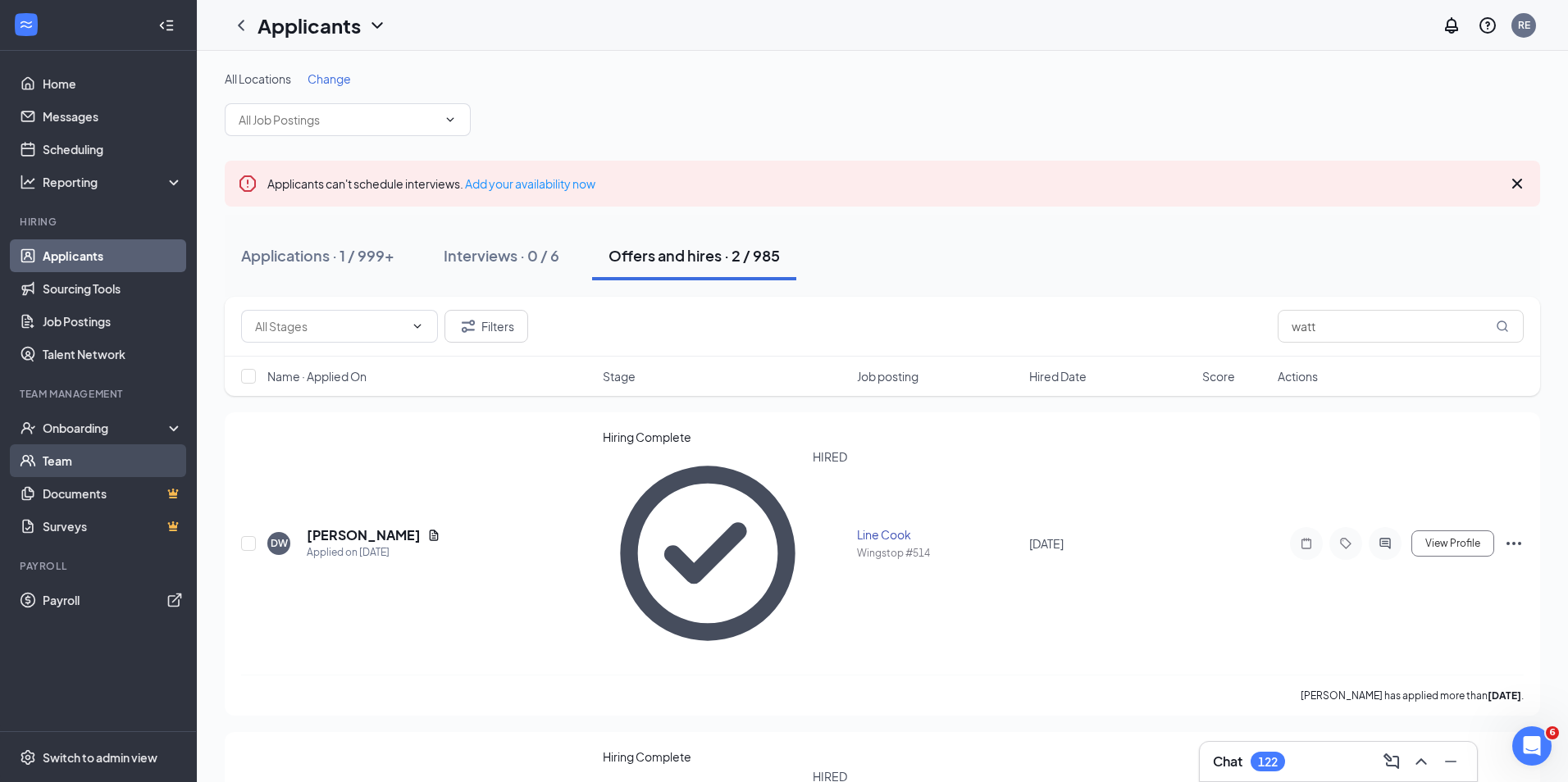
click at [52, 464] on link "Team" at bounding box center [112, 461] width 140 height 33
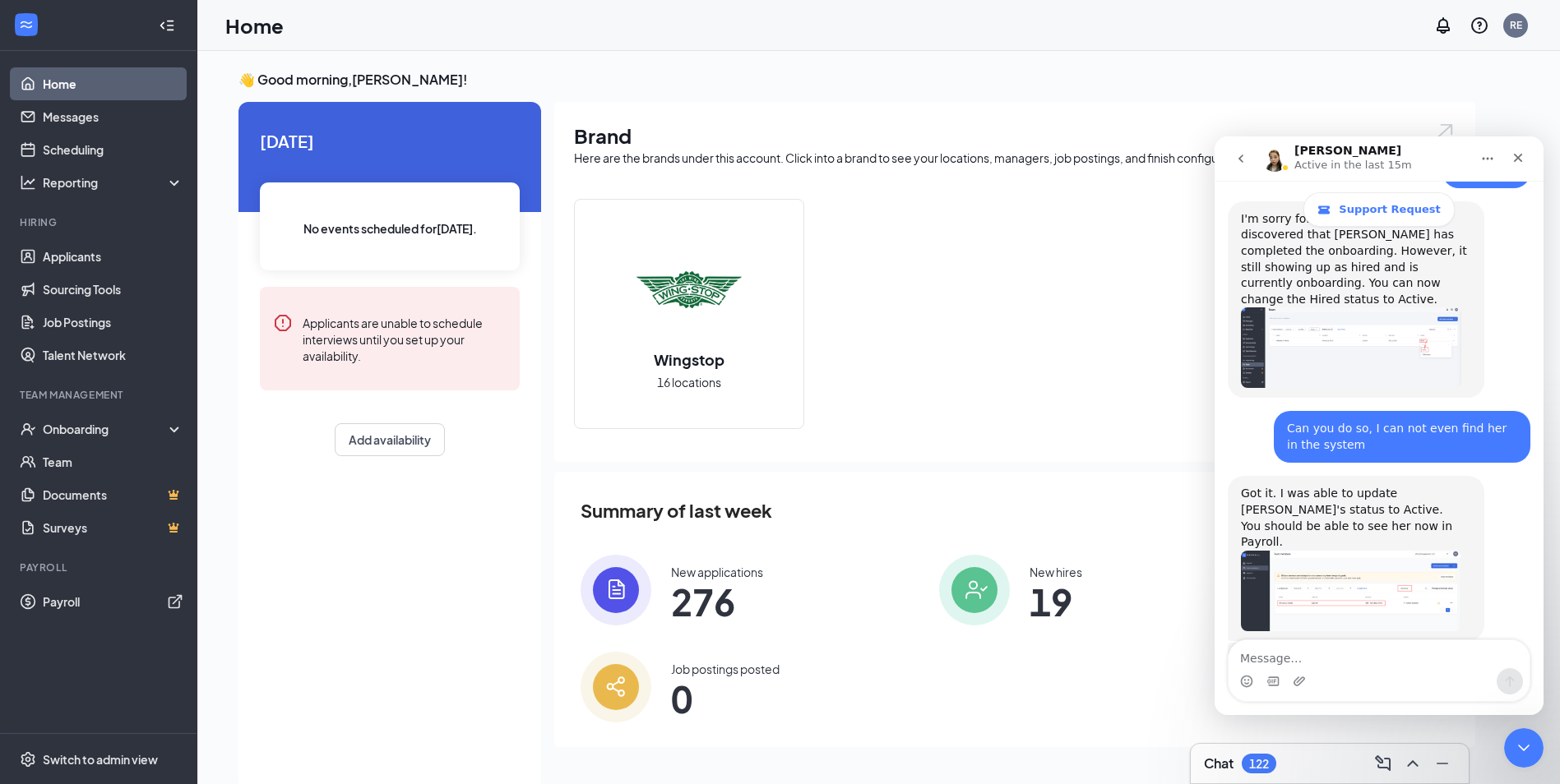
scroll to position [3262, 0]
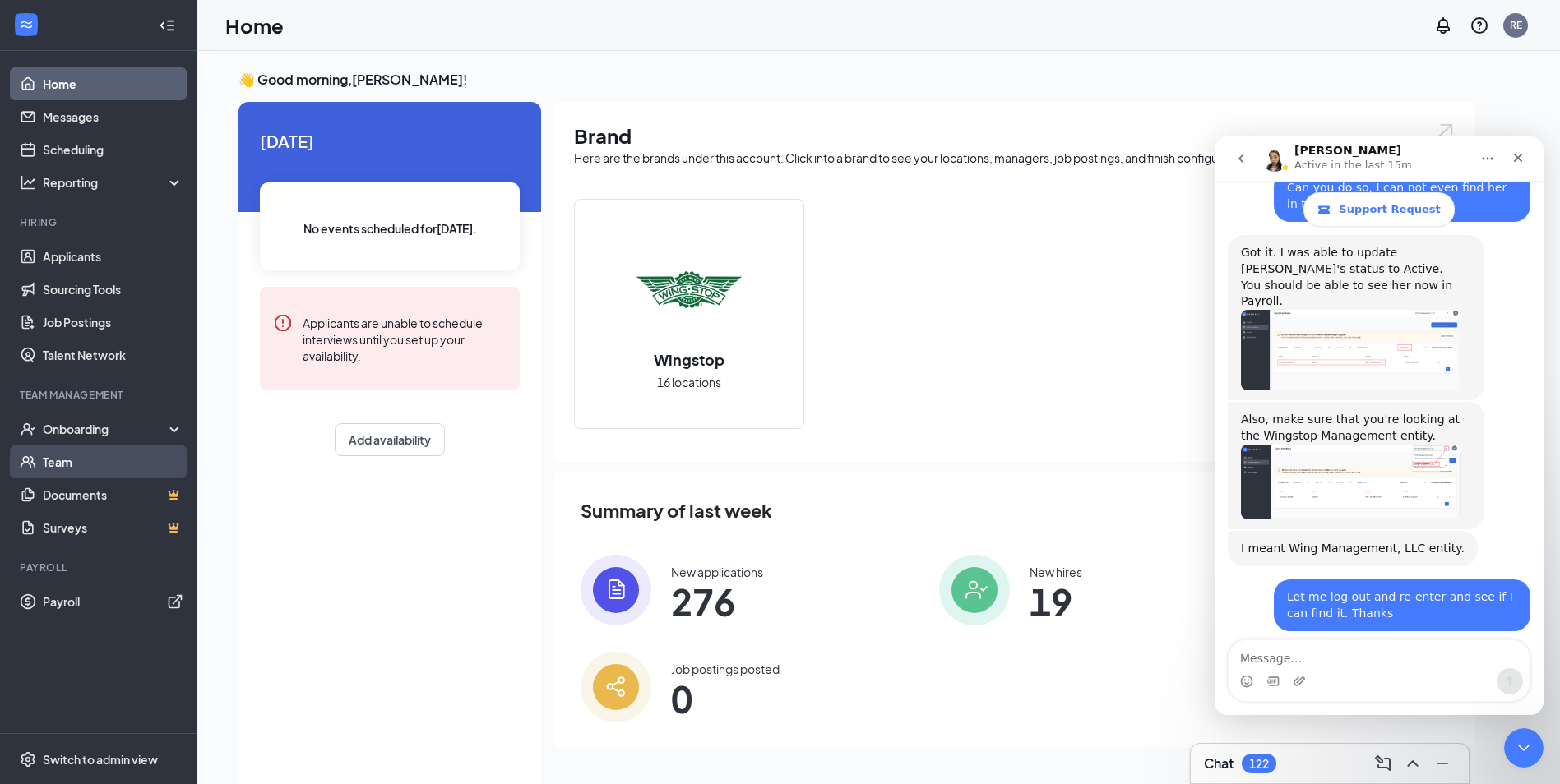
click at [60, 468] on link "Team" at bounding box center [113, 462] width 140 height 33
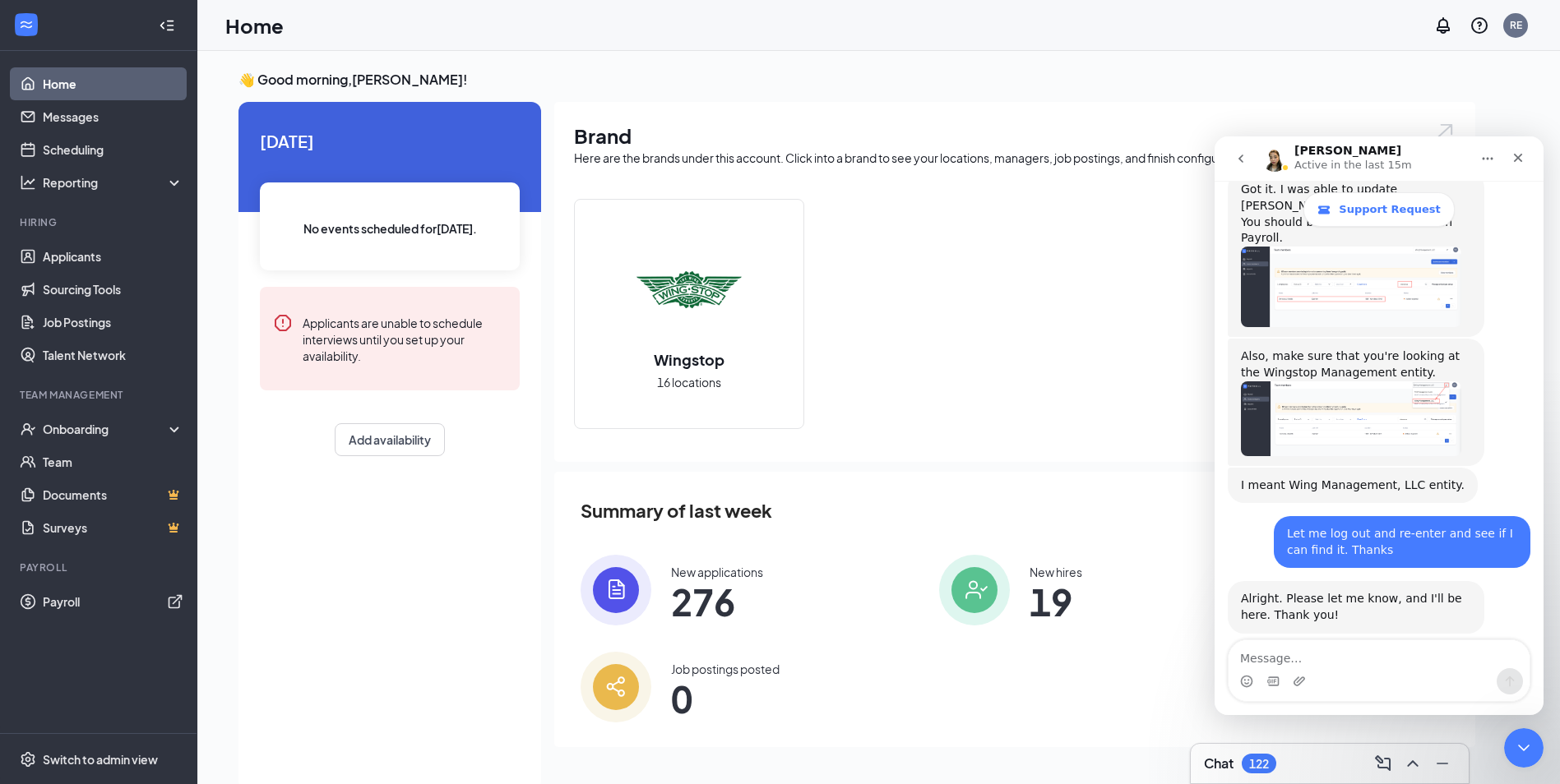
scroll to position [3327, 0]
click at [45, 601] on link "Payroll" at bounding box center [113, 601] width 140 height 33
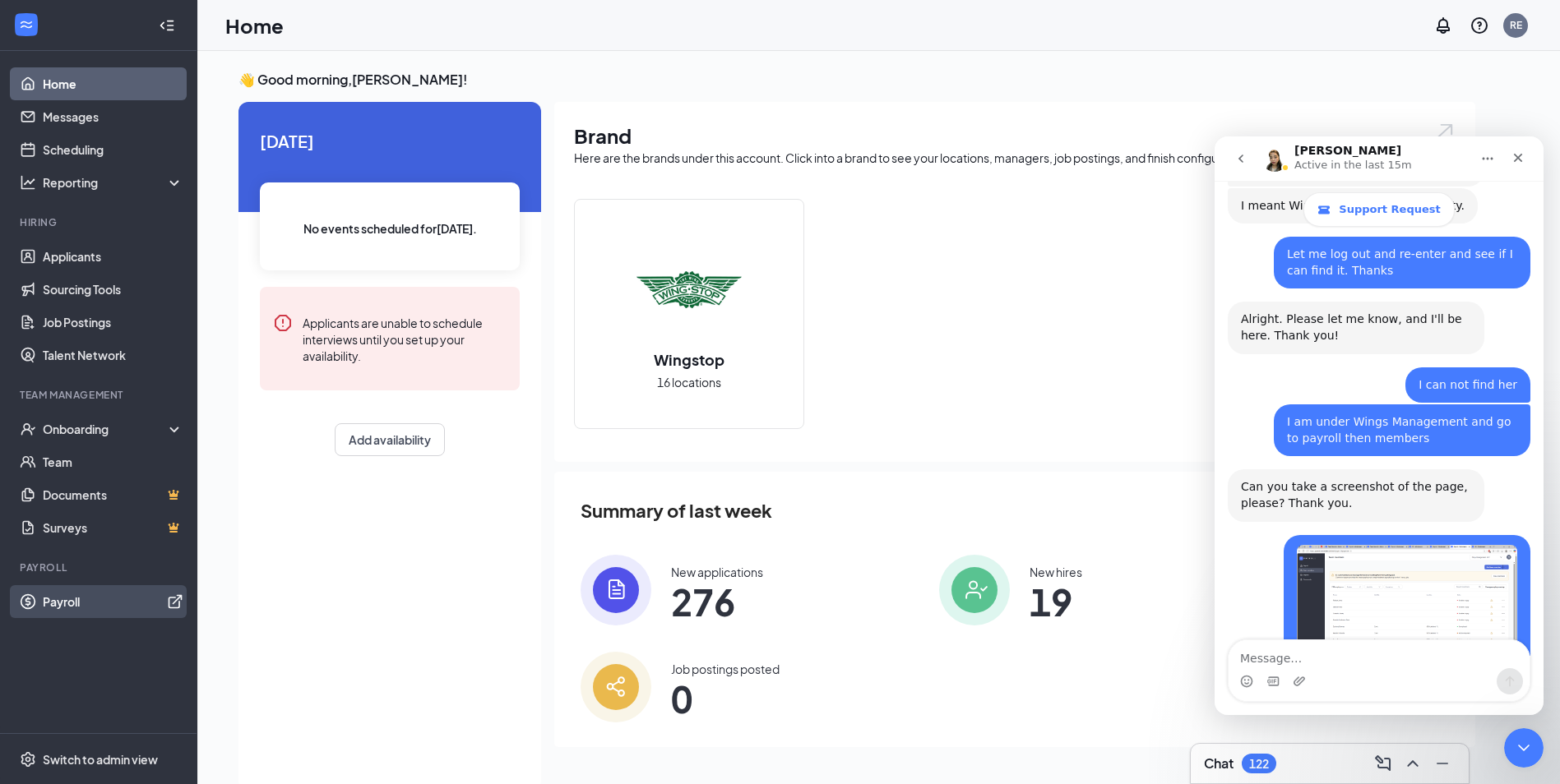
scroll to position [3684, 0]
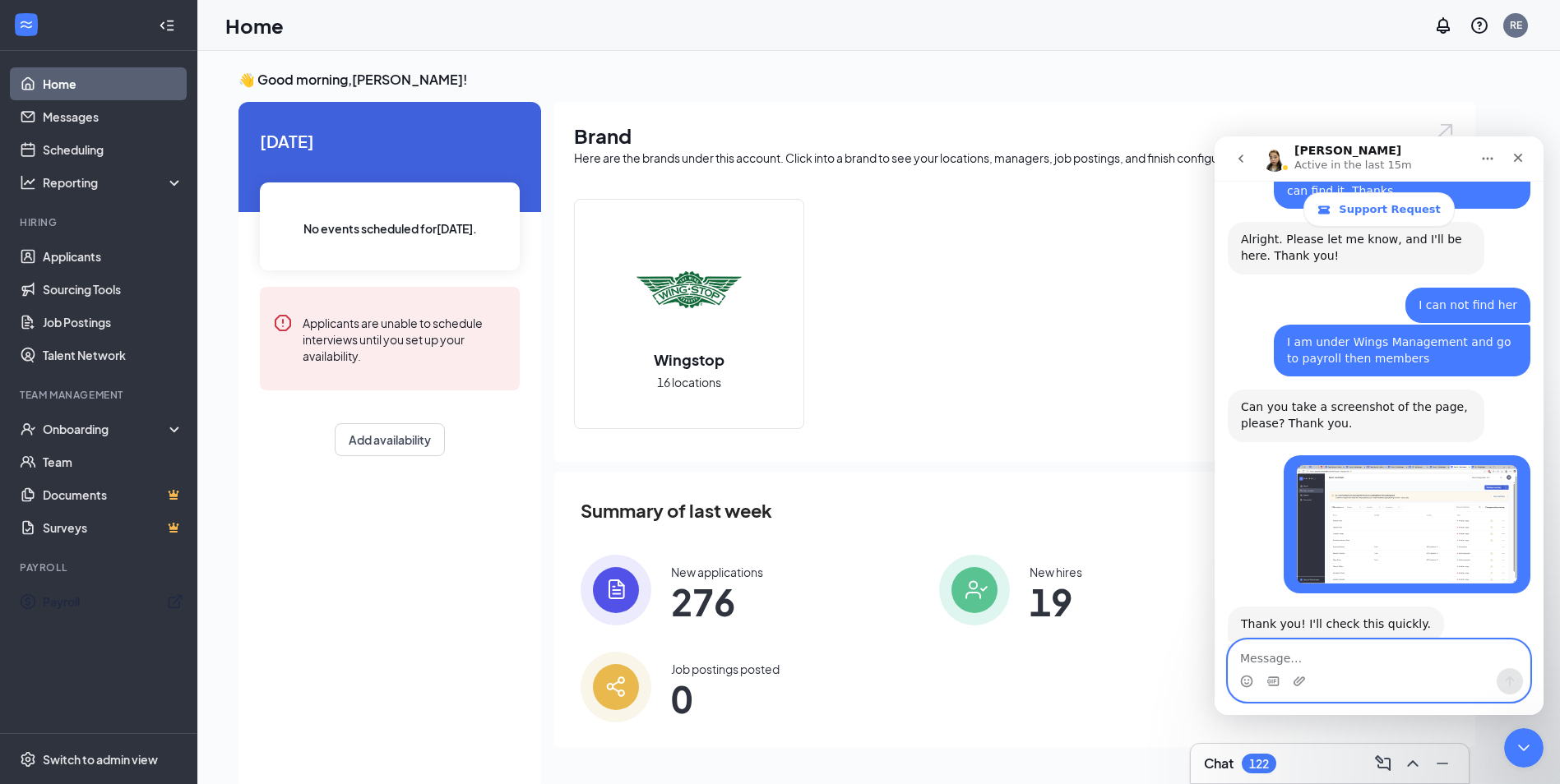
click at [1282, 652] on textarea "Message…" at bounding box center [1379, 654] width 301 height 28
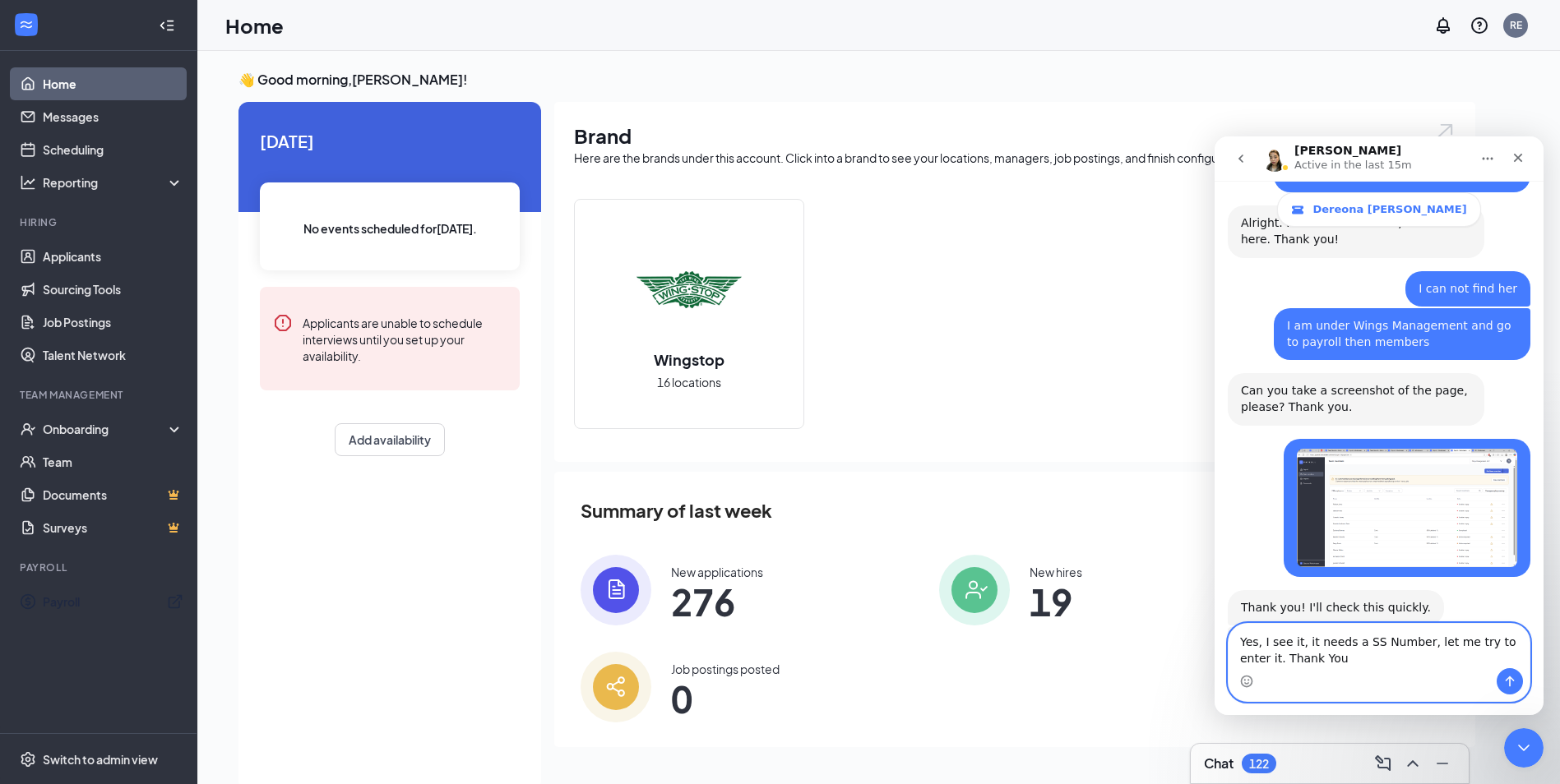
type textarea "Yes, I see it, it needs a SS Number, let me try to enter it. Thank You"
click at [1497, 671] on div "Intercom messenger" at bounding box center [1379, 682] width 301 height 27
click at [1513, 679] on icon "Send a message…" at bounding box center [1511, 682] width 9 height 10
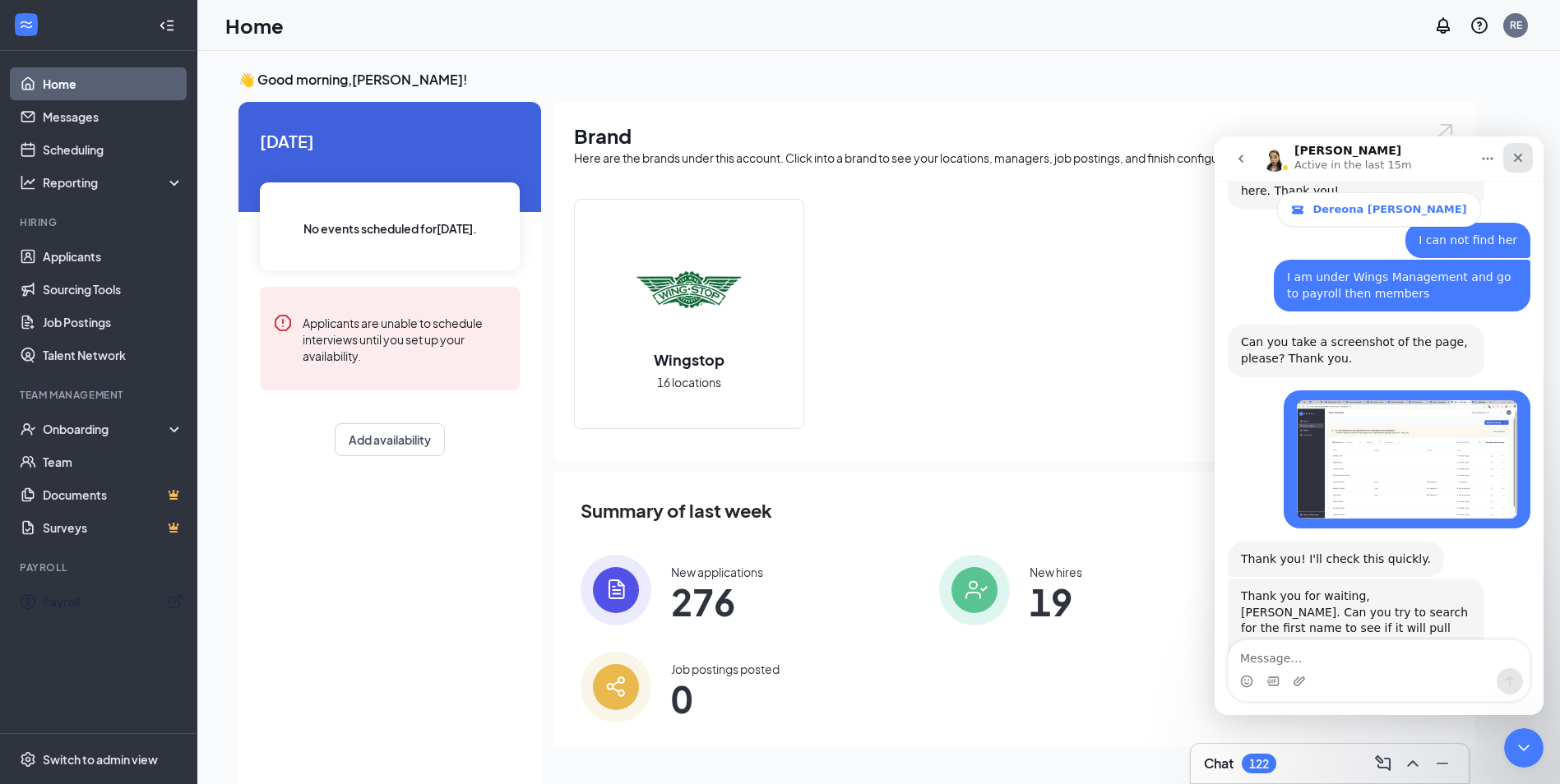
click at [1517, 157] on icon "Close" at bounding box center [1519, 158] width 9 height 9
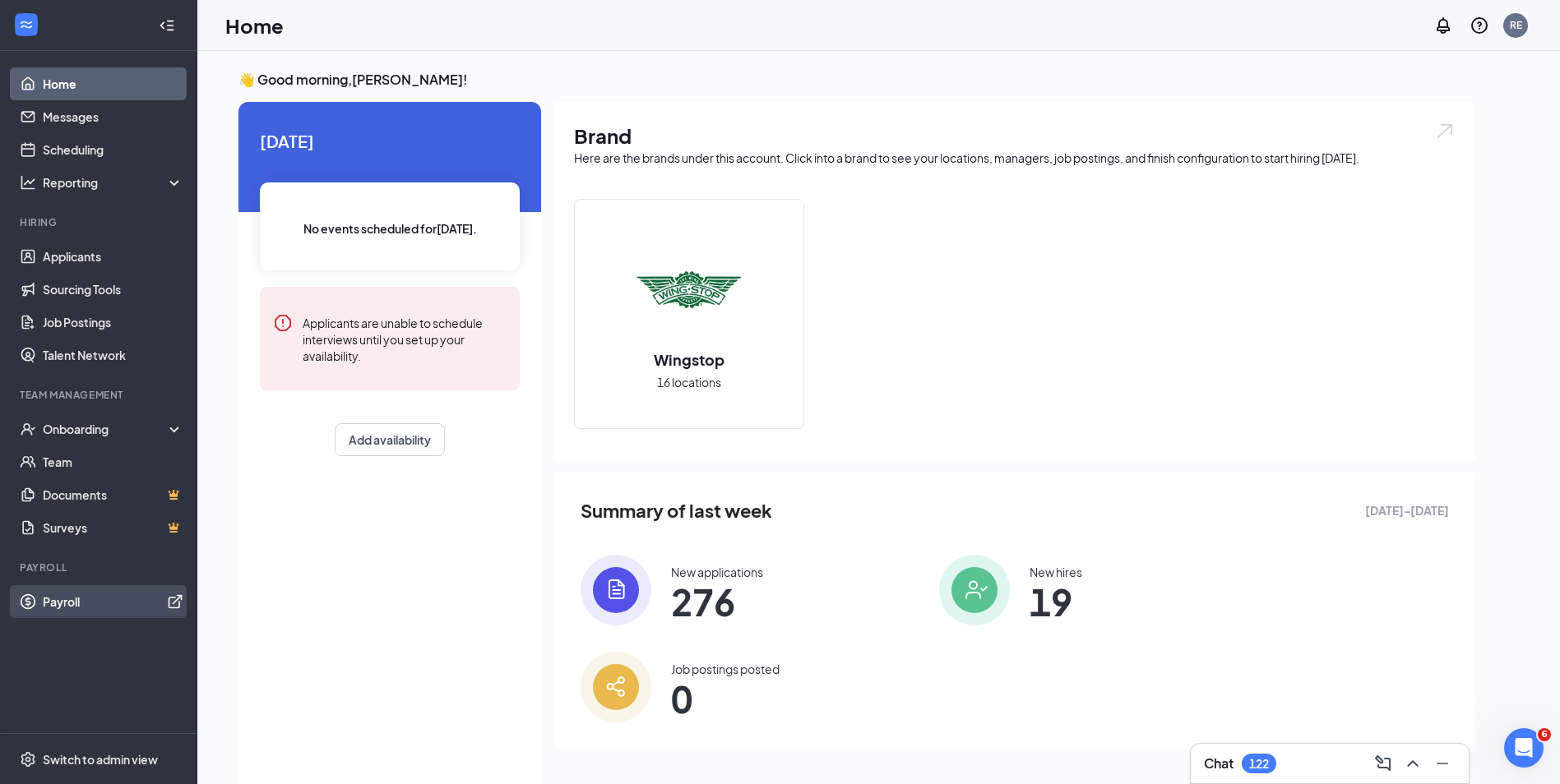
click at [66, 609] on link "Payroll" at bounding box center [113, 601] width 140 height 33
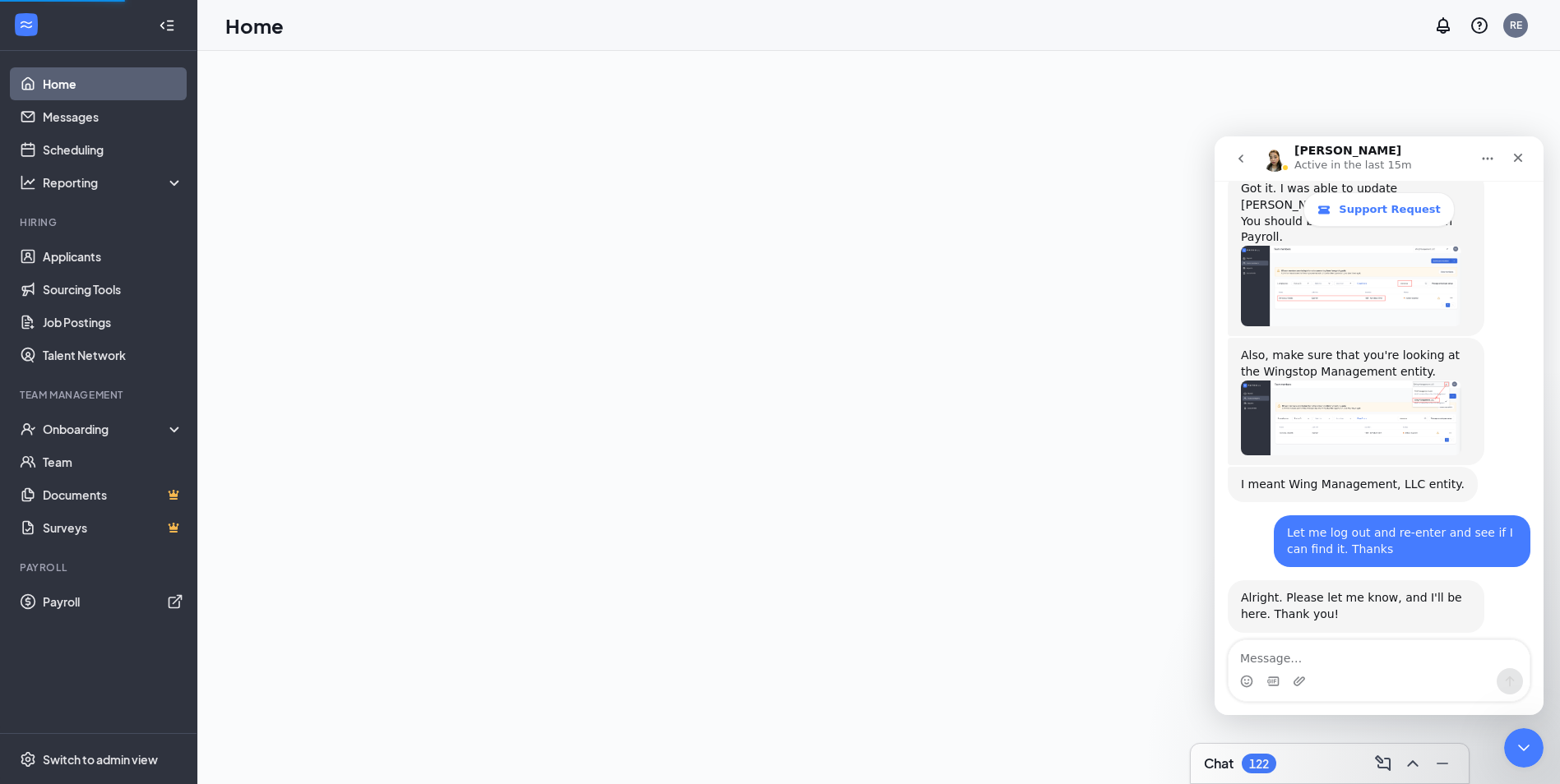
scroll to position [3327, 0]
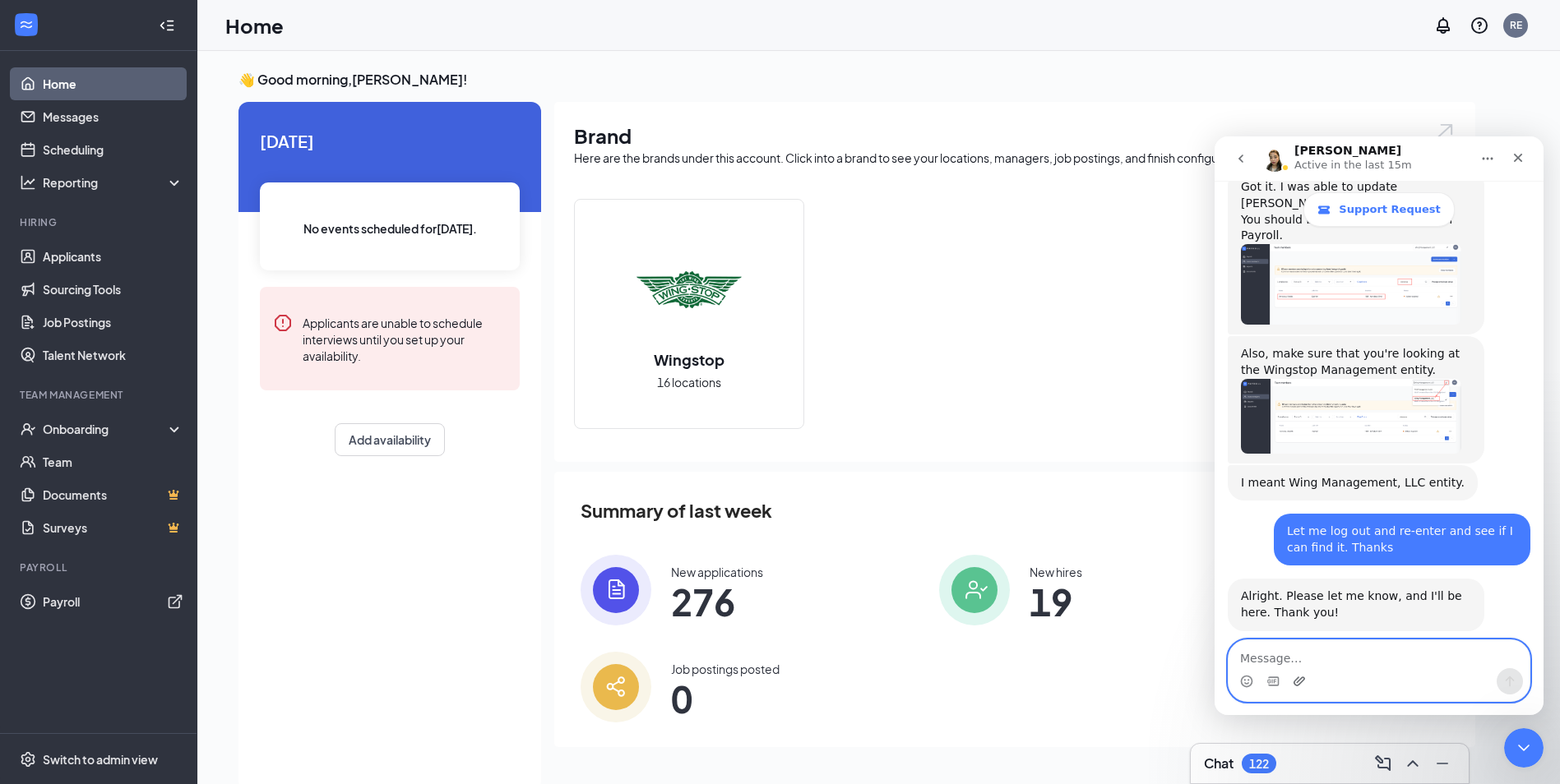
click at [1301, 684] on icon "Upload attachment" at bounding box center [1300, 682] width 13 height 13
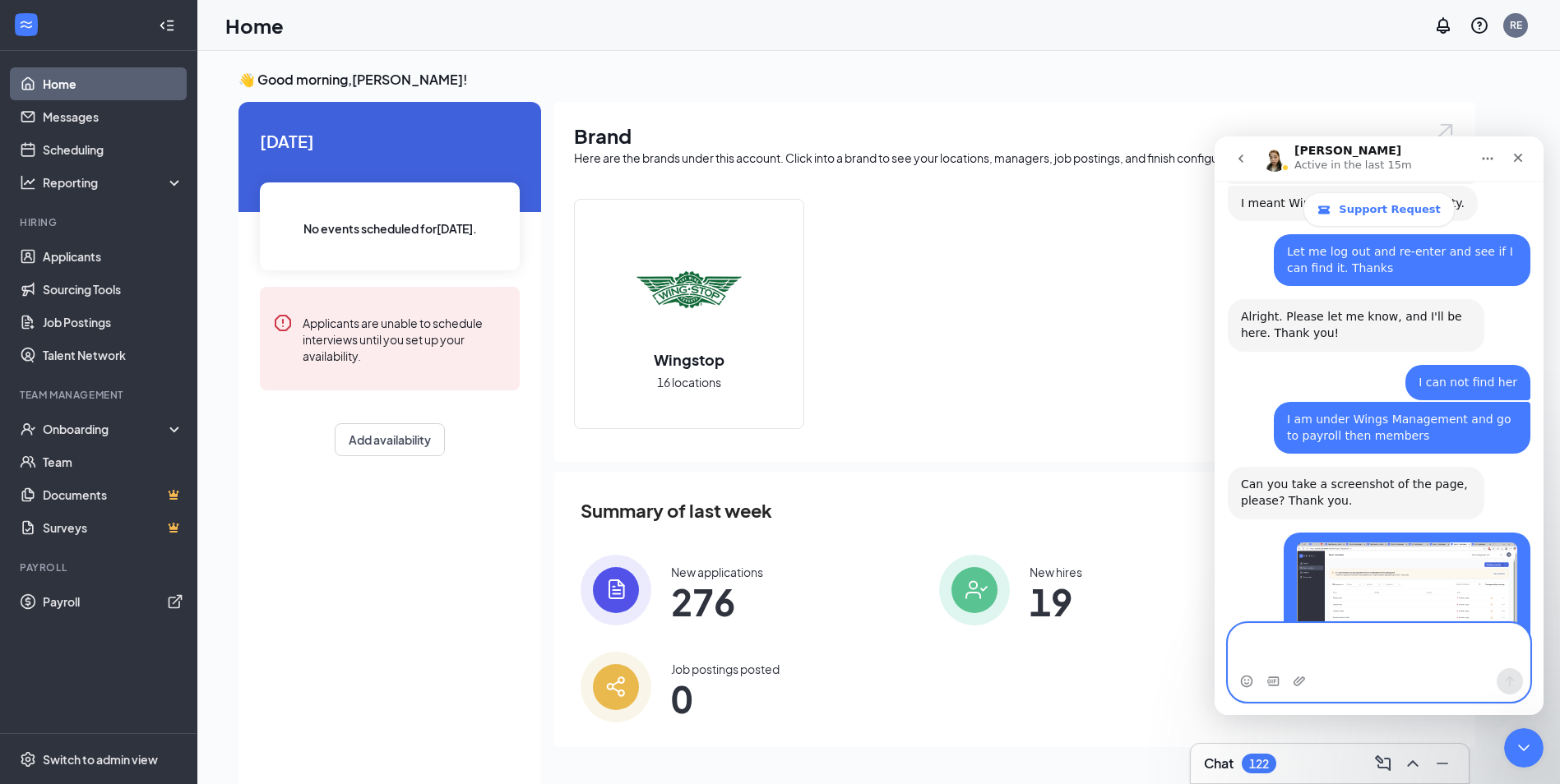
scroll to position [3700, 0]
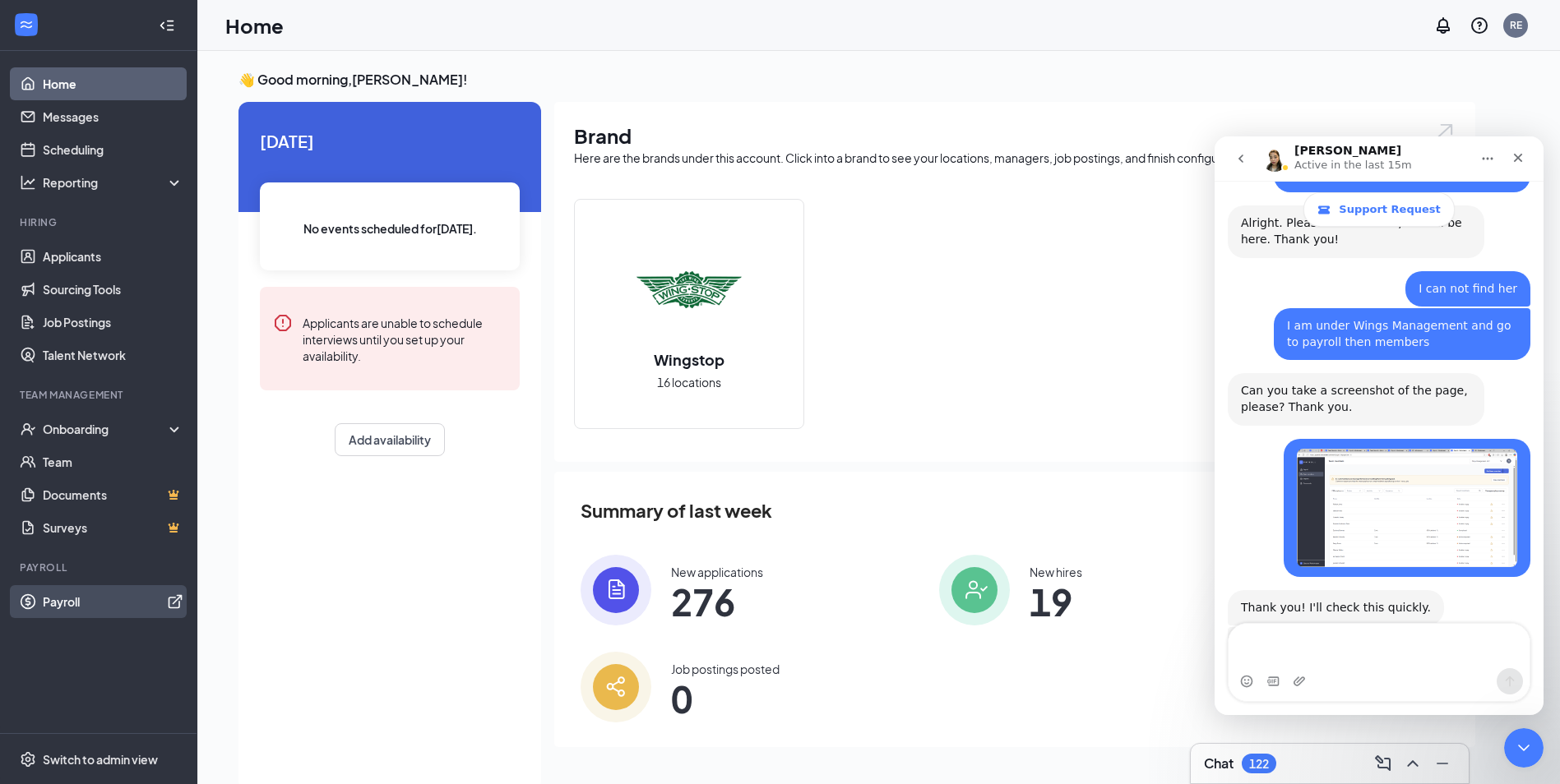
click at [64, 597] on link "Payroll" at bounding box center [113, 601] width 140 height 33
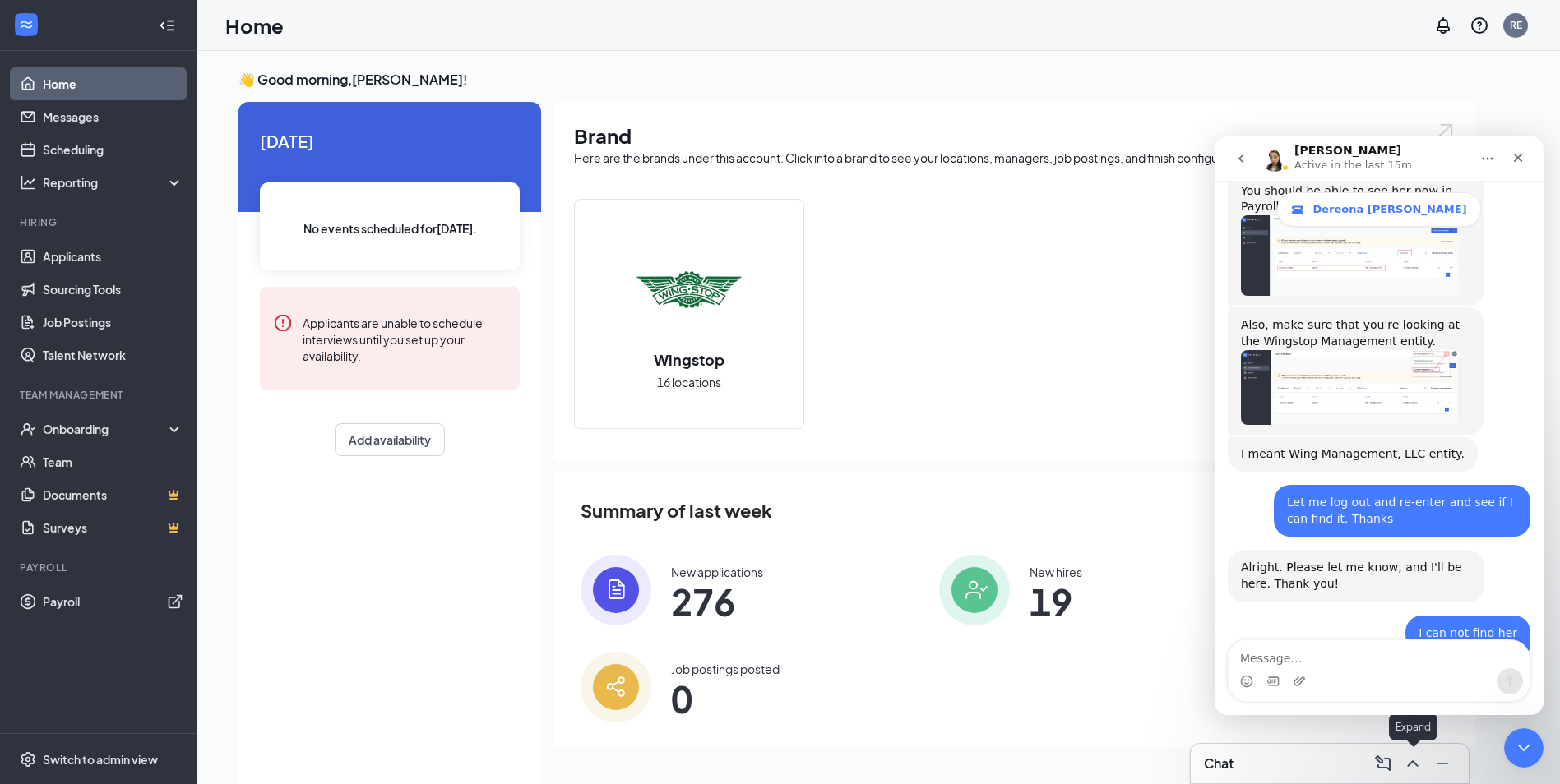
scroll to position [3815, 0]
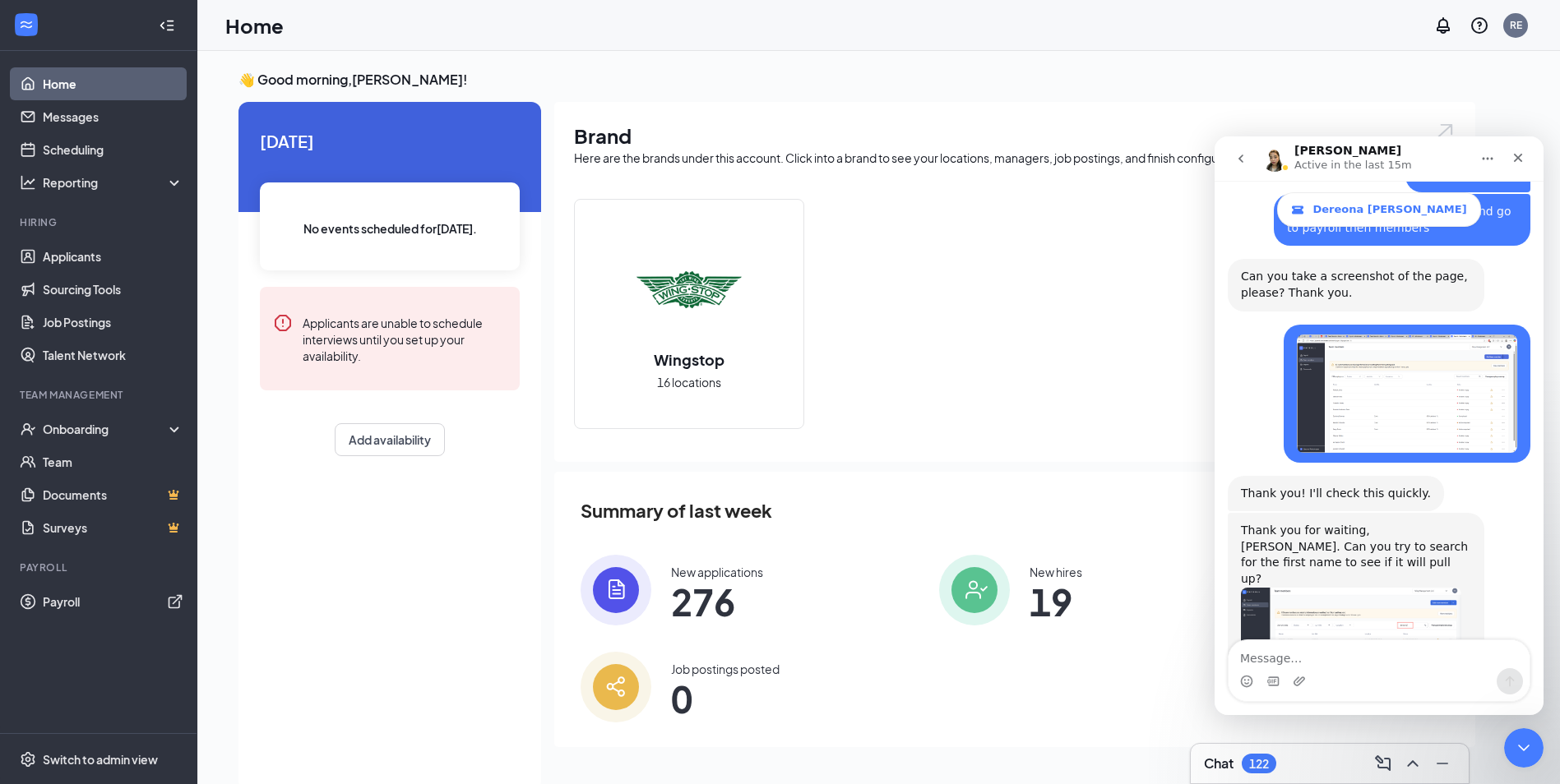
click at [1250, 659] on textarea "Message…" at bounding box center [1379, 654] width 301 height 28
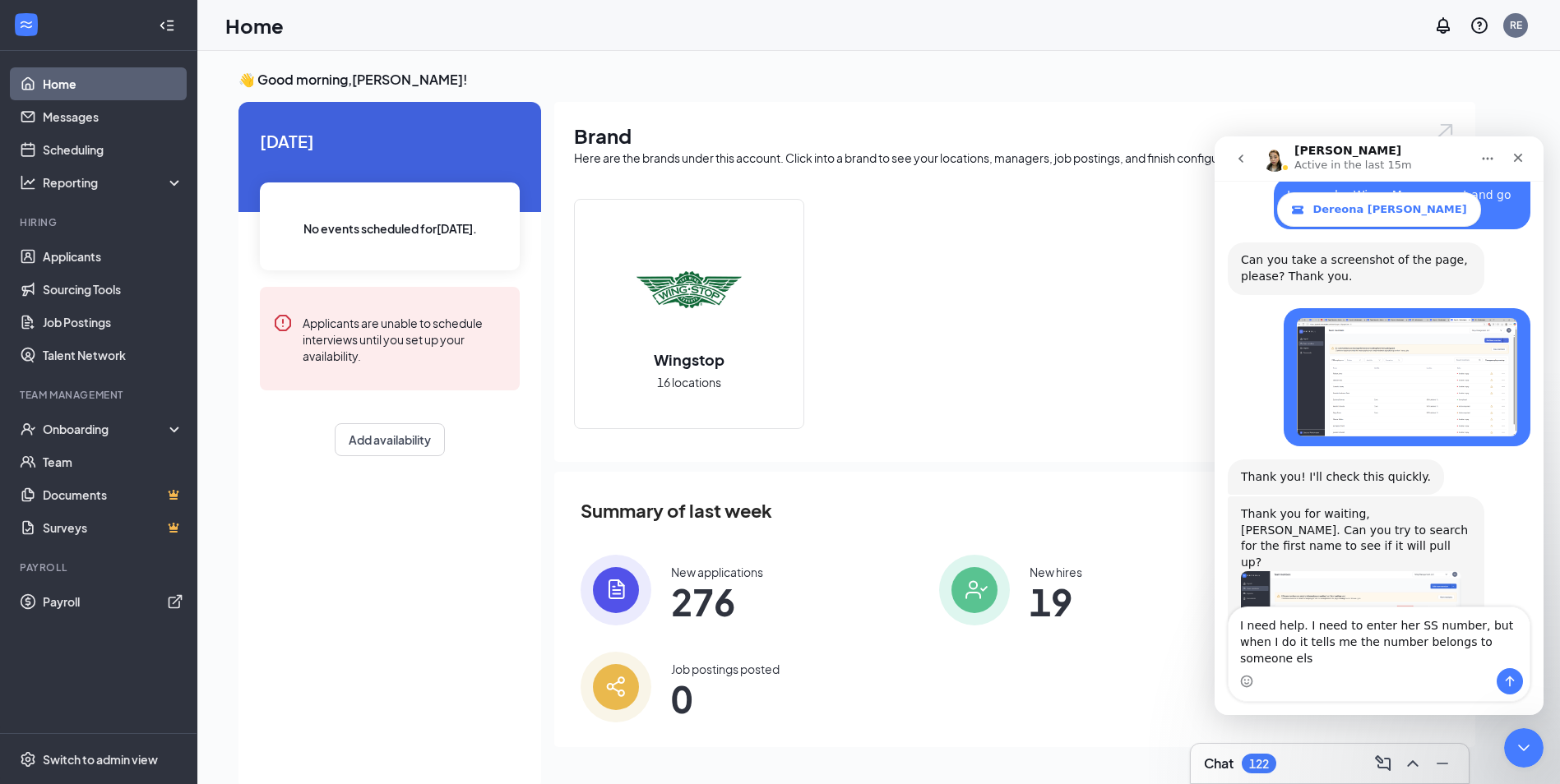
type textarea "I need help. I need to enter her SS number, but when I do it tells me the numbe…"
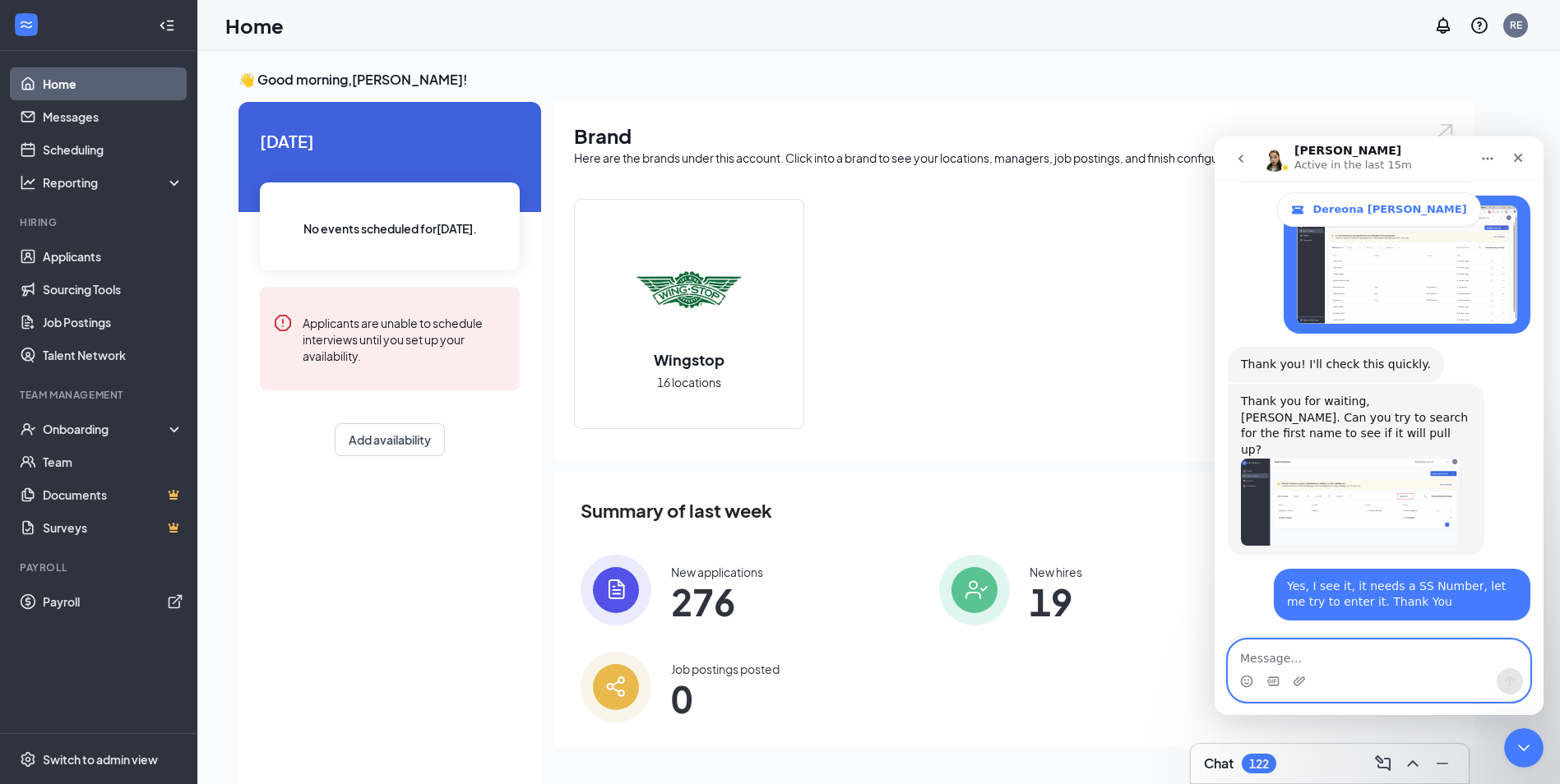
scroll to position [3945, 0]
click at [1321, 656] on textarea "Message…" at bounding box center [1379, 654] width 301 height 28
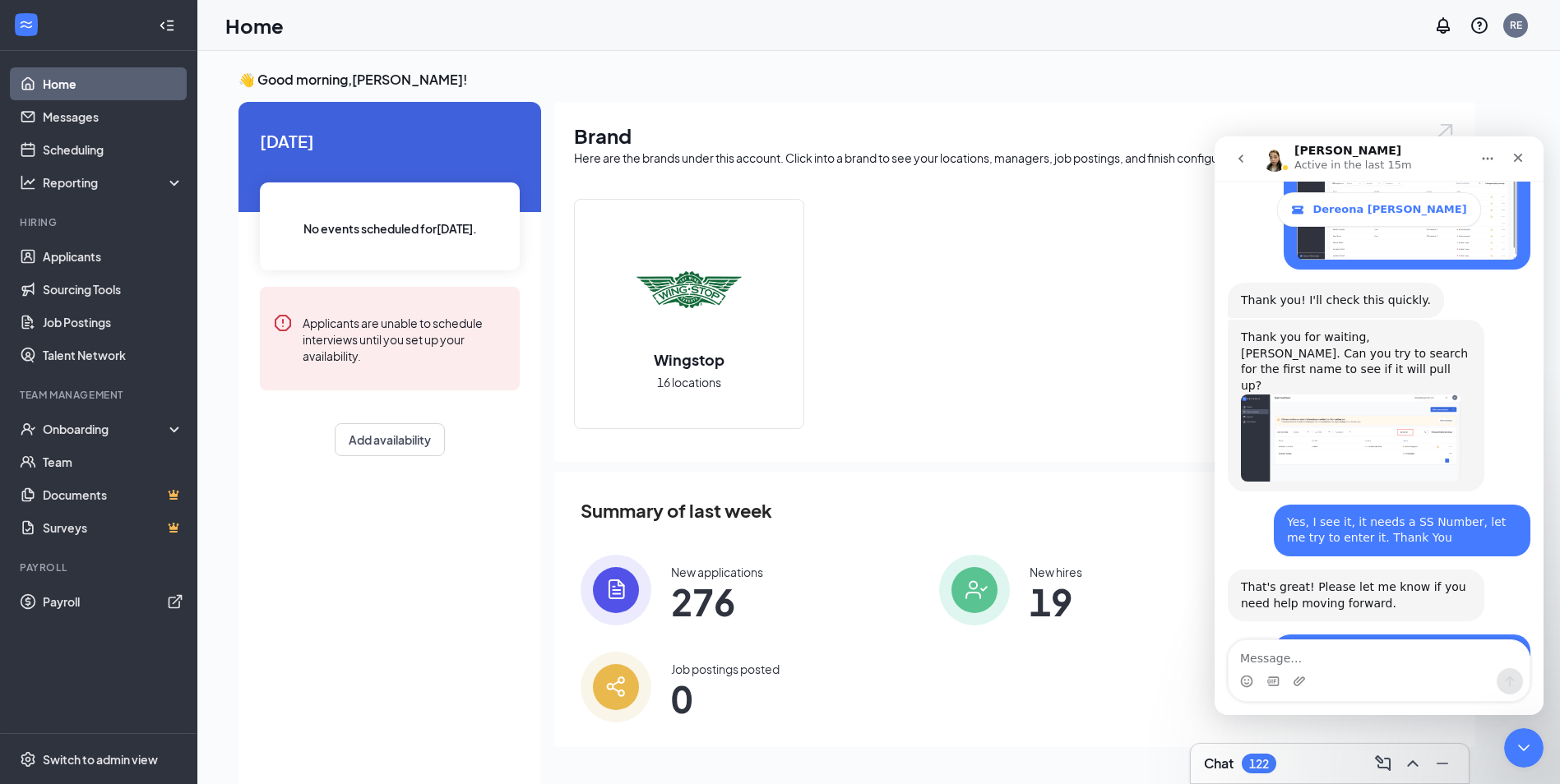
scroll to position [4047, 0]
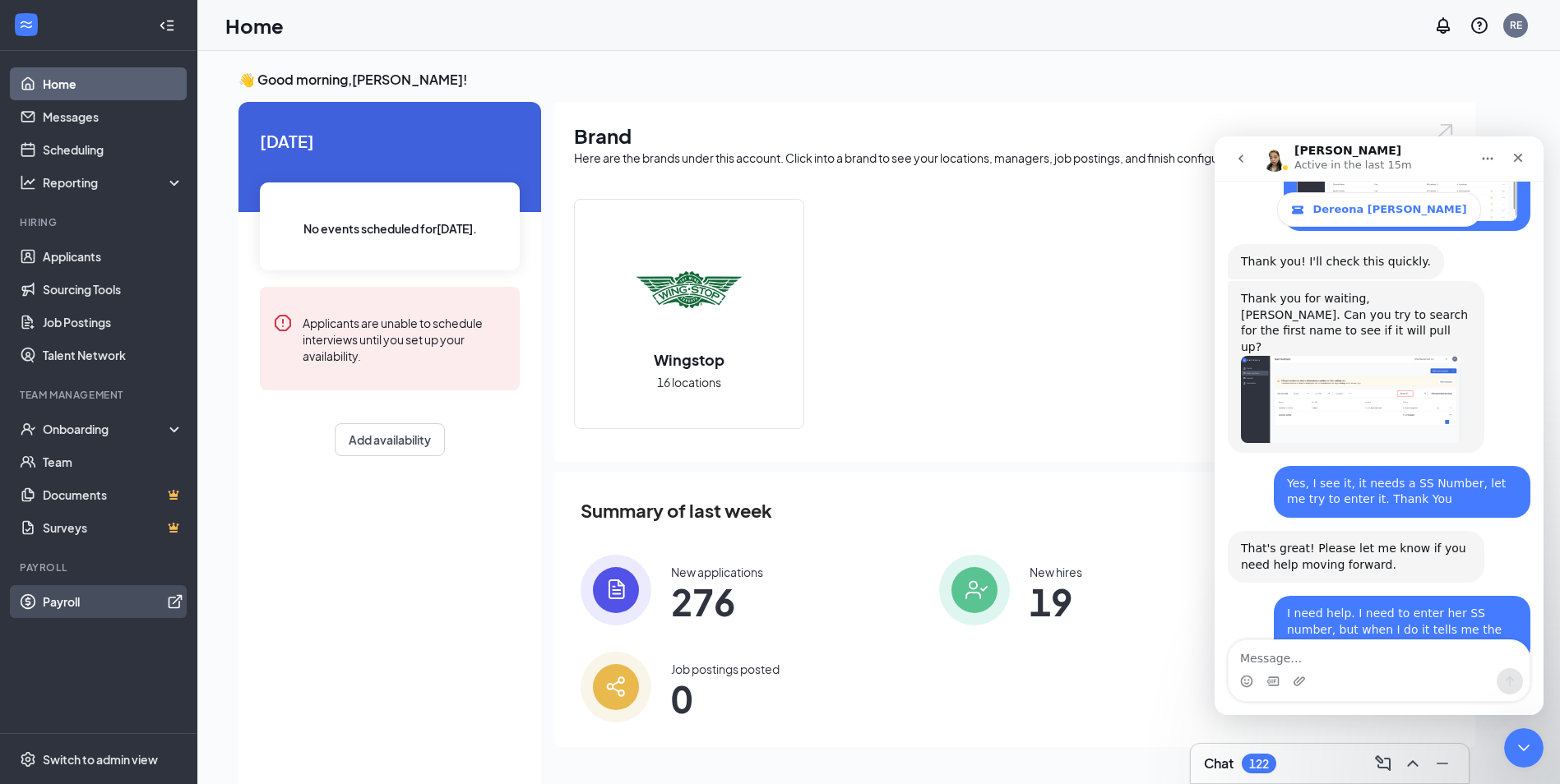
click at [54, 609] on link "Payroll" at bounding box center [113, 601] width 140 height 33
click at [1276, 663] on textarea "Message…" at bounding box center [1379, 654] width 301 height 28
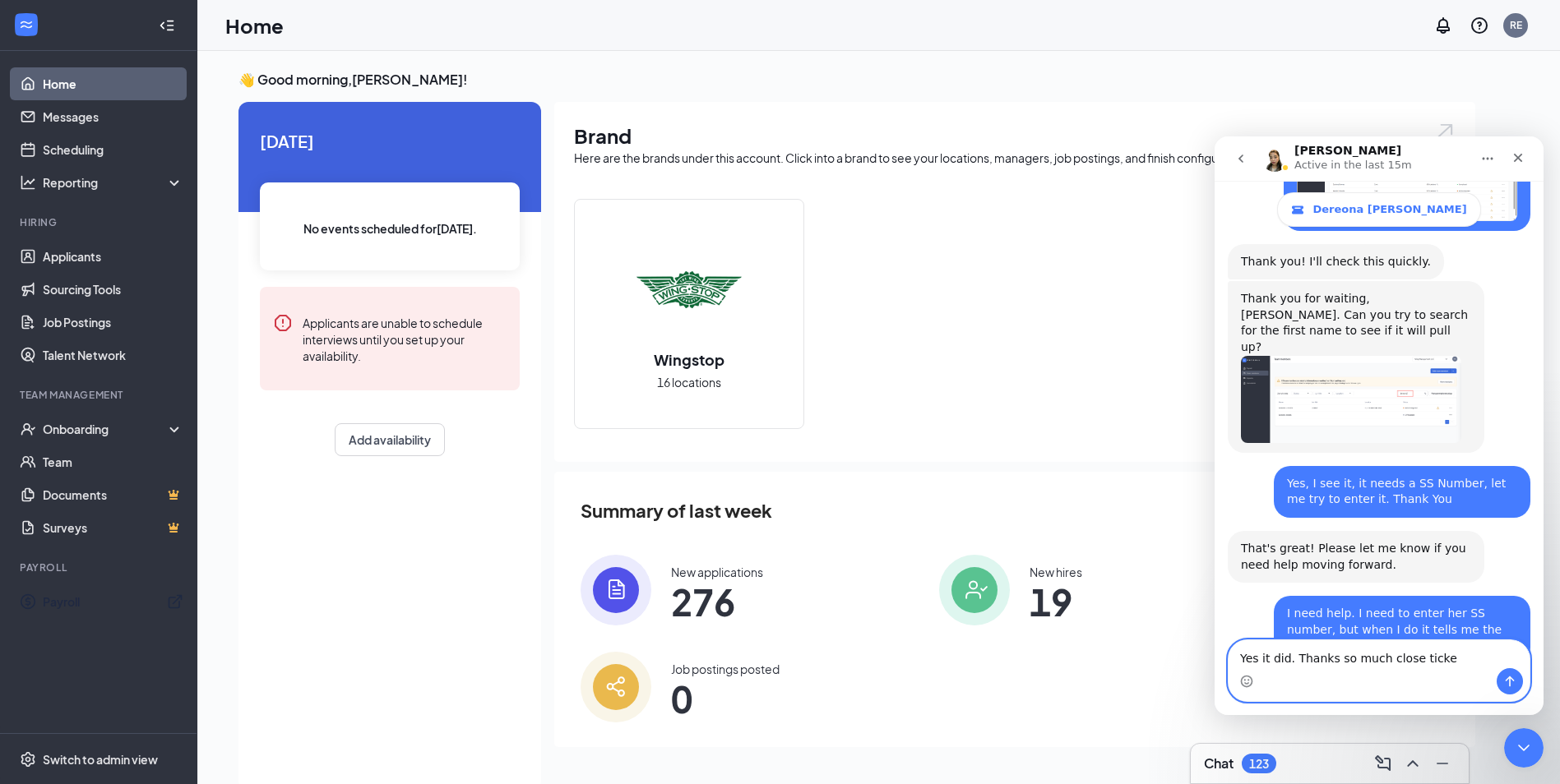
type textarea "Yes it did. Thanks so much close ticket"
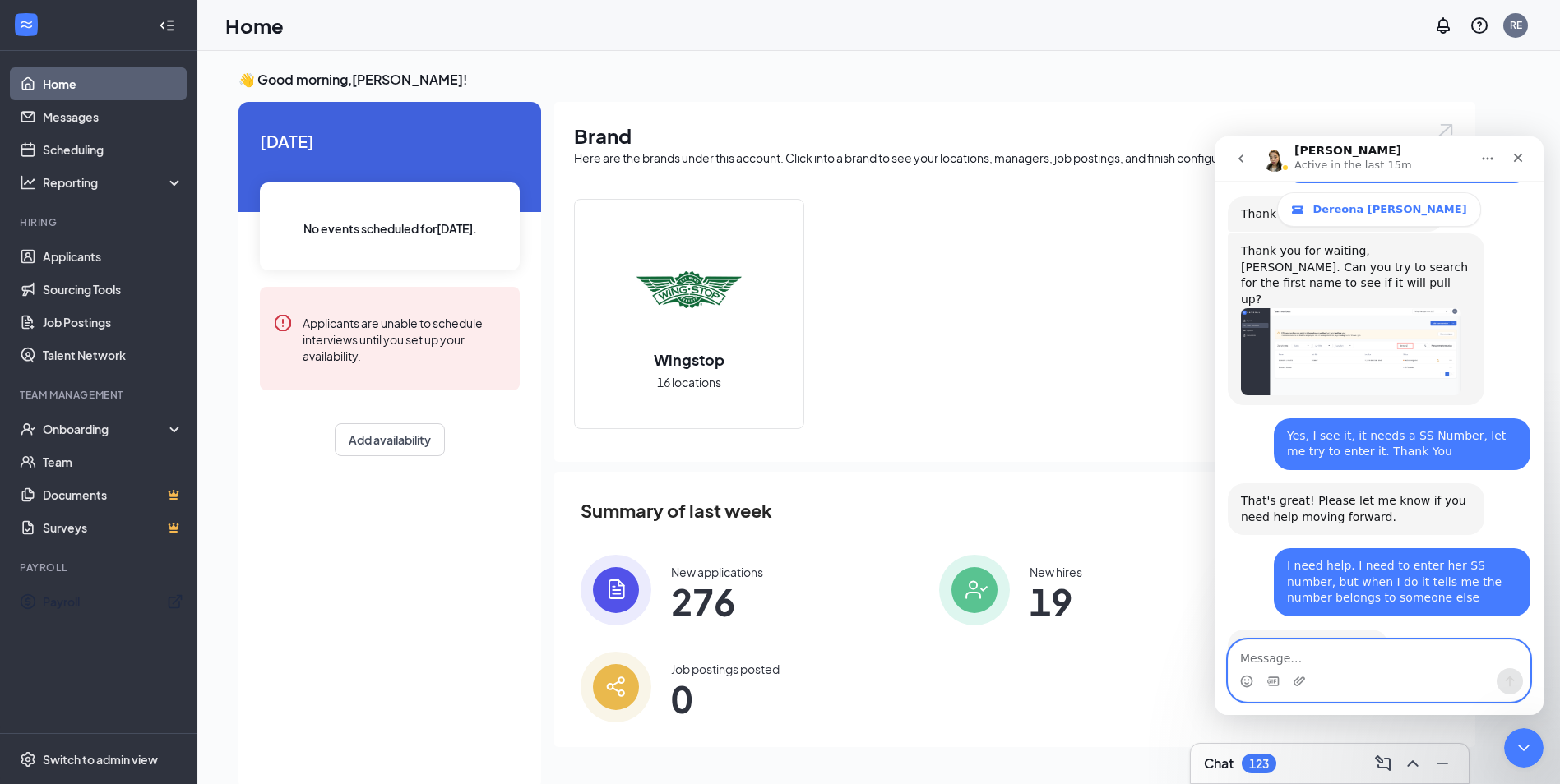
scroll to position [4095, 0]
click at [1512, 153] on icon "Close" at bounding box center [1518, 158] width 13 height 13
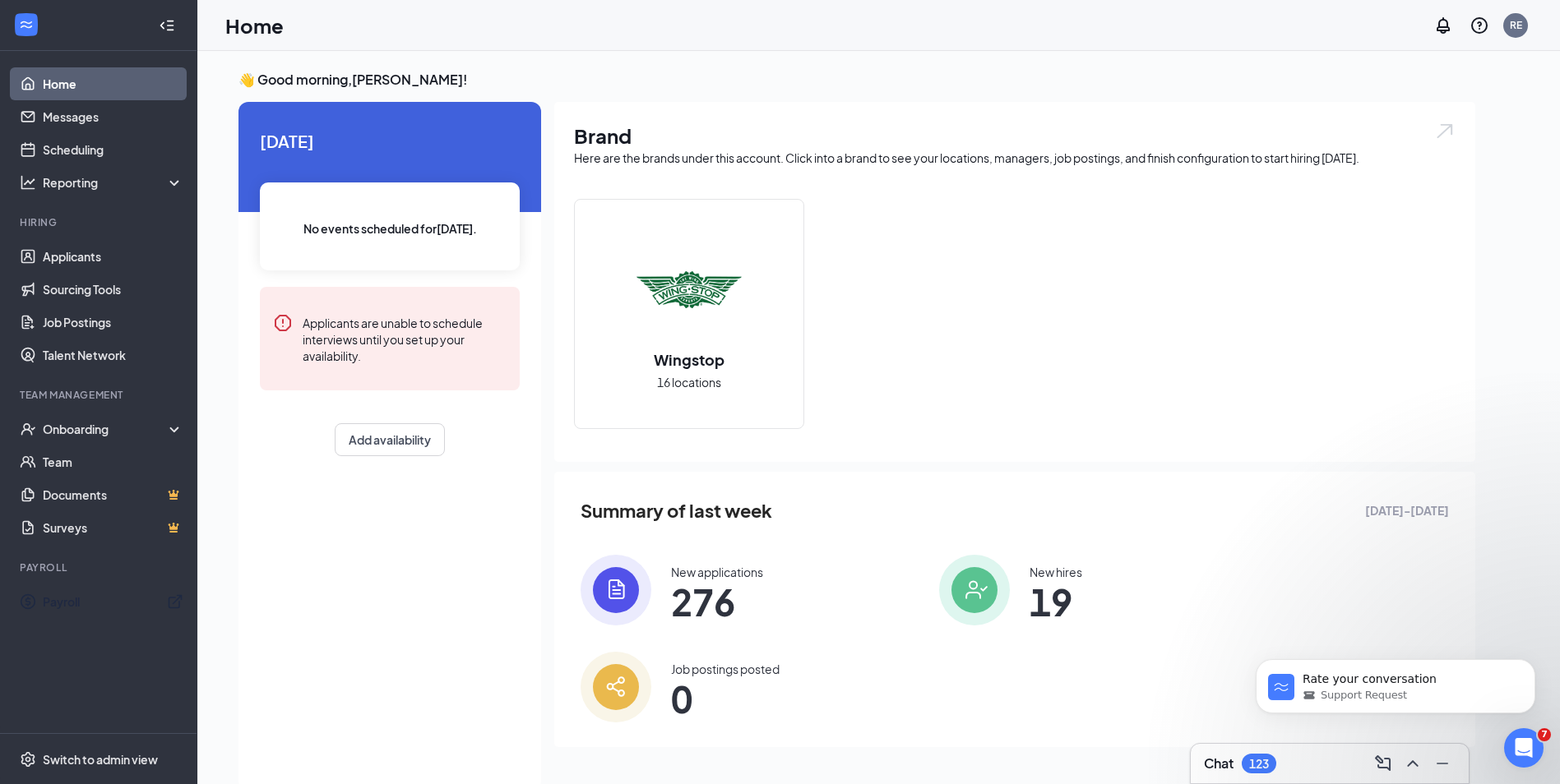
scroll to position [4300, 0]
click at [1422, 676] on p "Rate your conversation" at bounding box center [1408, 679] width 212 height 16
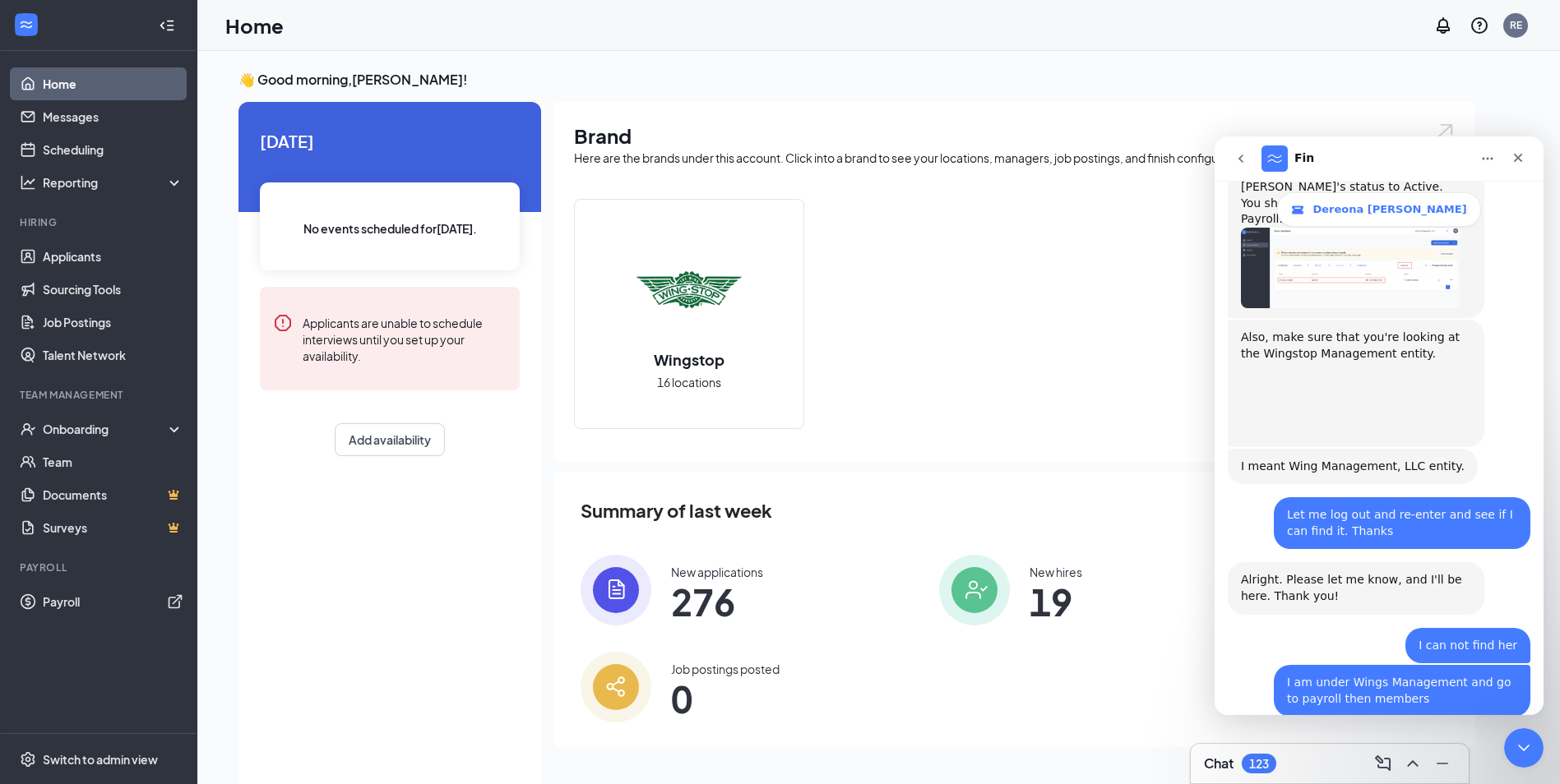
scroll to position [4327, 0]
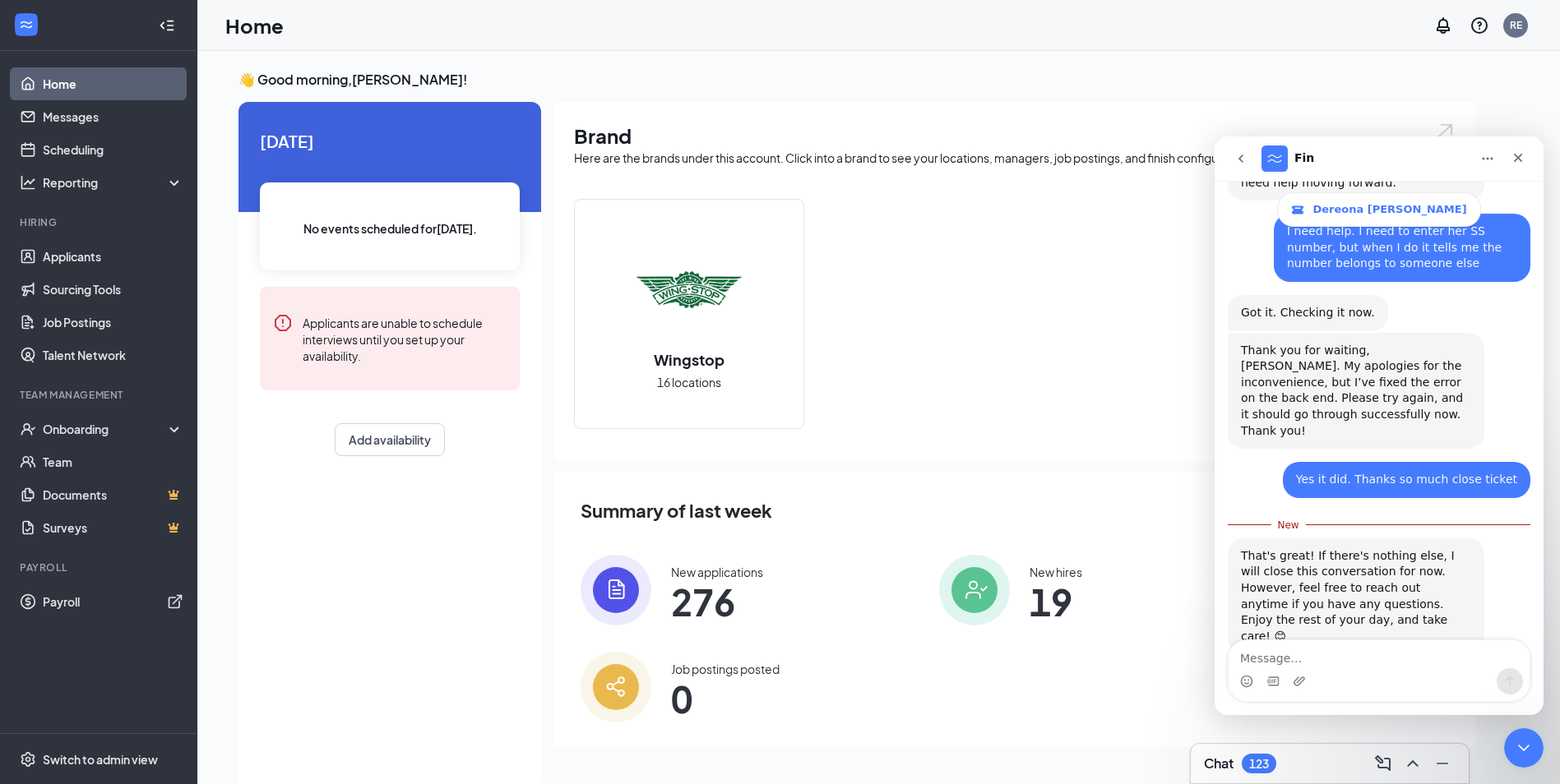
scroll to position [4431, 0]
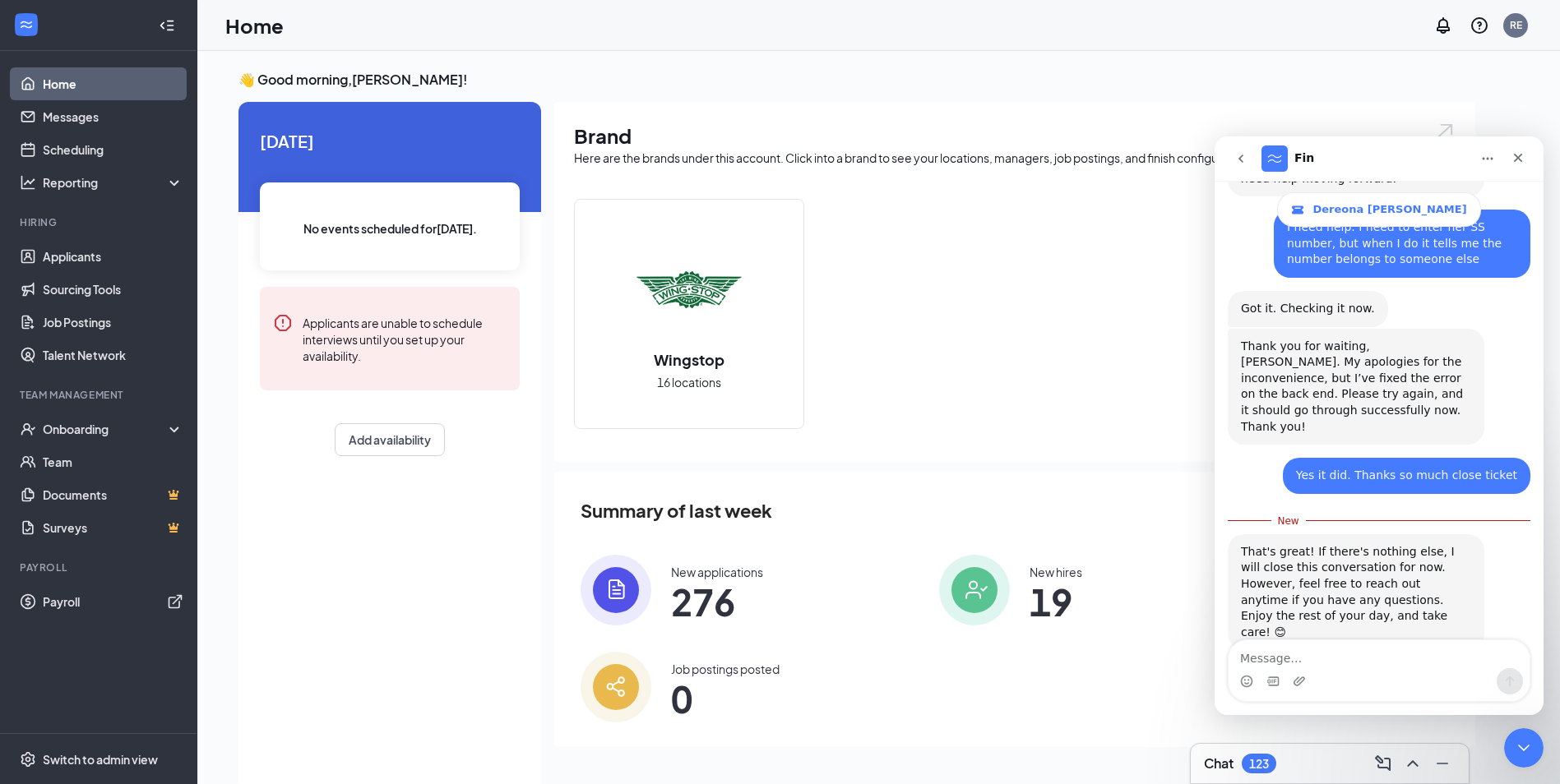
type textarea "helped solve my issue"
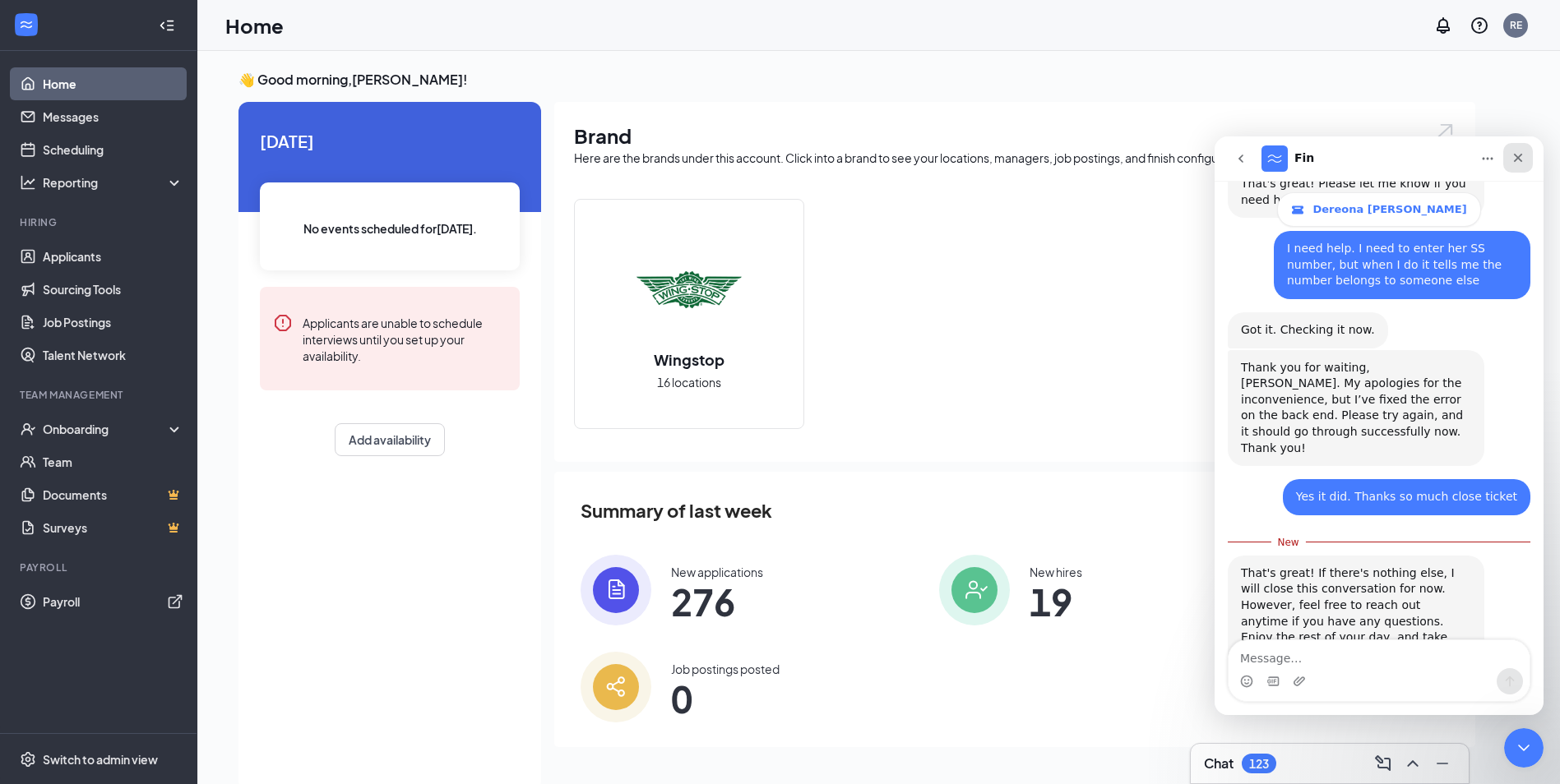
click at [1515, 154] on icon "Close" at bounding box center [1519, 158] width 9 height 9
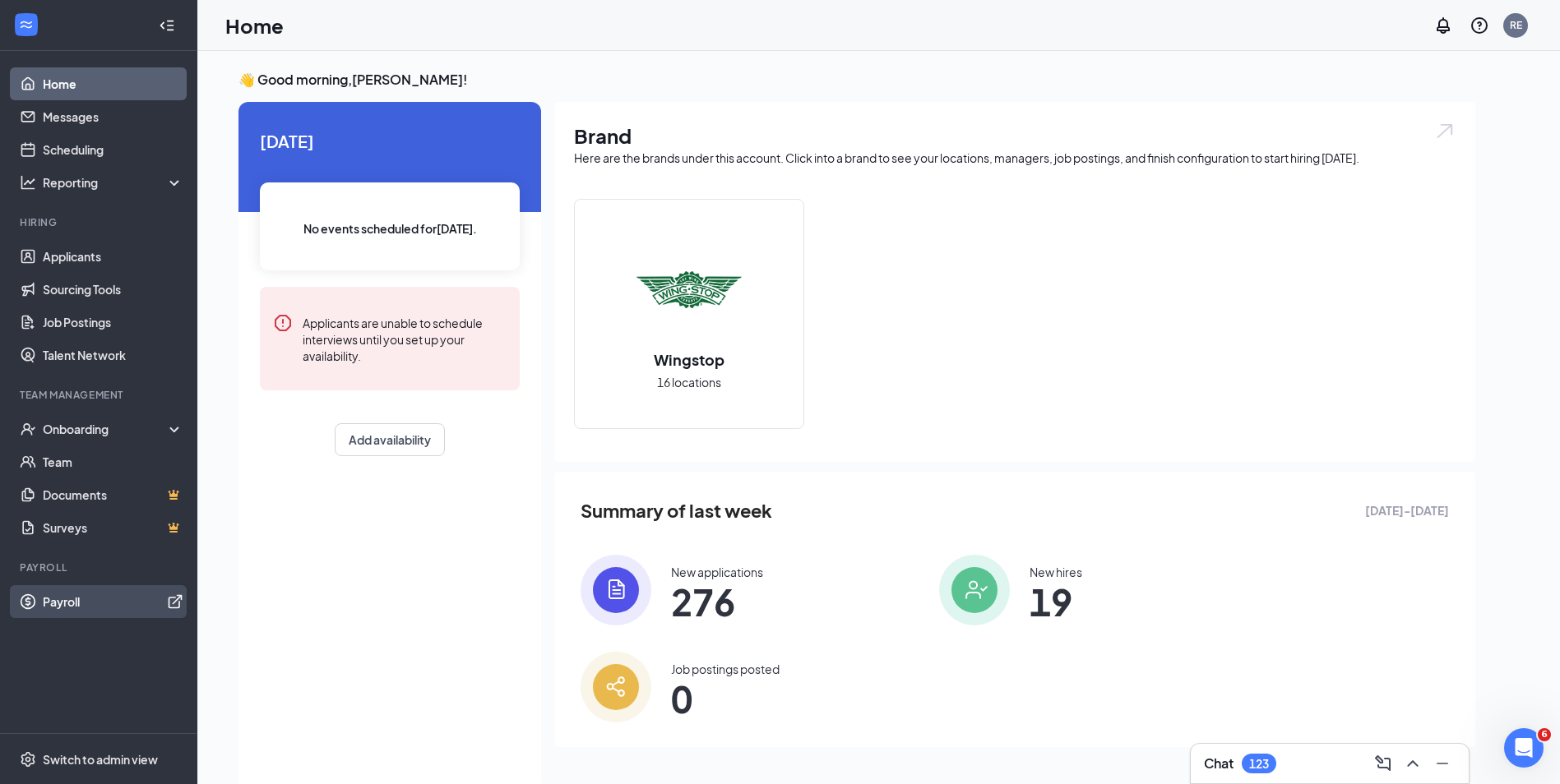
click at [47, 595] on link "Payroll" at bounding box center [113, 601] width 140 height 33
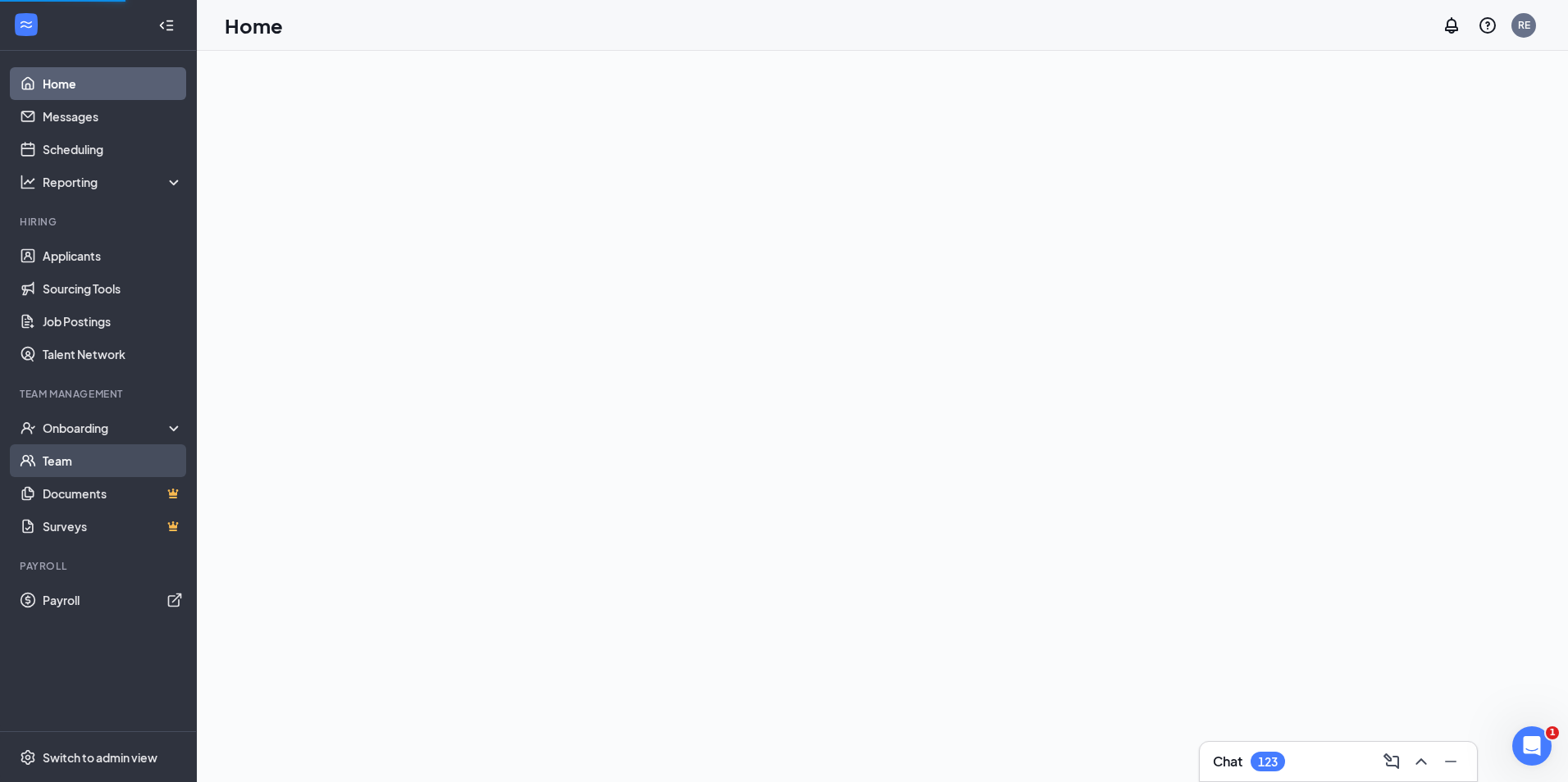
click at [48, 459] on link "Team" at bounding box center [112, 461] width 140 height 33
